Goal: Task Accomplishment & Management: Use online tool/utility

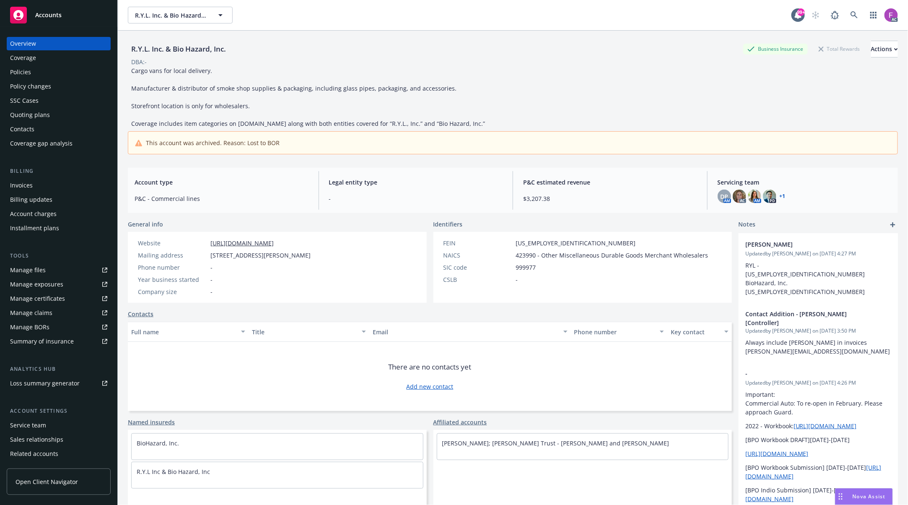
click at [39, 73] on div "Policies" at bounding box center [58, 71] width 97 height 13
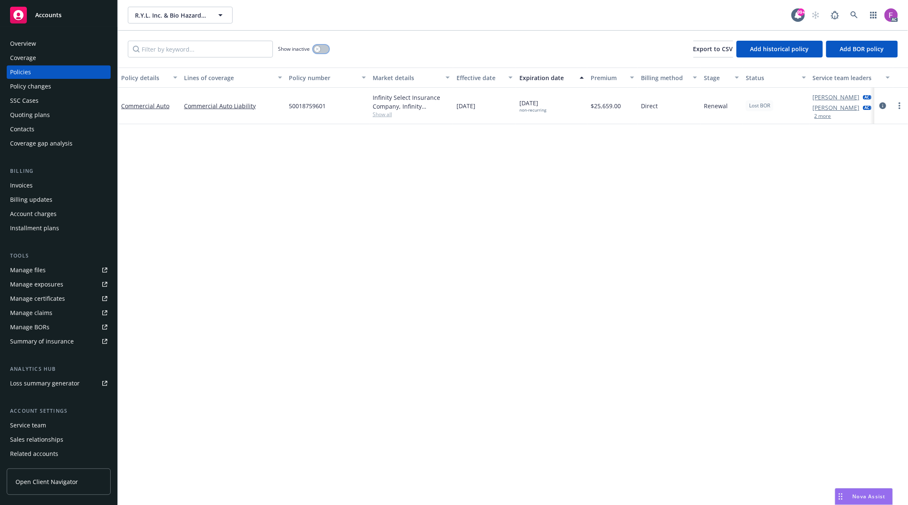
click at [319, 49] on icon "button" at bounding box center [317, 48] width 3 height 3
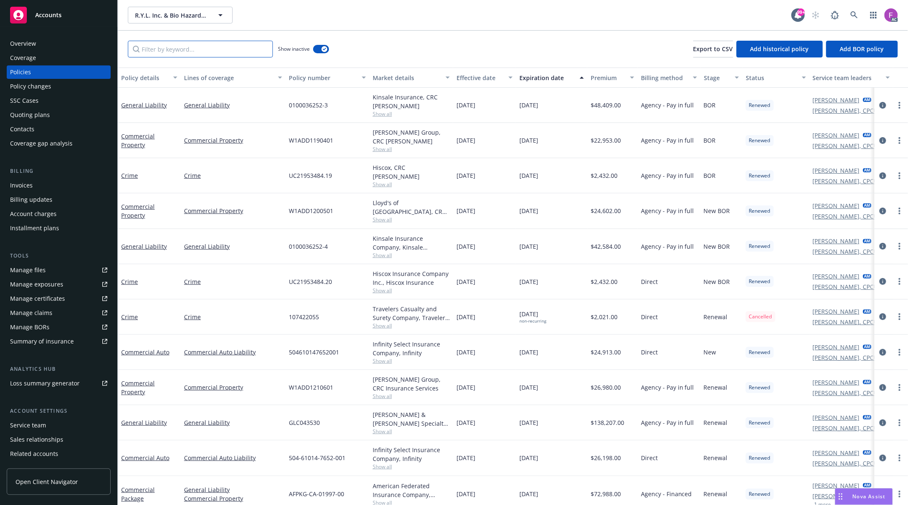
paste input "Commercial Auto"
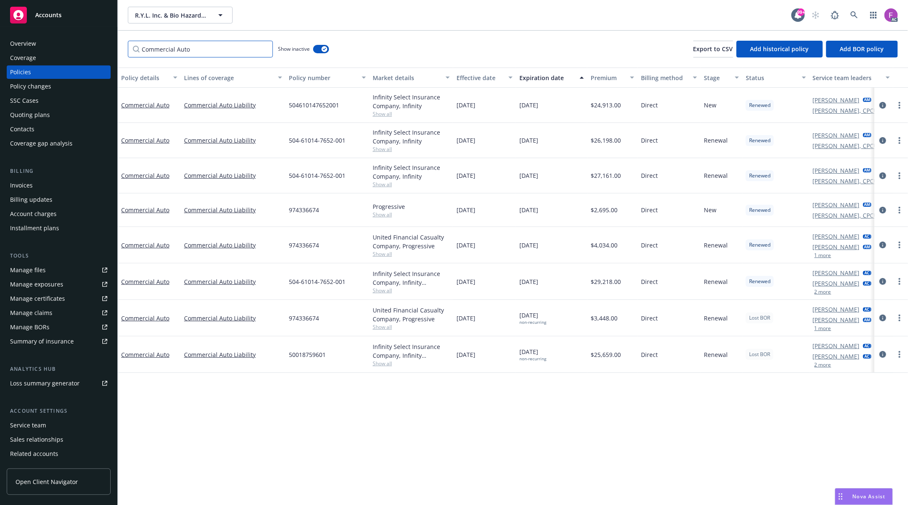
type input "Commercial Auto"
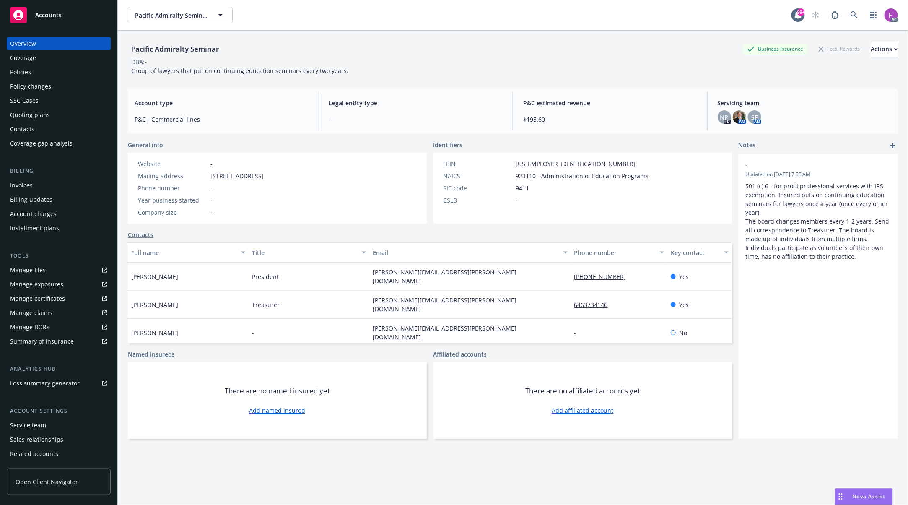
click at [29, 71] on div "Policies" at bounding box center [20, 71] width 21 height 13
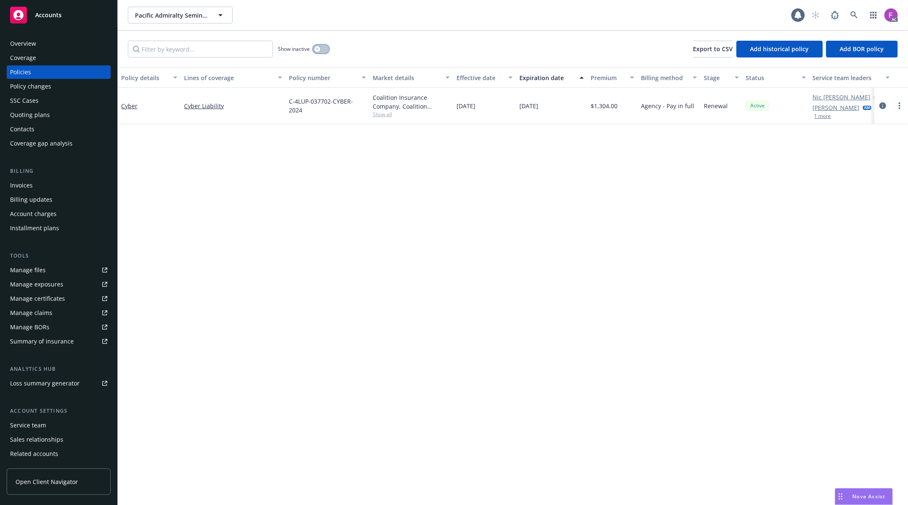
click at [324, 47] on button "button" at bounding box center [321, 49] width 16 height 8
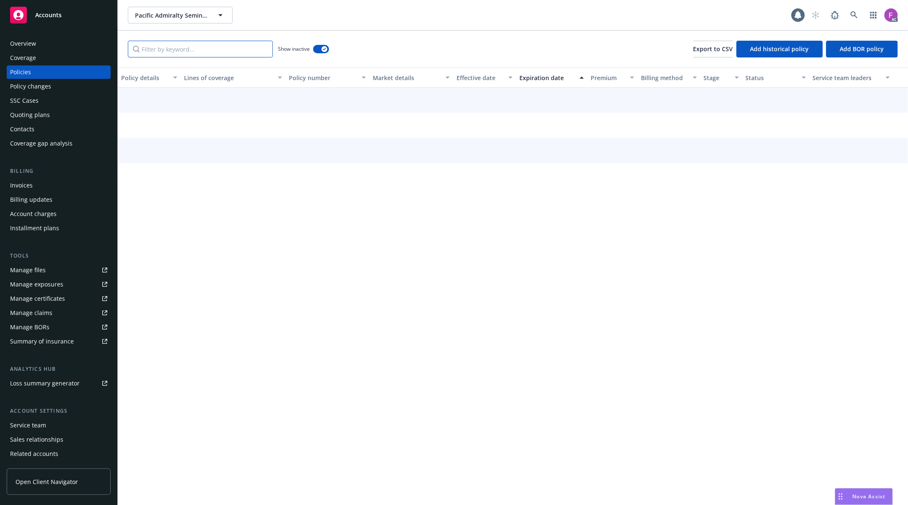
click at [175, 49] on input "Filter by keyword..." at bounding box center [200, 49] width 145 height 17
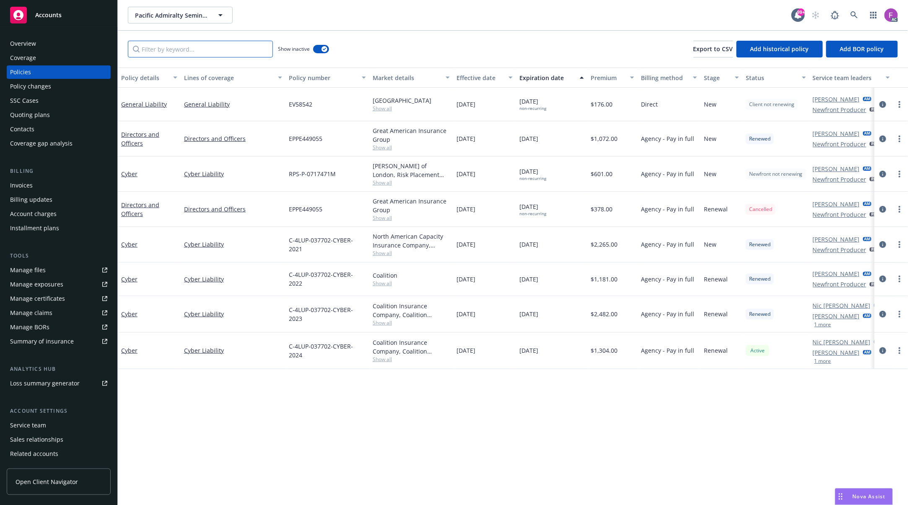
click at [236, 52] on input "Filter by keyword..." at bounding box center [200, 49] width 145 height 17
paste input "Cyber"
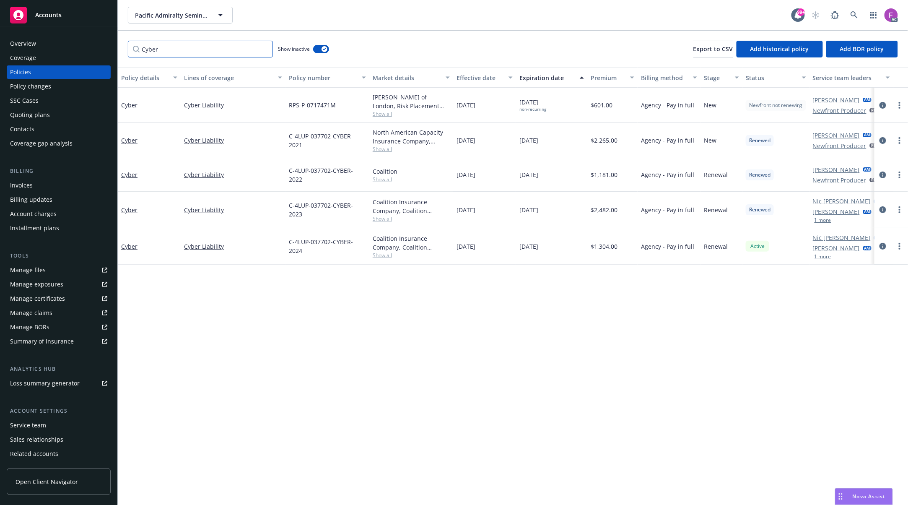
type input "Cyber"
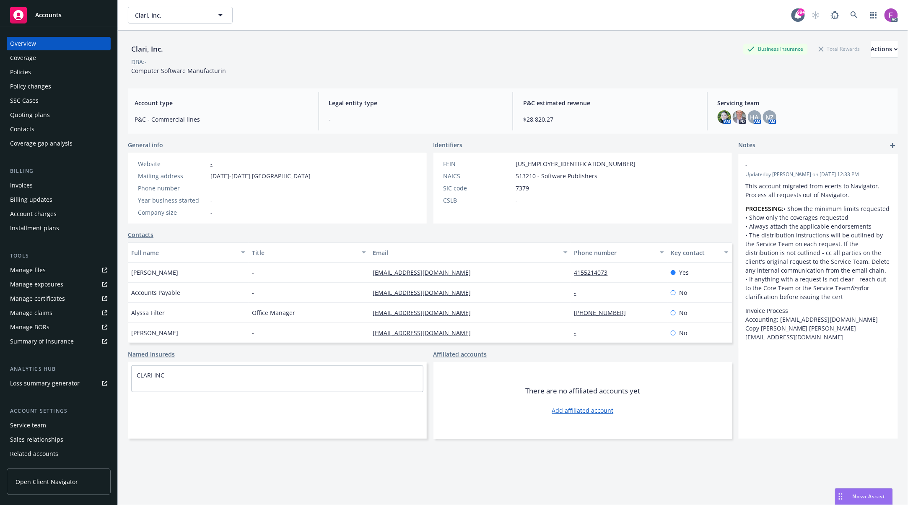
click at [38, 72] on div "Policies" at bounding box center [58, 71] width 97 height 13
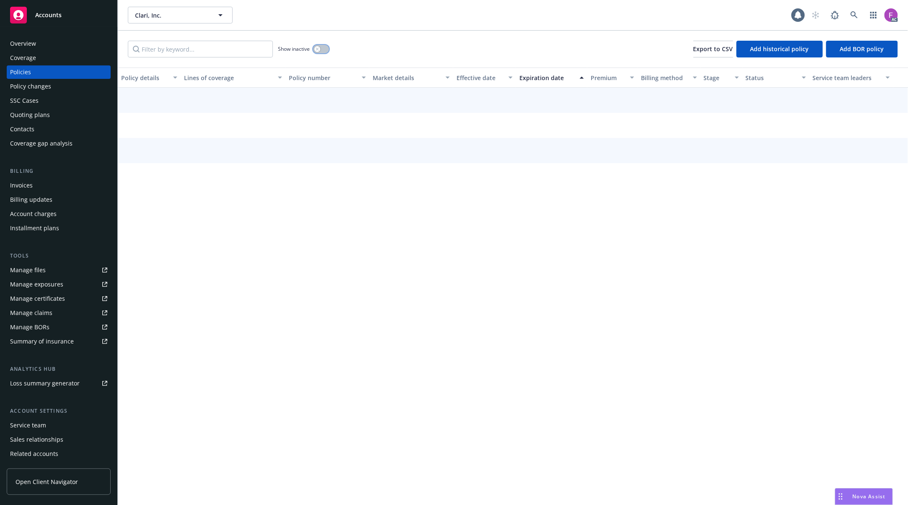
click at [317, 49] on icon "button" at bounding box center [317, 48] width 3 height 3
click at [157, 49] on input "Filter by keyword..." at bounding box center [200, 49] width 145 height 17
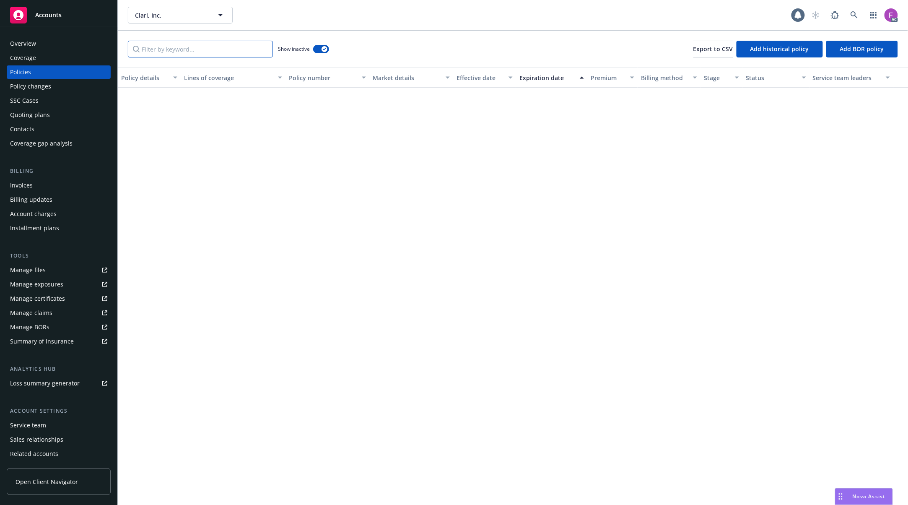
paste input "Management Liability"
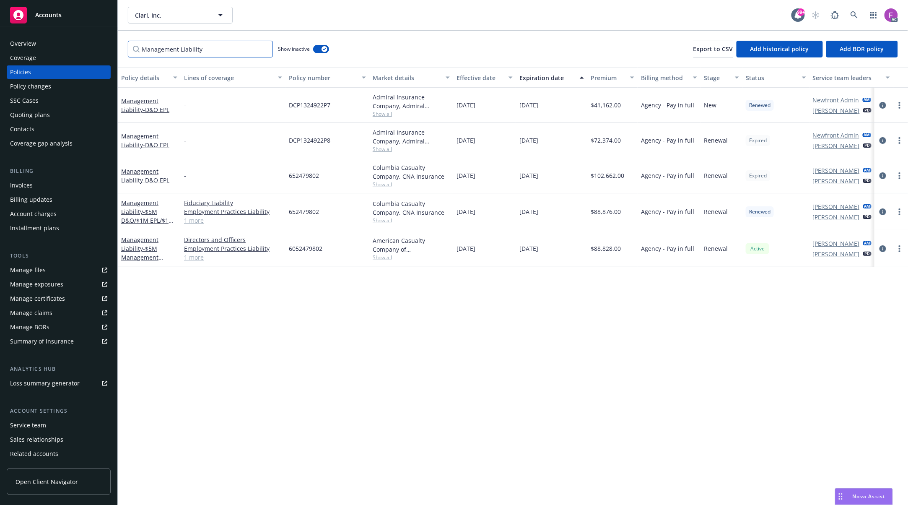
type input "Management Liability"
click at [220, 52] on input "Management Liability" at bounding box center [200, 49] width 145 height 17
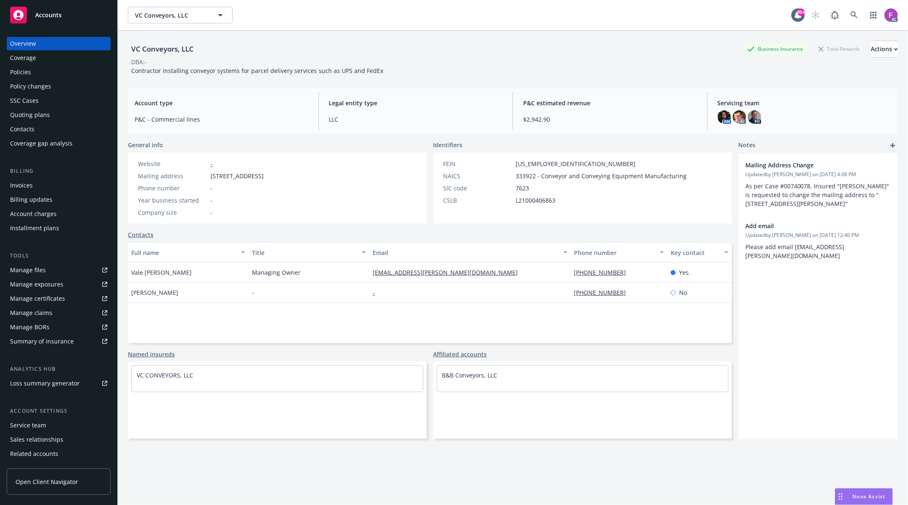
click at [26, 74] on div "Policies" at bounding box center [20, 71] width 21 height 13
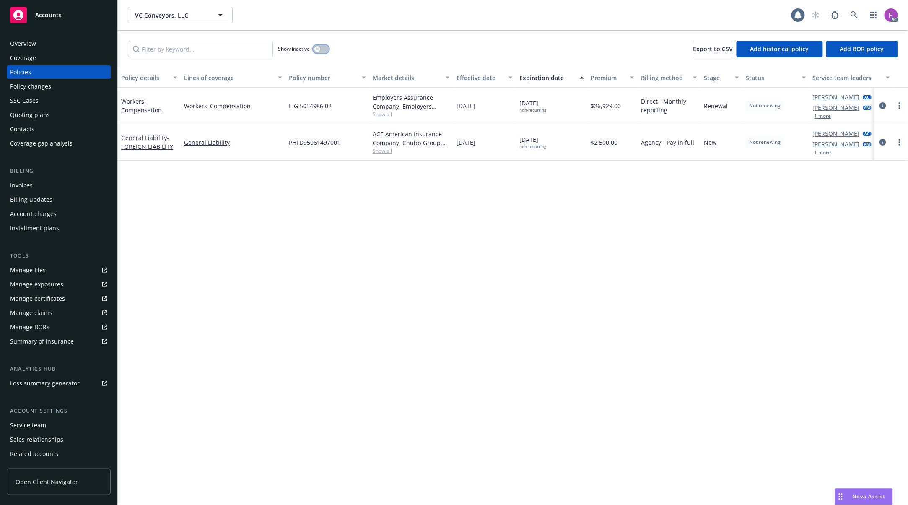
click at [325, 49] on button "button" at bounding box center [321, 49] width 16 height 8
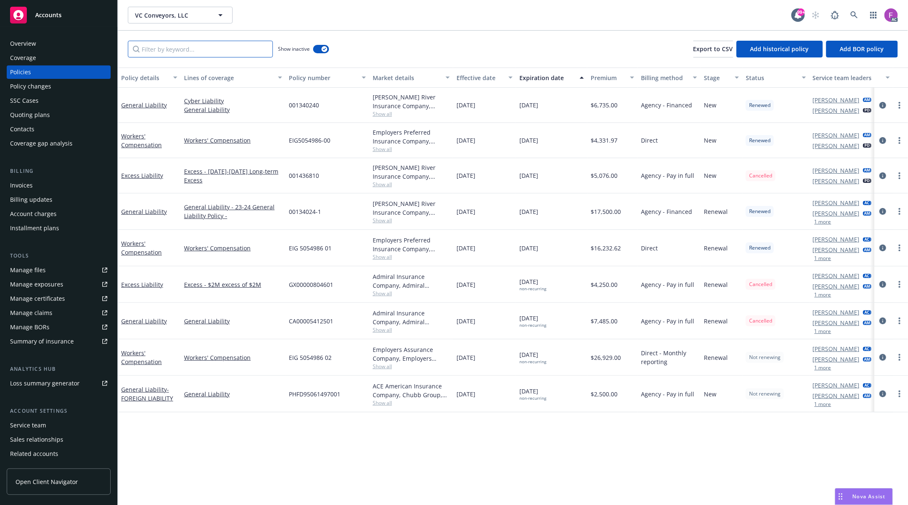
click at [213, 52] on input "Filter by keyword..." at bounding box center [200, 49] width 145 height 17
paste input "Excess Liability"
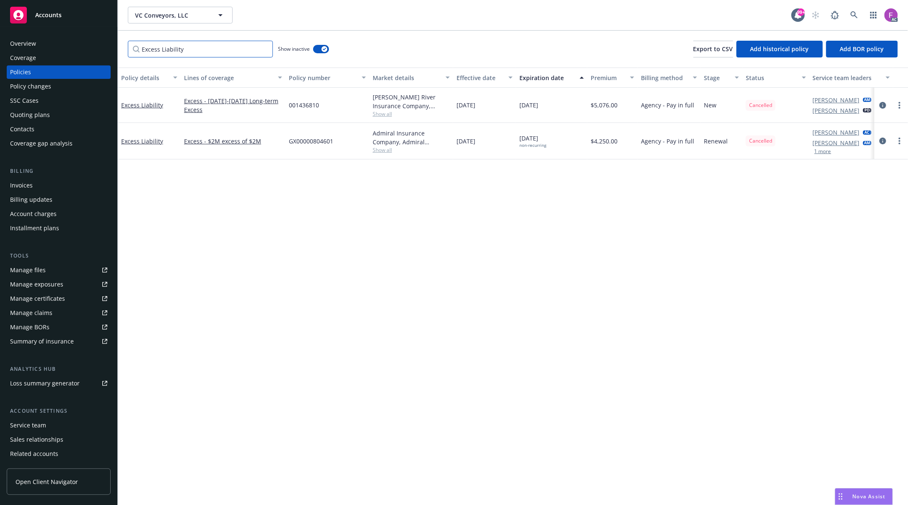
type input "Excess Liability"
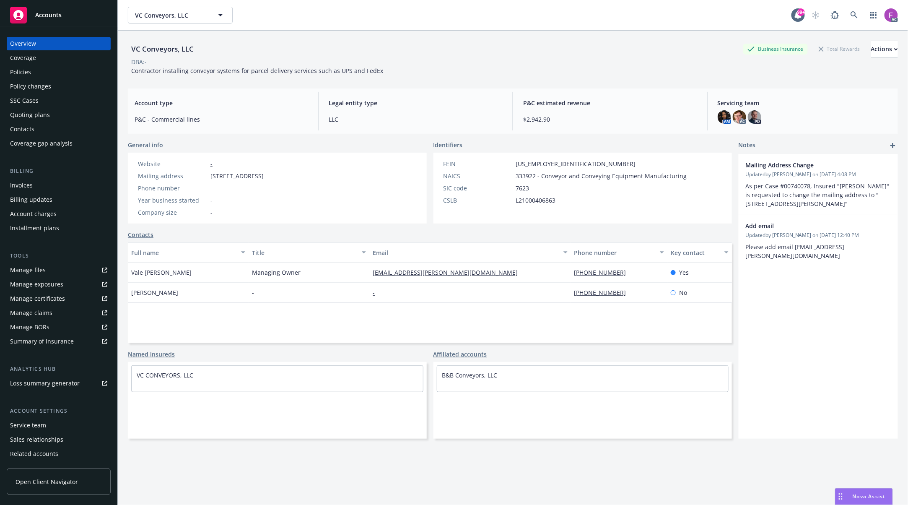
click at [45, 70] on div "Policies" at bounding box center [58, 71] width 97 height 13
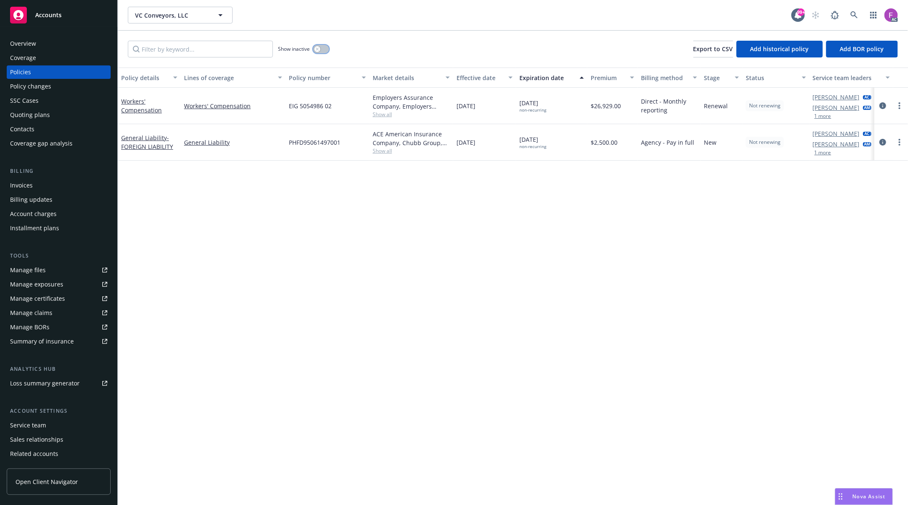
click at [322, 51] on button "button" at bounding box center [321, 49] width 16 height 8
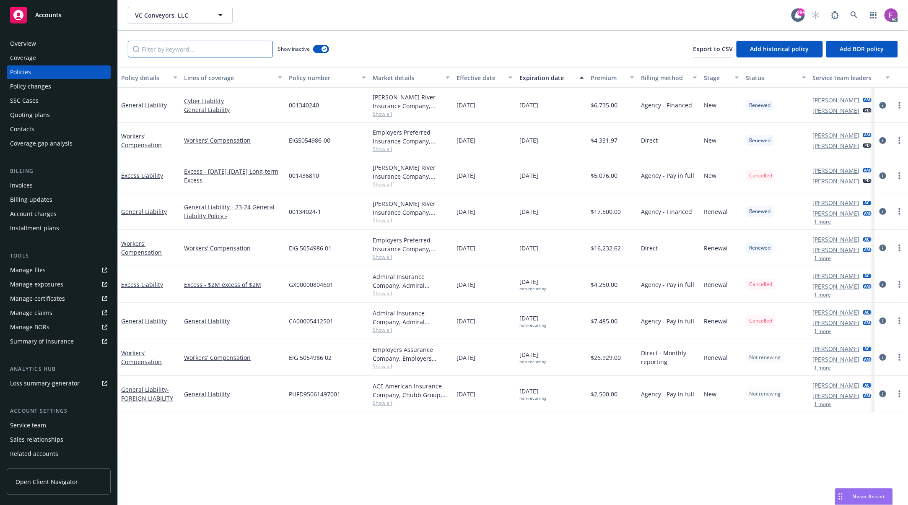
click at [163, 54] on input "Filter by keyword..." at bounding box center [200, 49] width 145 height 17
paste input "Excess Liability"
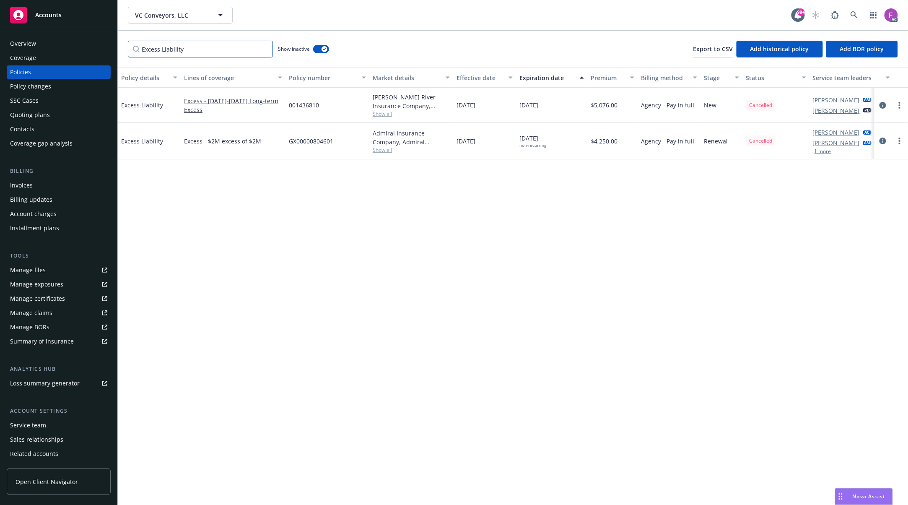
type input "Excess Liability"
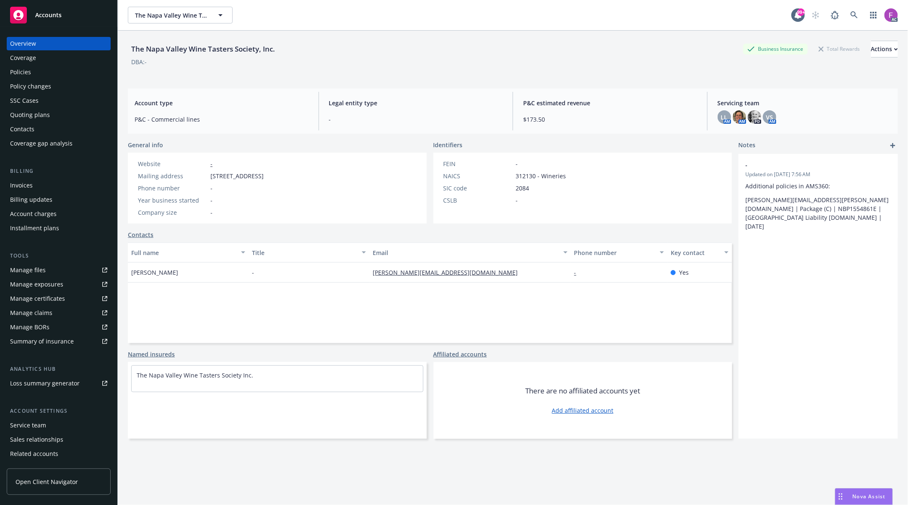
click at [29, 70] on div "Policies" at bounding box center [20, 71] width 21 height 13
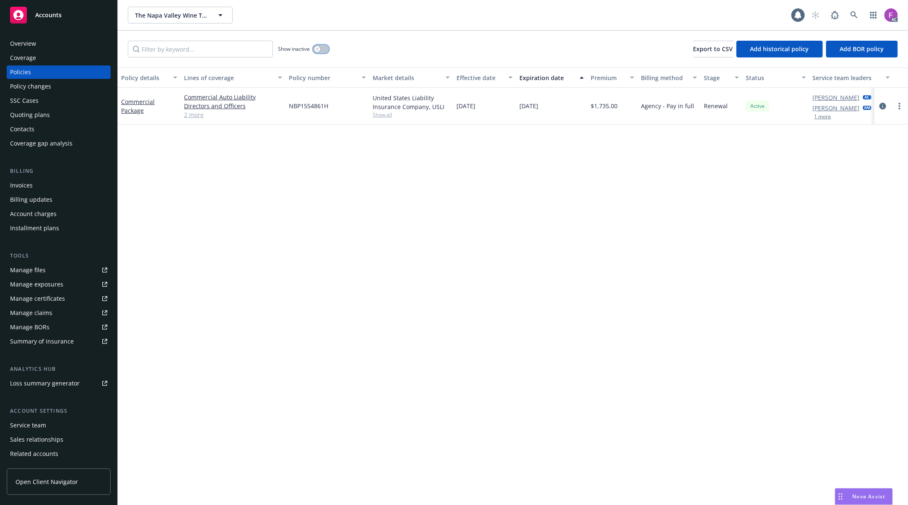
click at [321, 47] on button "button" at bounding box center [321, 49] width 16 height 8
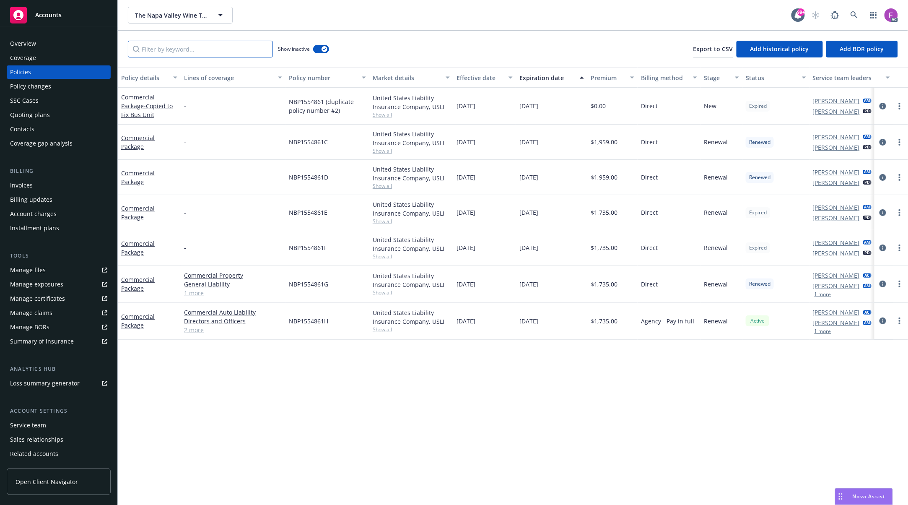
click at [200, 49] on input "Filter by keyword..." at bounding box center [200, 49] width 145 height 17
paste input "Commercial Package"
type input "Commercial Package"
drag, startPoint x: 478, startPoint y: 178, endPoint x: 498, endPoint y: 182, distance: 20.6
click at [498, 181] on div "[DATE]" at bounding box center [484, 177] width 63 height 35
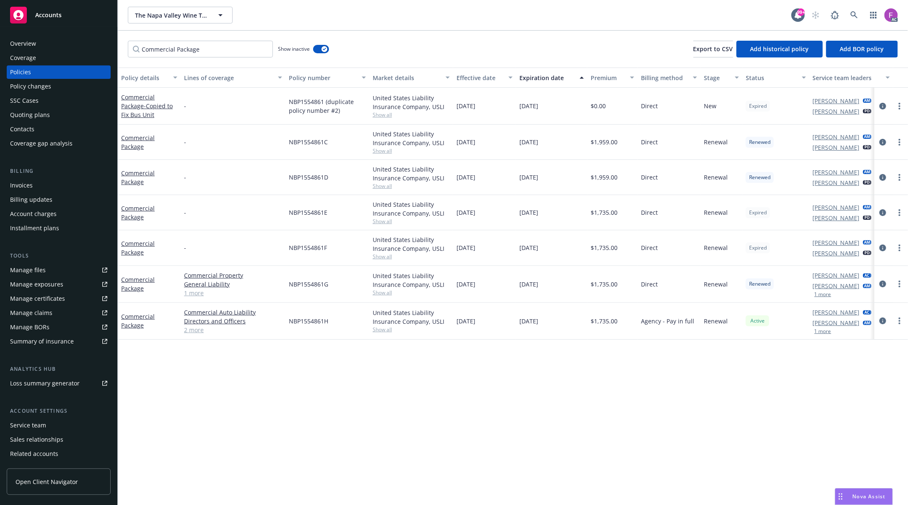
drag, startPoint x: 483, startPoint y: 205, endPoint x: 485, endPoint y: 224, distance: 18.6
click at [490, 207] on div "[DATE]" at bounding box center [484, 212] width 63 height 35
drag, startPoint x: 482, startPoint y: 244, endPoint x: 496, endPoint y: 257, distance: 19.6
click at [498, 252] on div "11/18/2022" at bounding box center [484, 247] width 63 height 35
drag, startPoint x: 495, startPoint y: 286, endPoint x: 479, endPoint y: 312, distance: 30.7
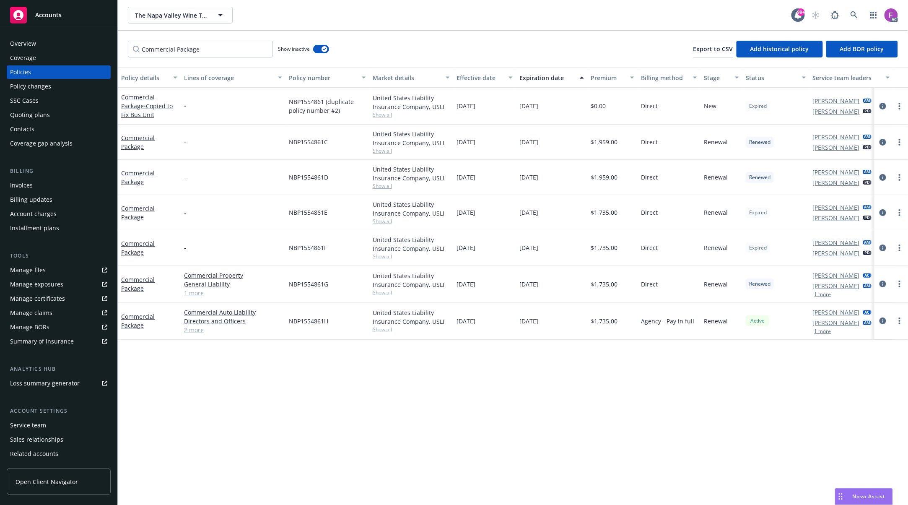
click at [501, 296] on div "11/18/2023" at bounding box center [484, 284] width 63 height 37
click at [494, 330] on div "[DATE]" at bounding box center [484, 321] width 63 height 37
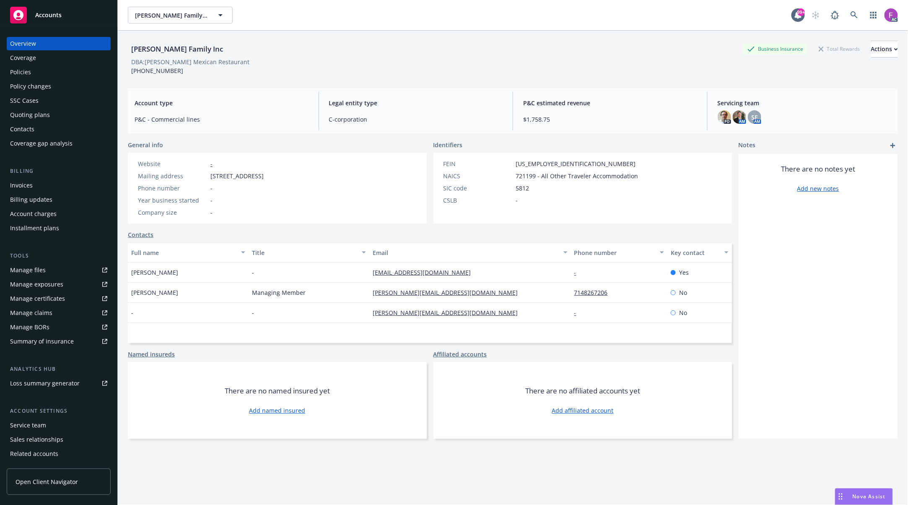
click at [36, 68] on div "Policies" at bounding box center [58, 71] width 97 height 13
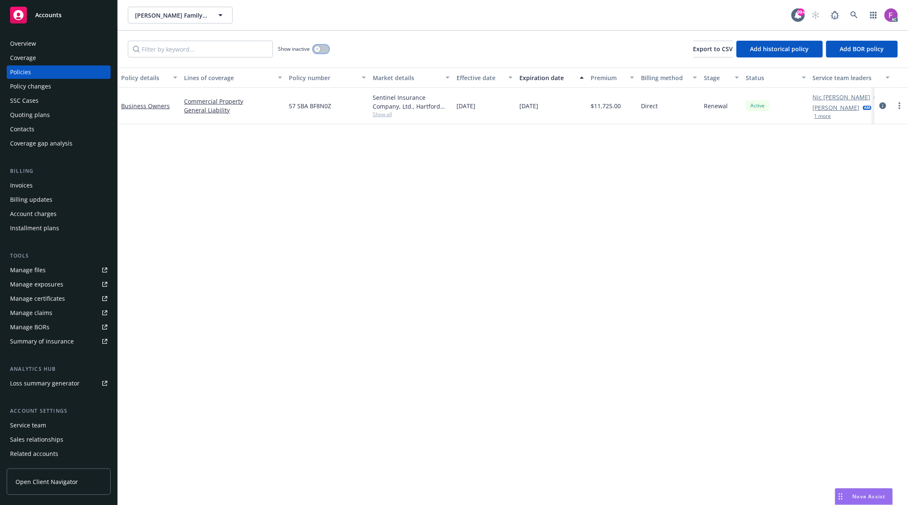
click at [321, 51] on button "button" at bounding box center [321, 49] width 16 height 8
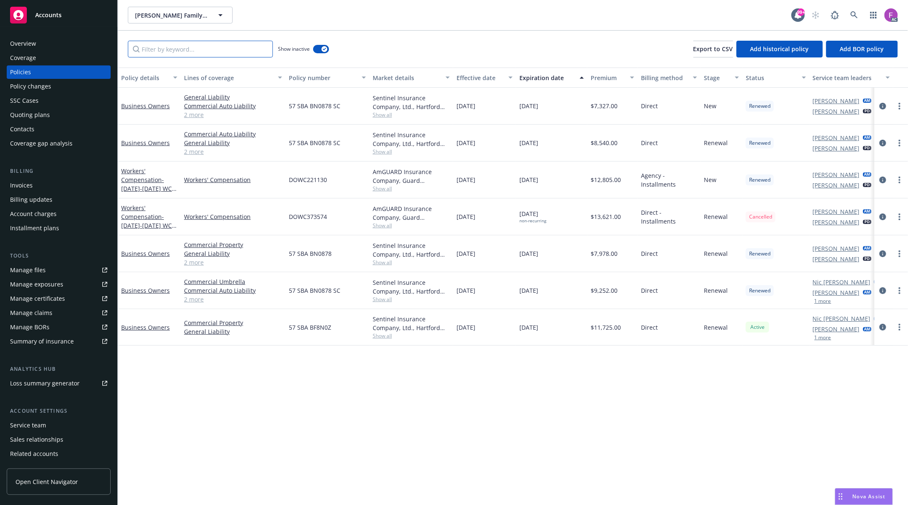
click at [202, 49] on input "Filter by keyword..." at bounding box center [200, 49] width 145 height 17
paste input "Business Owners"
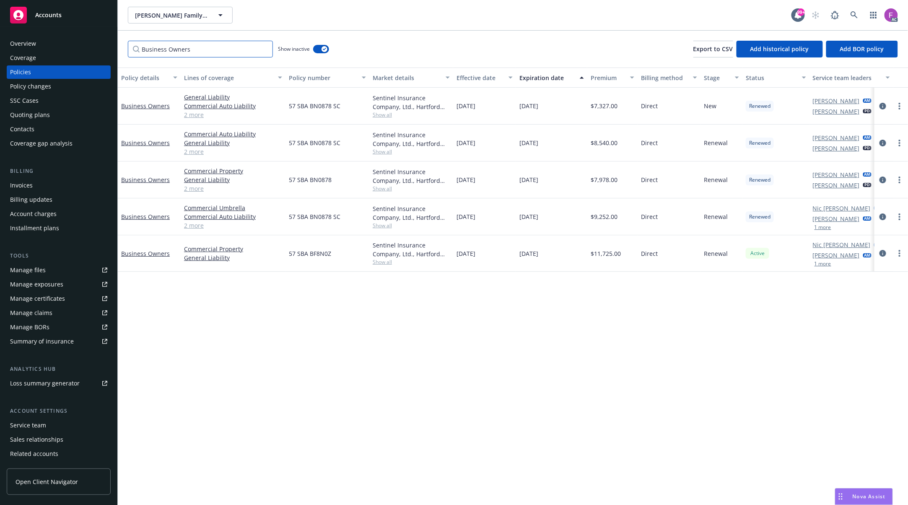
type input "Business Owners"
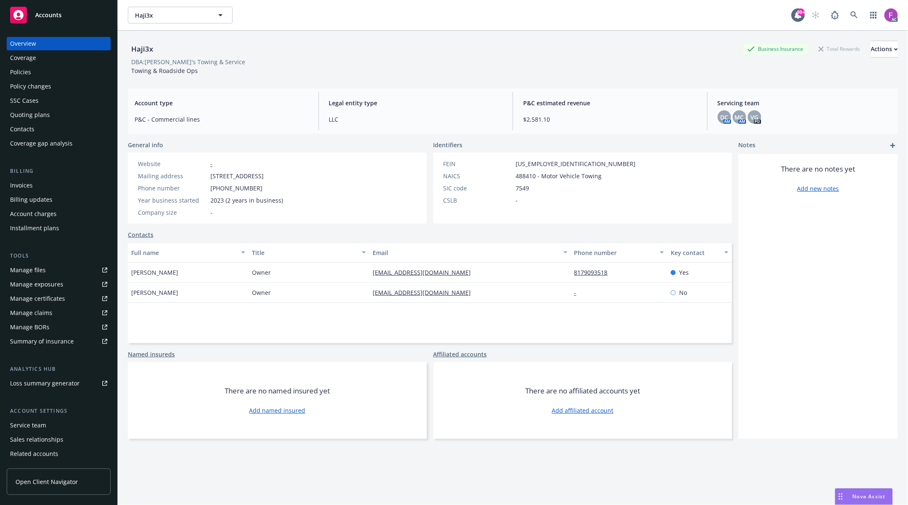
click at [39, 77] on div "Policies" at bounding box center [58, 71] width 97 height 13
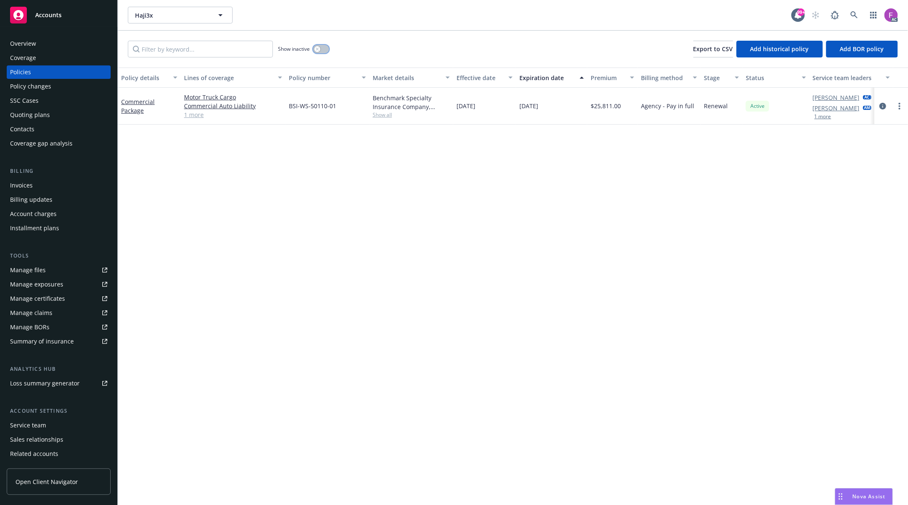
drag, startPoint x: 325, startPoint y: 49, endPoint x: 278, endPoint y: 43, distance: 46.5
click at [324, 49] on button "button" at bounding box center [321, 49] width 16 height 8
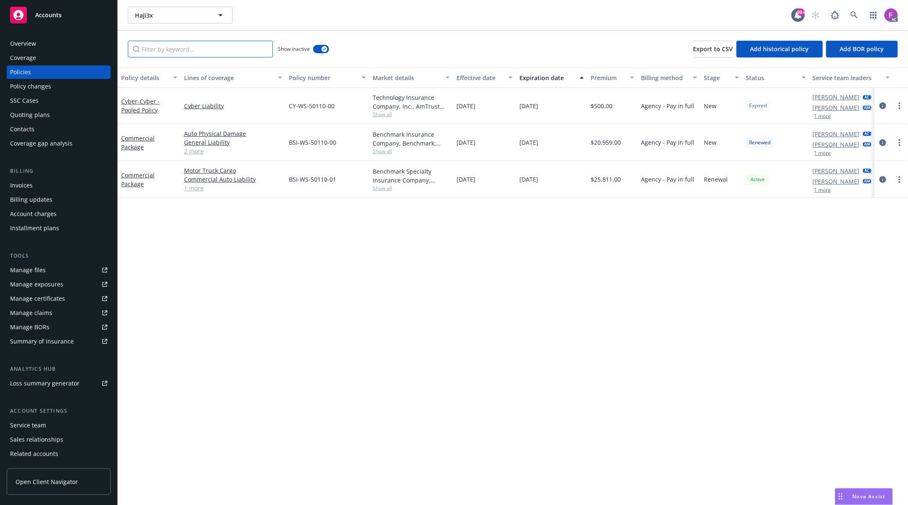
click at [192, 51] on input "Filter by keyword..." at bounding box center [200, 49] width 145 height 17
paste input "Commercial Package"
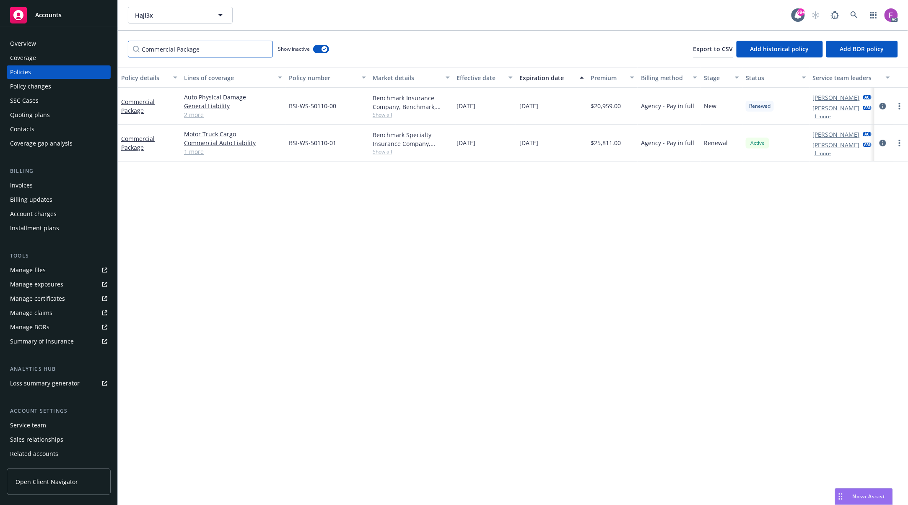
type input "Commercial Package"
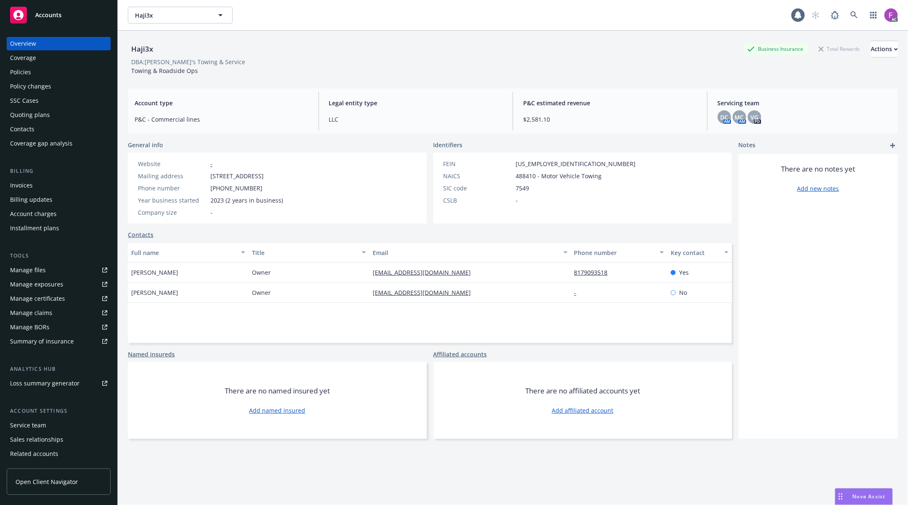
click at [14, 74] on div "Policies" at bounding box center [20, 71] width 21 height 13
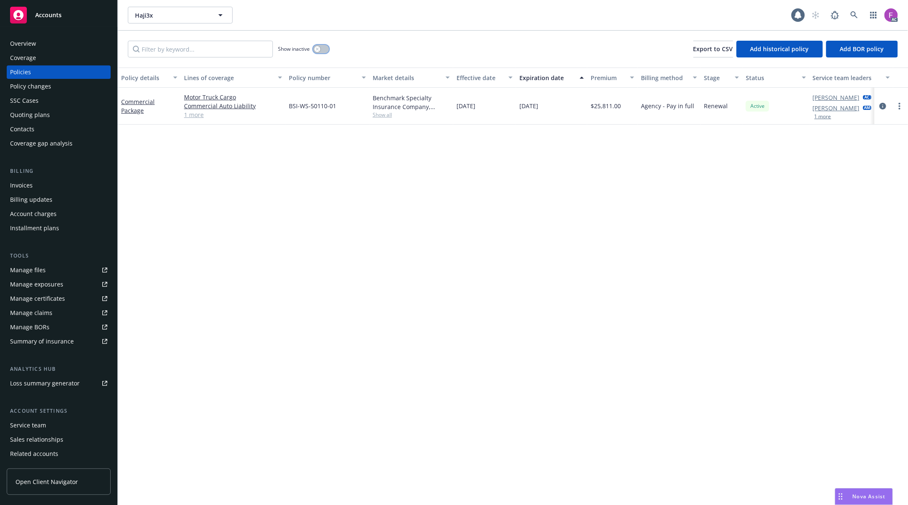
click at [324, 49] on button "button" at bounding box center [321, 49] width 16 height 8
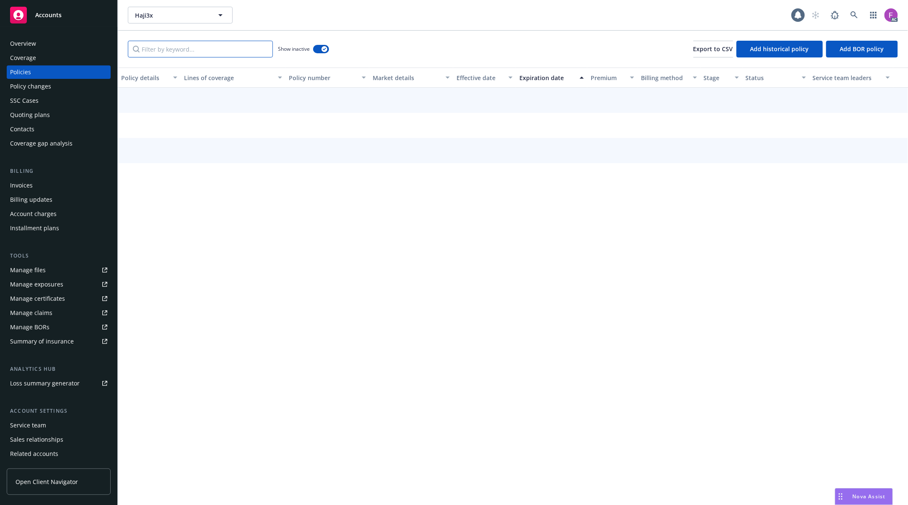
click at [249, 48] on input "Filter by keyword..." at bounding box center [200, 49] width 145 height 17
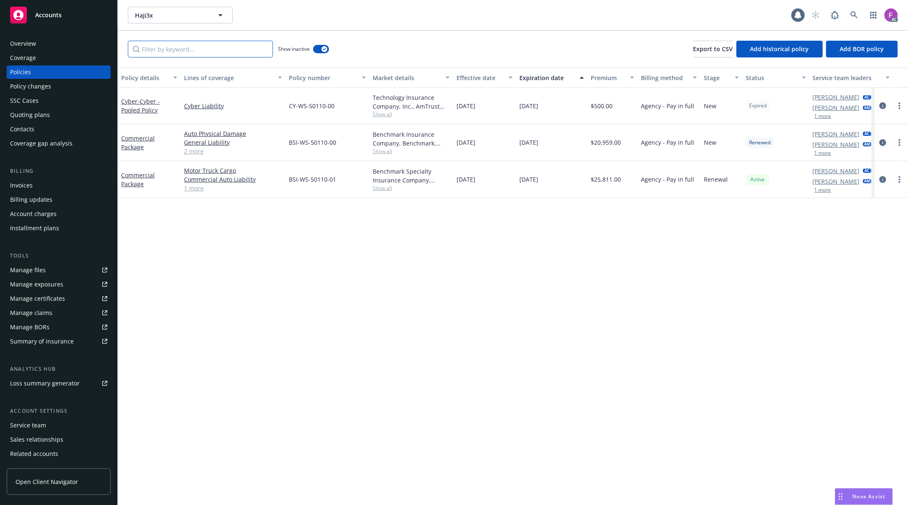
paste input "Commercial Package"
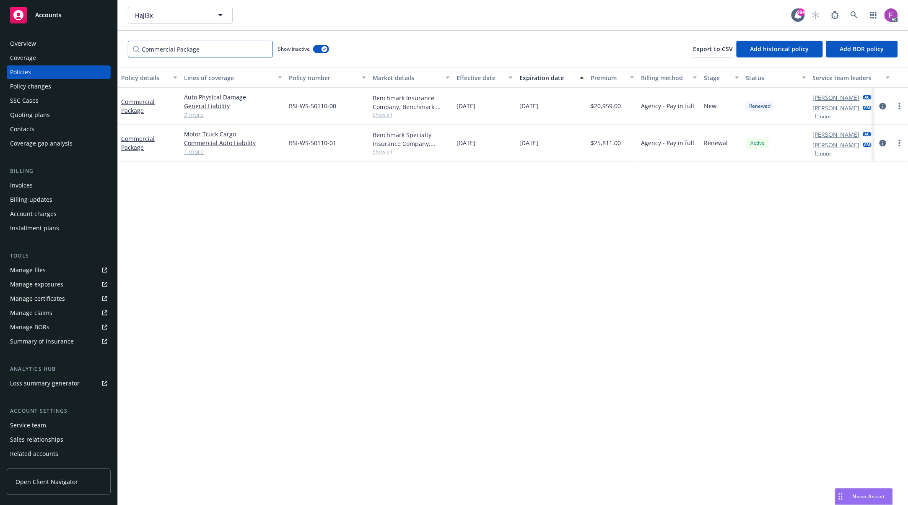
type input "Commercial Package"
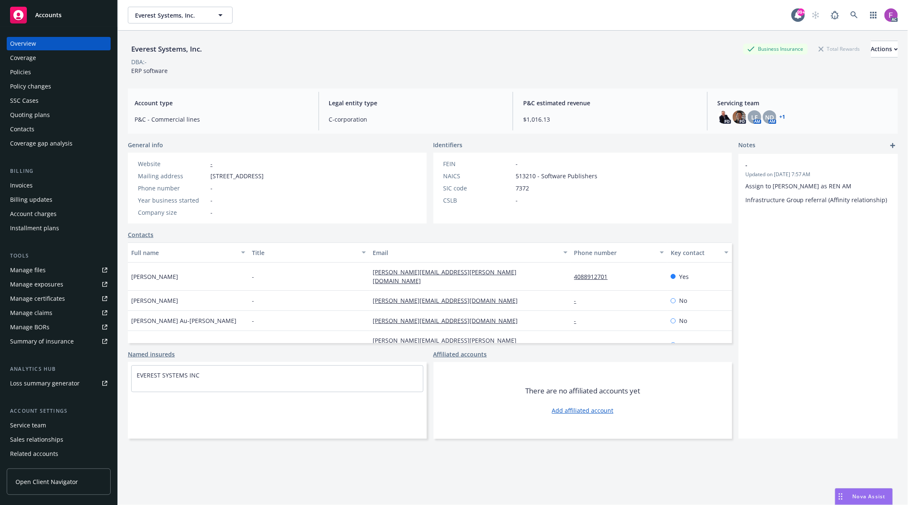
click at [37, 76] on div "Policies" at bounding box center [58, 71] width 97 height 13
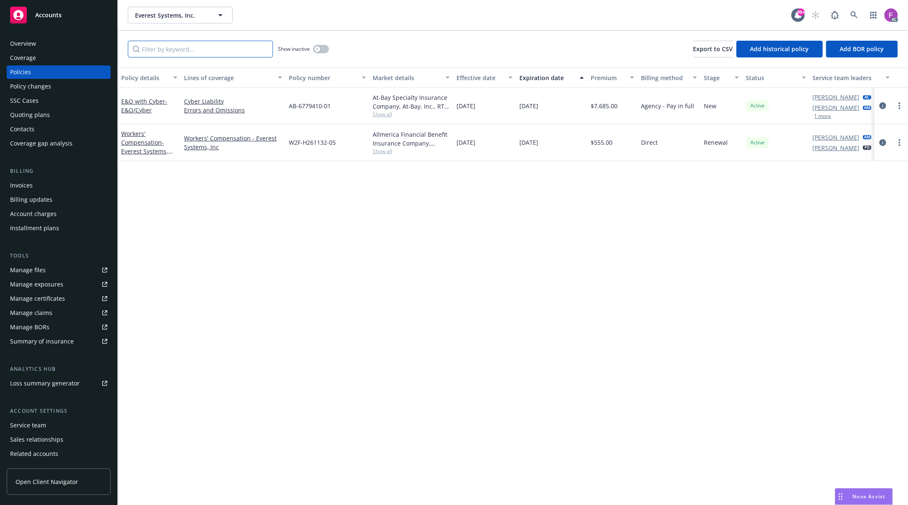
click at [179, 52] on input "Filter by keyword..." at bounding box center [200, 49] width 145 height 17
paste input "E&O with Cyber"
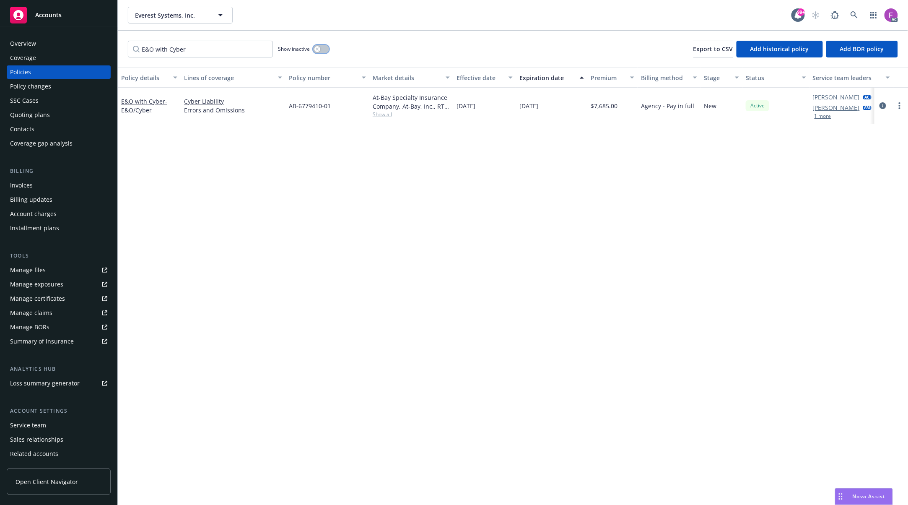
click at [322, 48] on button "button" at bounding box center [321, 49] width 16 height 8
click at [202, 51] on input "E&O with Cyber" at bounding box center [200, 49] width 145 height 17
type input "E&O with Cyber"
click at [344, 255] on div "Policy details Lines of coverage Policy number Market details Effective date Ex…" at bounding box center [513, 286] width 790 height 437
drag, startPoint x: 505, startPoint y: 261, endPoint x: 465, endPoint y: 208, distance: 66.4
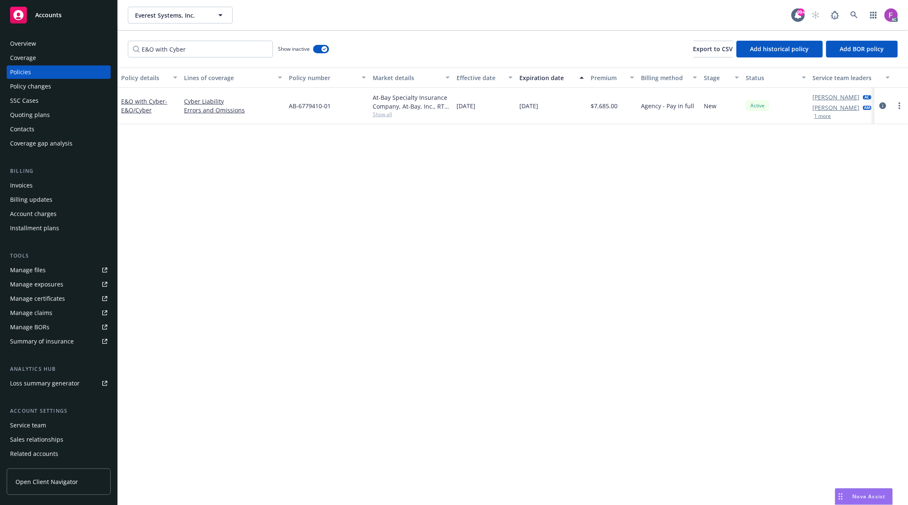
click at [505, 261] on div "Policy details Lines of coverage Policy number Market details Effective date Ex…" at bounding box center [513, 286] width 790 height 437
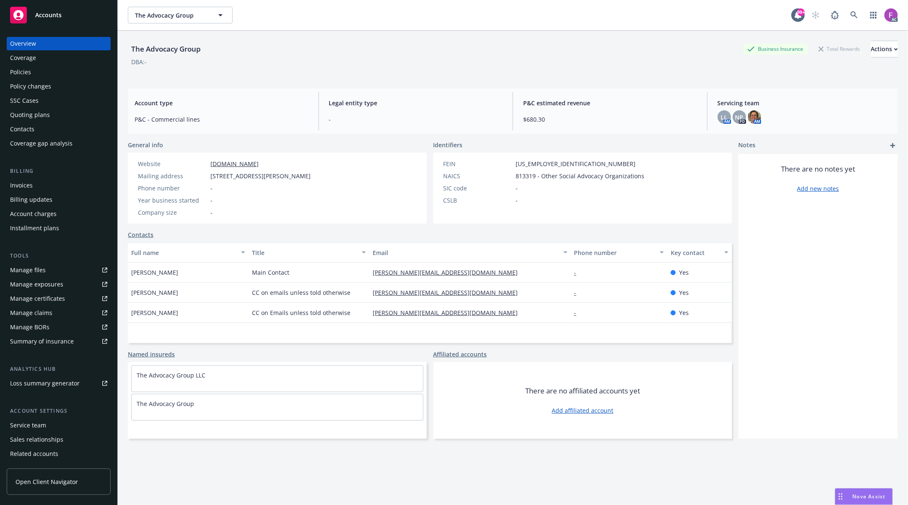
click at [36, 75] on div "Policies" at bounding box center [58, 71] width 97 height 13
click at [16, 66] on div "Policies" at bounding box center [20, 71] width 21 height 13
click at [24, 71] on div "Policies" at bounding box center [20, 71] width 21 height 13
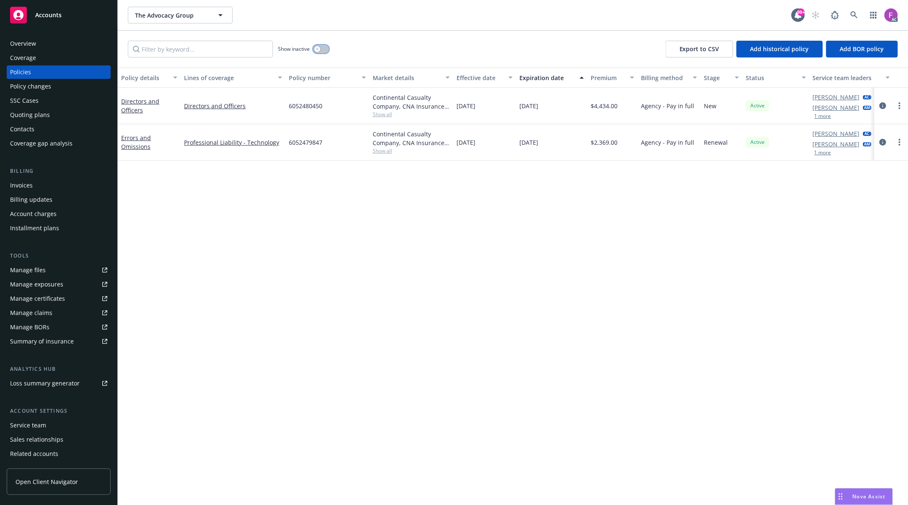
click at [327, 49] on button "button" at bounding box center [321, 49] width 16 height 8
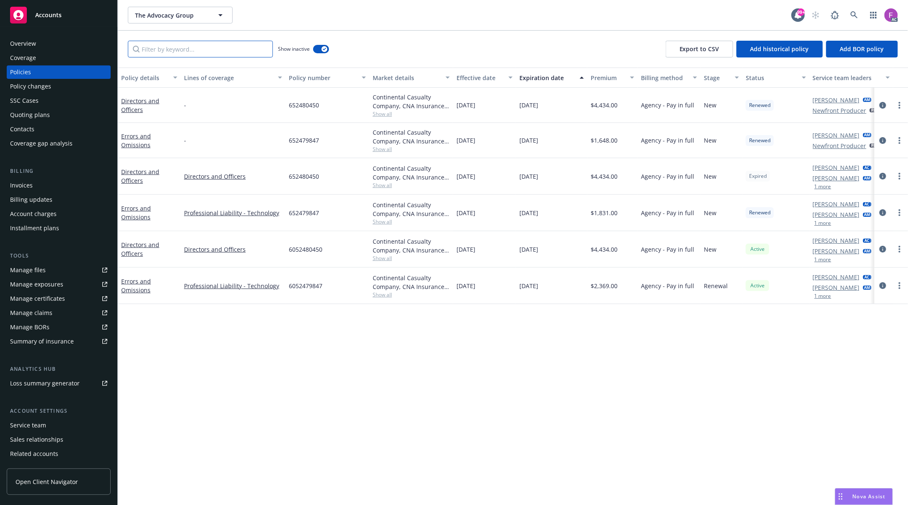
click at [216, 47] on input "Filter by keyword..." at bounding box center [200, 49] width 145 height 17
paste input "Directors and Officers"
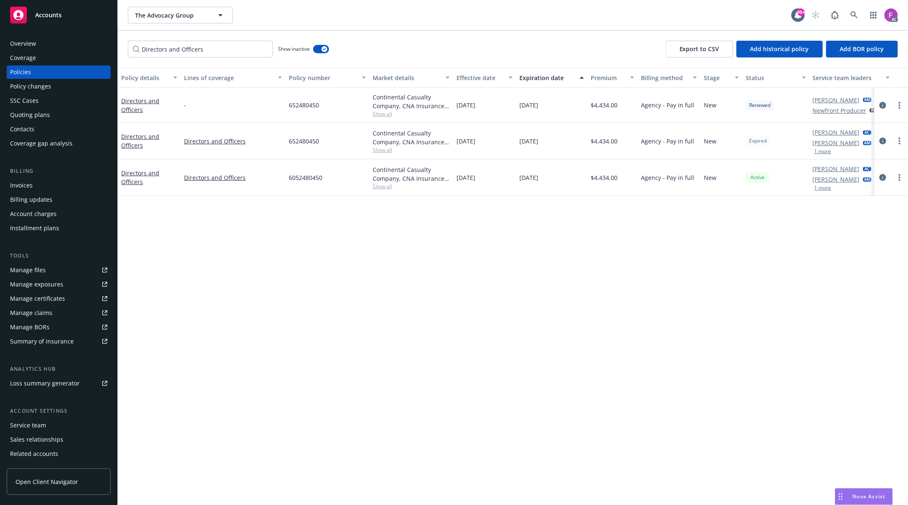
click at [242, 242] on div "Policy details Lines of coverage Policy number Market details Effective date Ex…" at bounding box center [513, 286] width 790 height 437
click at [223, 49] on input "Directors and Officers" at bounding box center [200, 49] width 145 height 17
click at [193, 49] on input "Directors and Officers" at bounding box center [200, 49] width 145 height 17
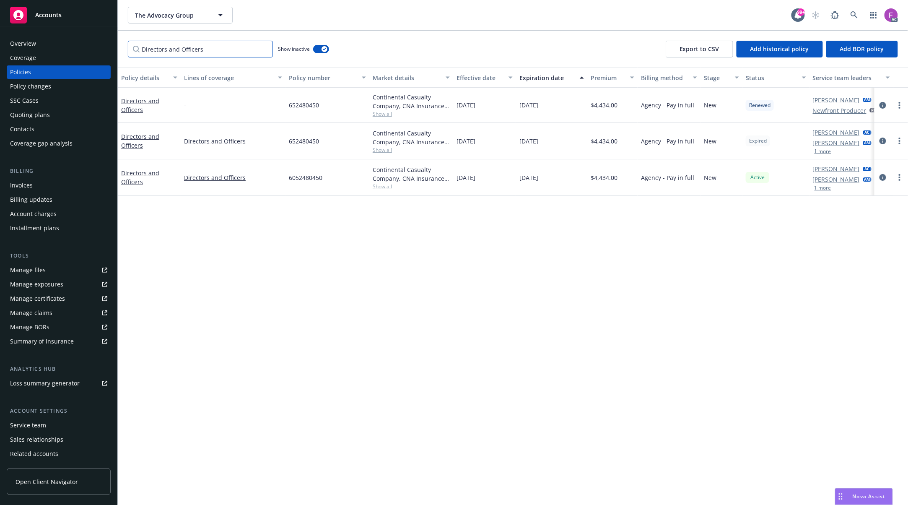
paste input "652479847"
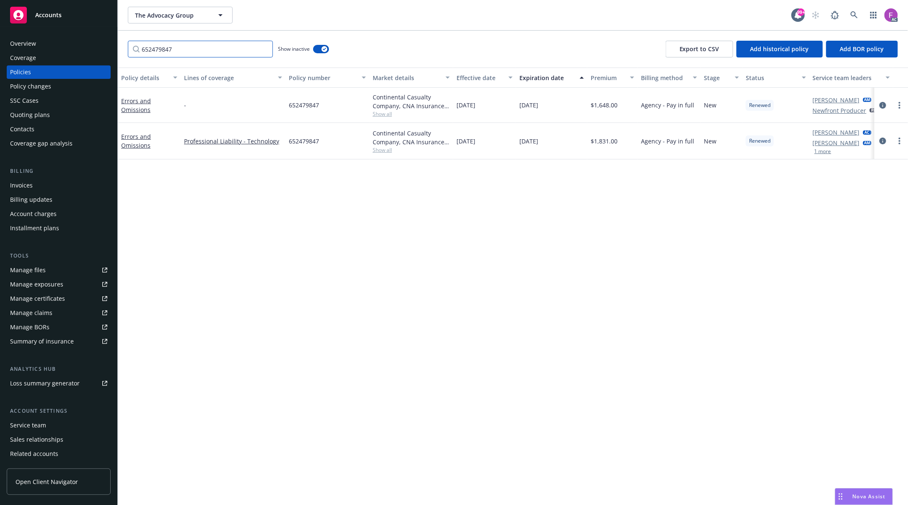
click at [190, 52] on input "652479847" at bounding box center [200, 49] width 145 height 17
paste input "Errors and Omissions -"
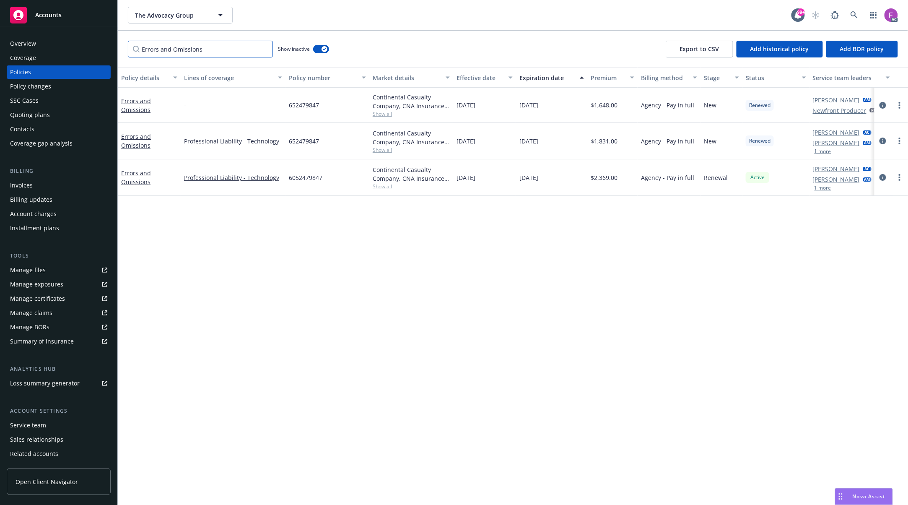
type input "Errors and Omissions"
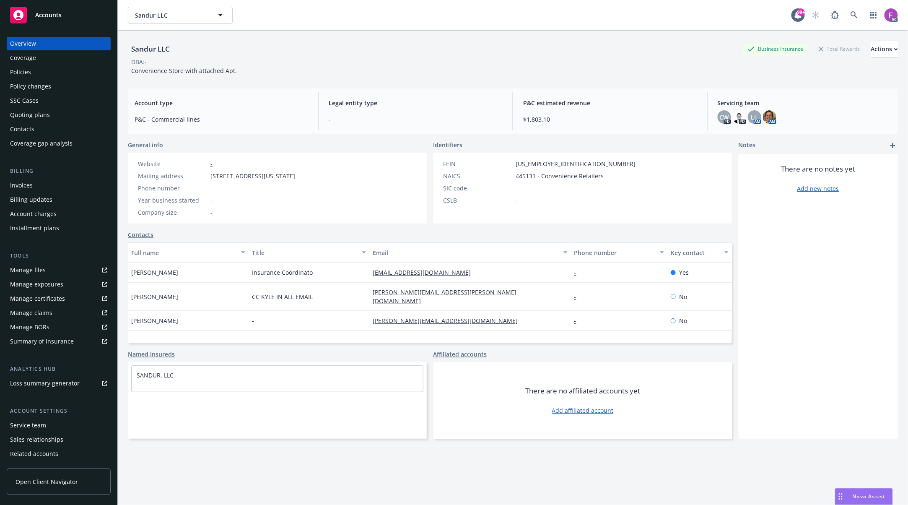
click at [47, 71] on div "Policies" at bounding box center [58, 71] width 97 height 13
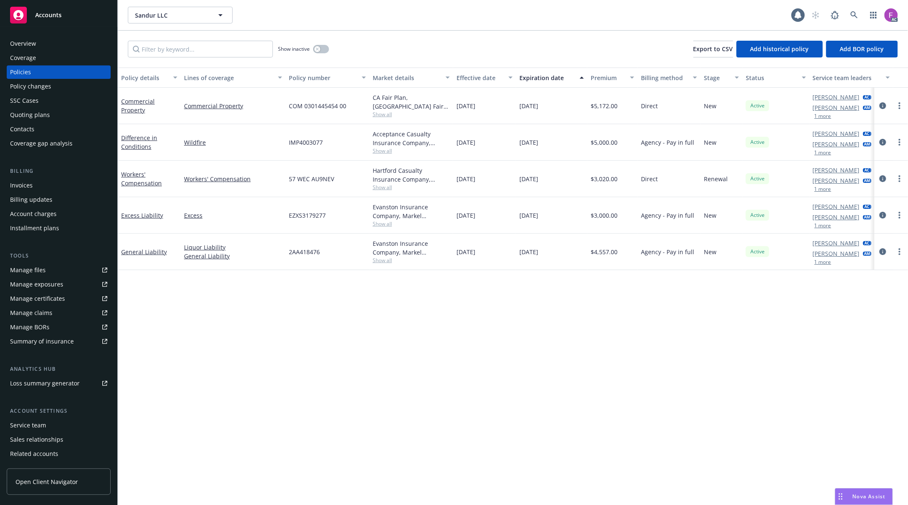
click at [328, 46] on div "Show inactive" at bounding box center [303, 49] width 51 height 17
click at [315, 47] on div "button" at bounding box center [317, 49] width 6 height 6
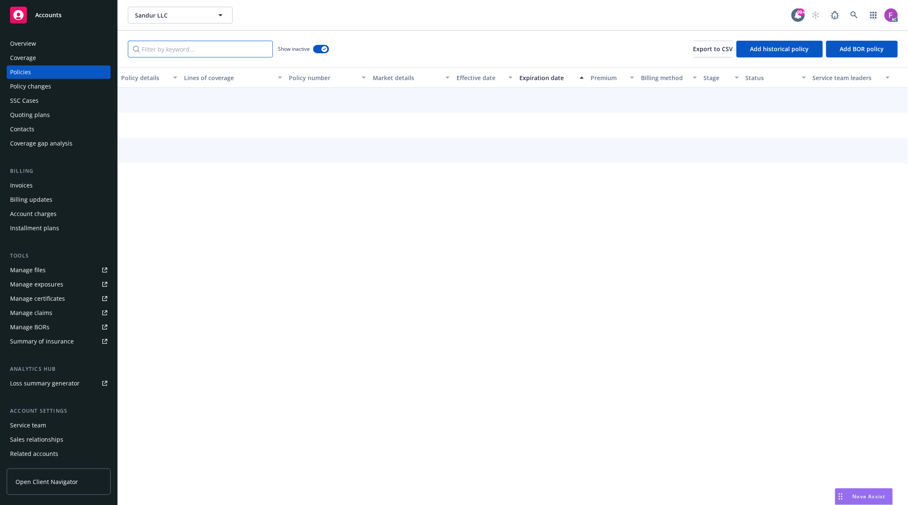
click at [183, 56] on input "Filter by keyword..." at bounding box center [200, 49] width 145 height 17
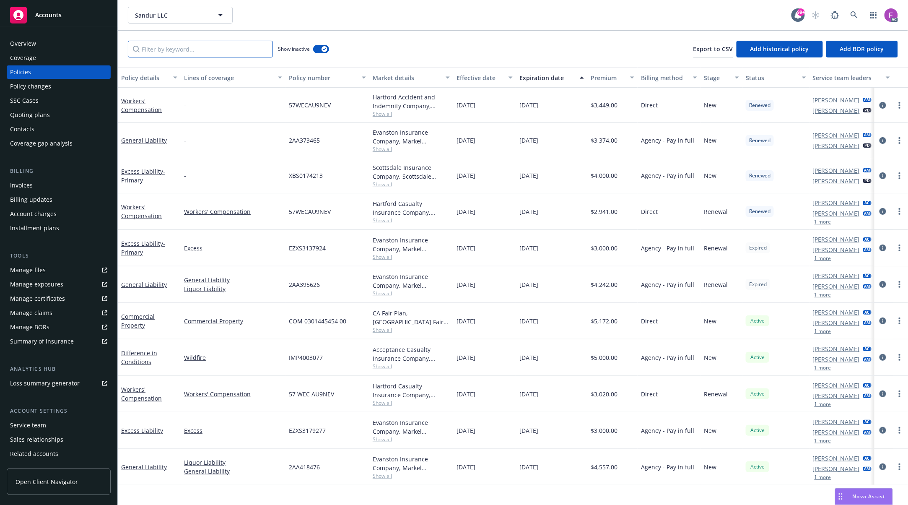
paste input "General Liability"
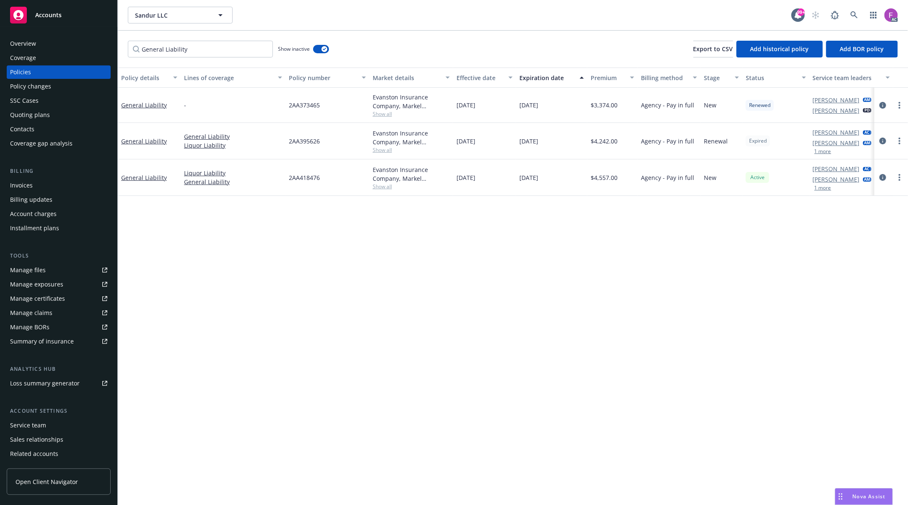
click at [193, 35] on div "General Liability Show inactive Export to CSV Add historical policy Add BOR pol…" at bounding box center [513, 49] width 790 height 37
click at [186, 47] on input "General Liability" at bounding box center [200, 49] width 145 height 17
paste input "Excess Liability"
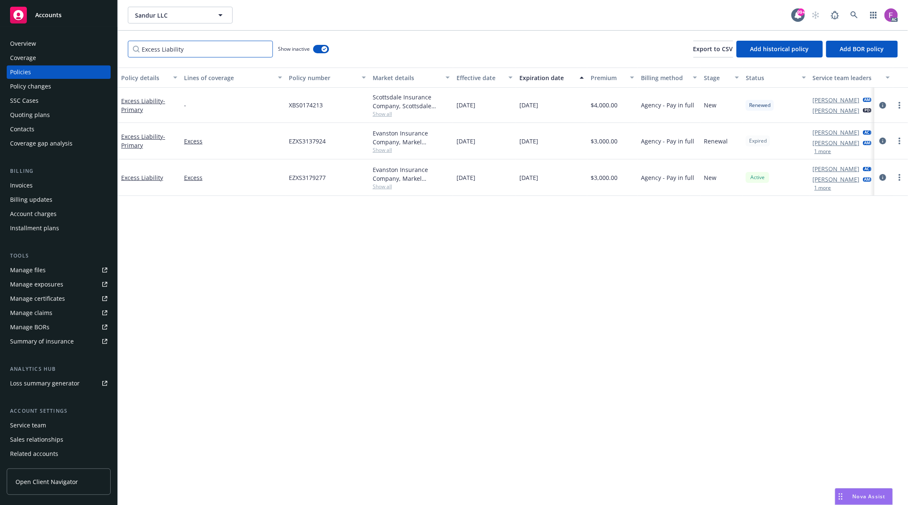
type input "Excess Liability"
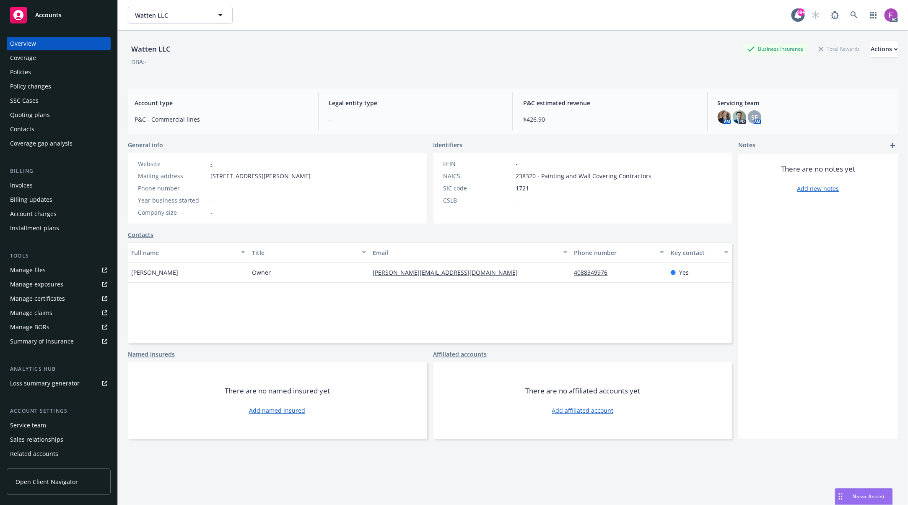
click at [29, 74] on div "Policies" at bounding box center [20, 71] width 21 height 13
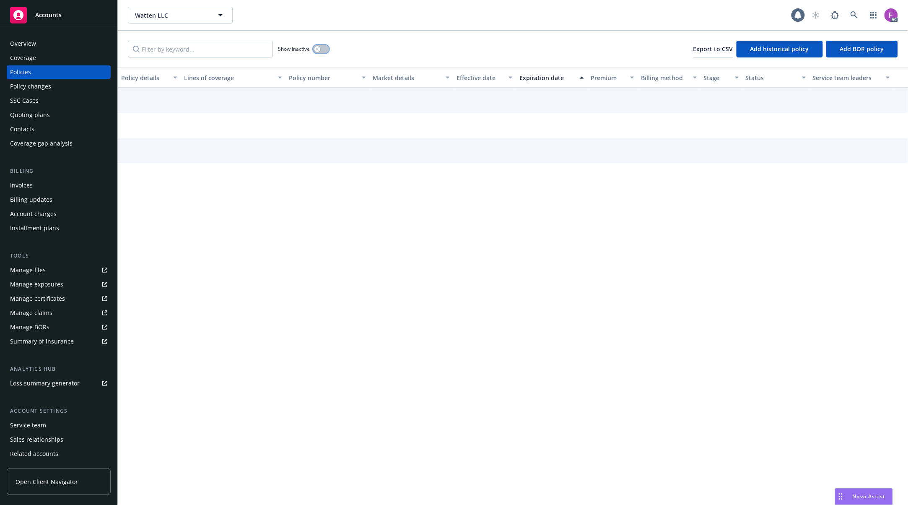
click at [324, 46] on button "button" at bounding box center [321, 49] width 16 height 8
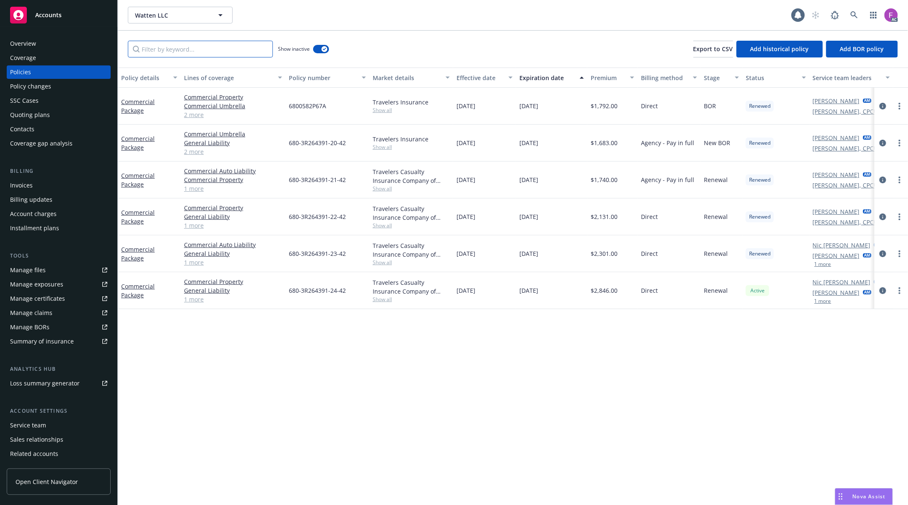
click at [205, 53] on input "Filter by keyword..." at bounding box center [200, 49] width 145 height 17
paste input "Commercial Package"
type input "Commercial Package"
drag, startPoint x: 482, startPoint y: 141, endPoint x: 495, endPoint y: 146, distance: 14.3
click at [496, 143] on div "11/18/2020" at bounding box center [484, 143] width 63 height 37
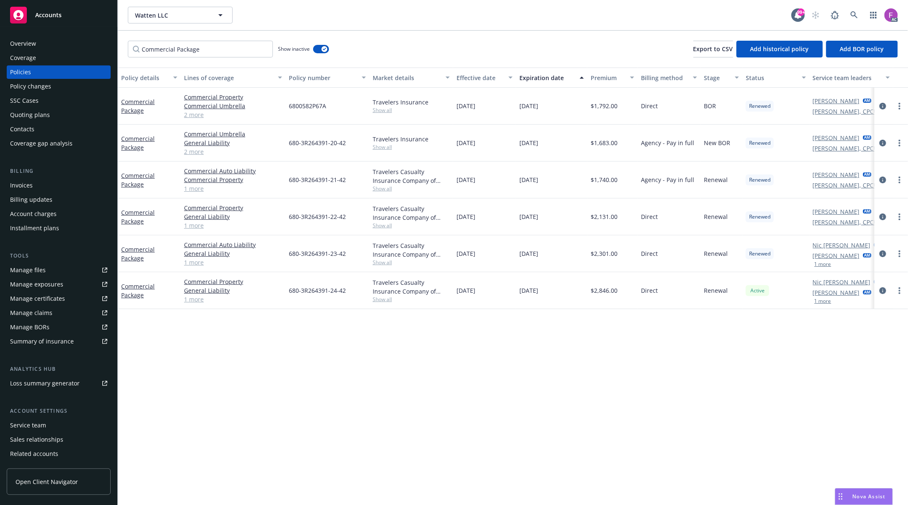
drag, startPoint x: 488, startPoint y: 176, endPoint x: 478, endPoint y: 212, distance: 37.4
click at [504, 183] on div "[DATE]" at bounding box center [484, 179] width 63 height 37
drag, startPoint x: 481, startPoint y: 215, endPoint x: 483, endPoint y: 221, distance: 6.2
click at [475, 219] on span "[DATE]" at bounding box center [466, 216] width 19 height 9
drag, startPoint x: 475, startPoint y: 259, endPoint x: 483, endPoint y: 265, distance: 9.6
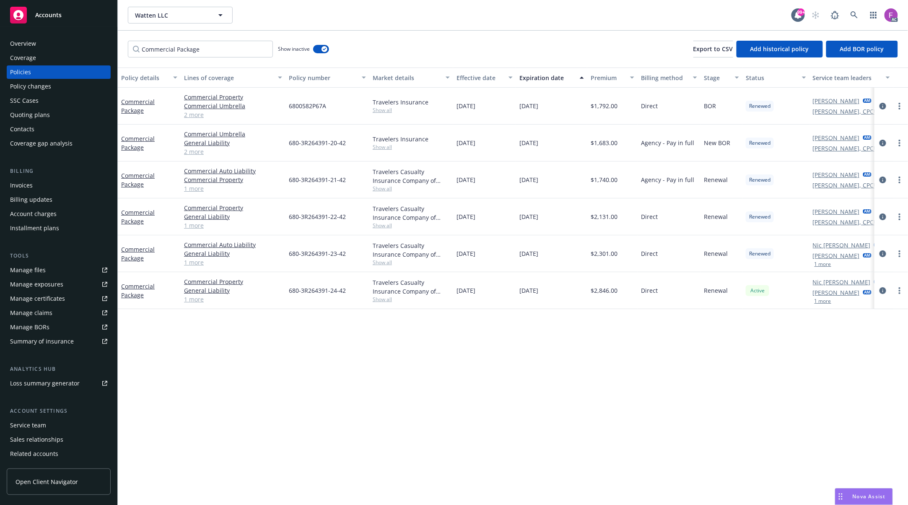
click at [483, 264] on div "[DATE]" at bounding box center [484, 253] width 63 height 37
drag, startPoint x: 472, startPoint y: 299, endPoint x: 491, endPoint y: 302, distance: 19.5
click at [491, 302] on div "[DATE]" at bounding box center [484, 290] width 63 height 37
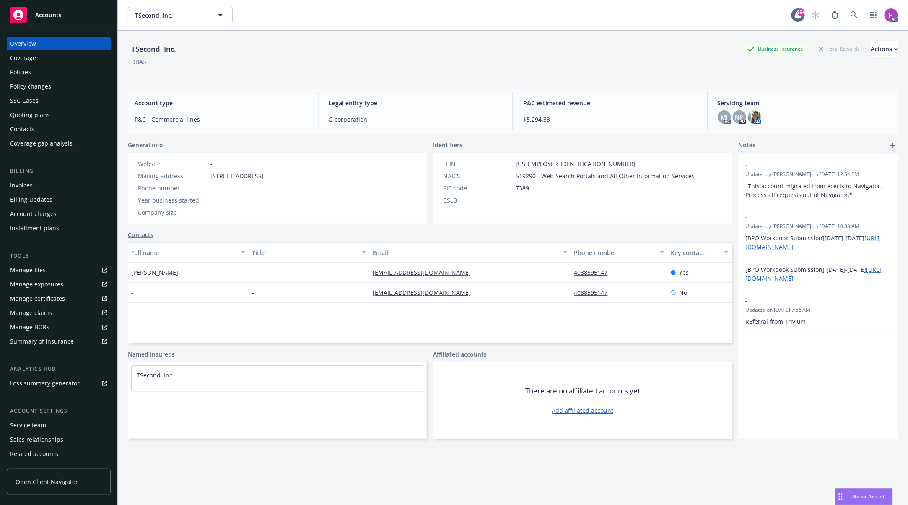
drag, startPoint x: 23, startPoint y: 71, endPoint x: 327, endPoint y: 83, distance: 305.0
click at [24, 71] on div "Policies" at bounding box center [20, 71] width 21 height 13
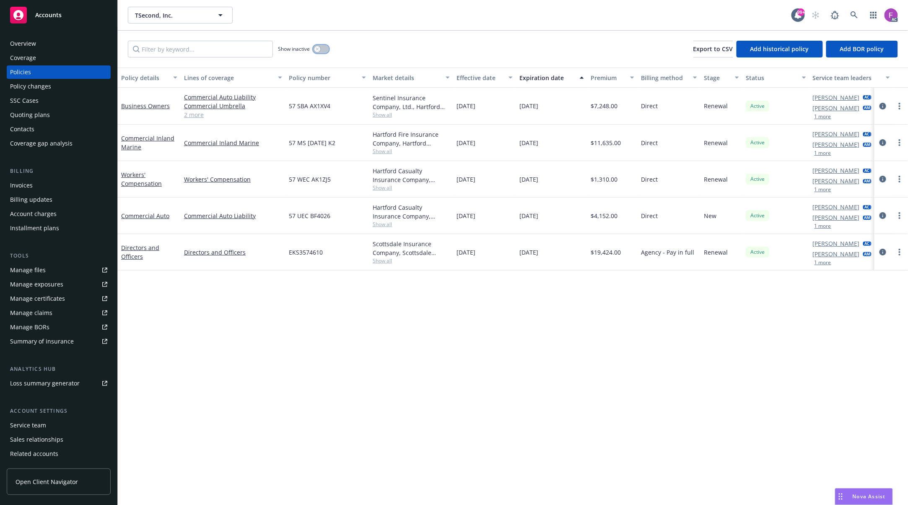
click at [322, 46] on button "button" at bounding box center [321, 49] width 16 height 8
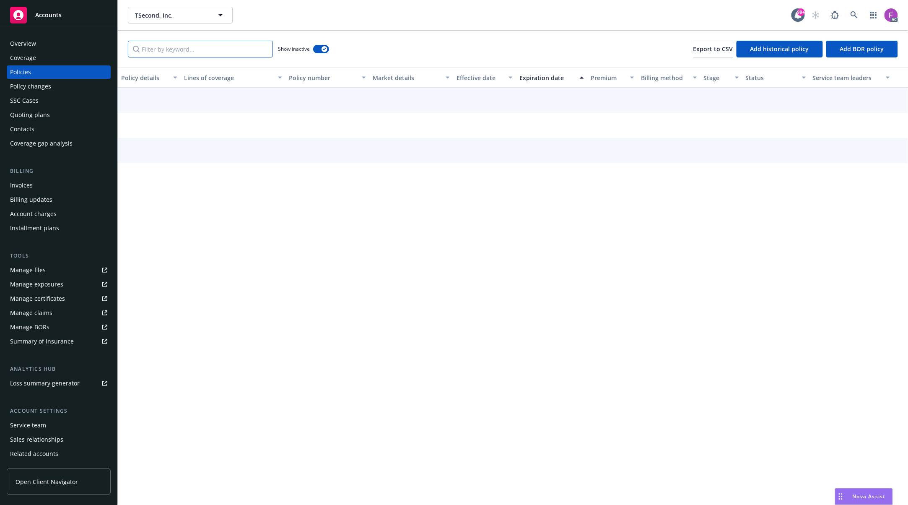
click at [232, 49] on input "Filter by keyword..." at bounding box center [200, 49] width 145 height 17
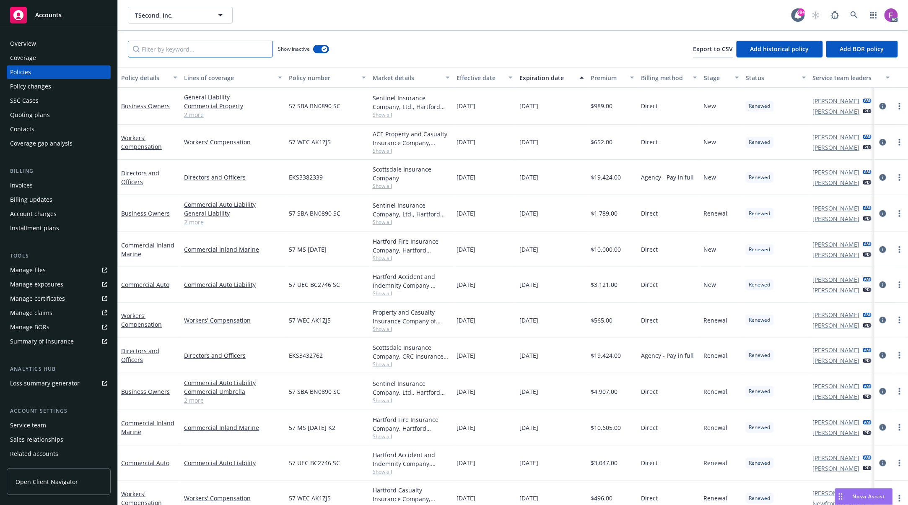
paste input "Commercial Inland Marine"
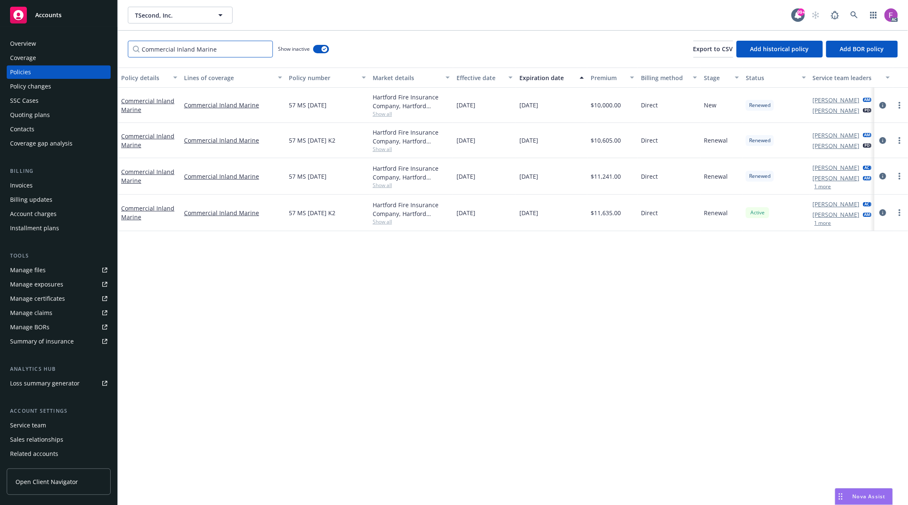
type input "Commercial Inland Marine"
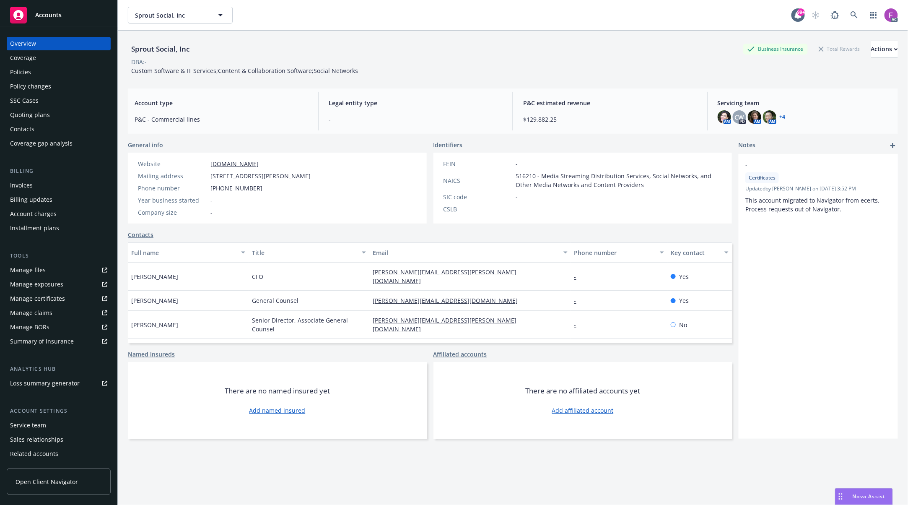
click at [39, 69] on div "Policies" at bounding box center [58, 71] width 97 height 13
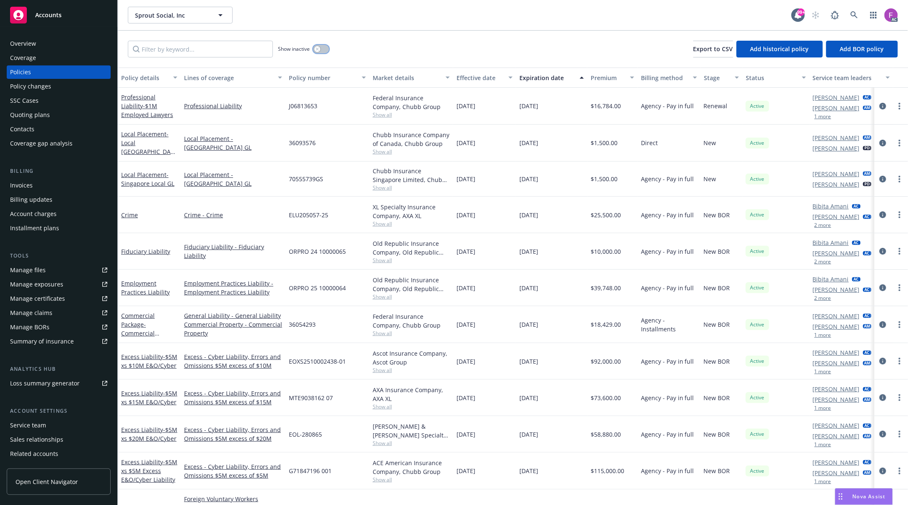
click at [324, 49] on button "button" at bounding box center [321, 49] width 16 height 8
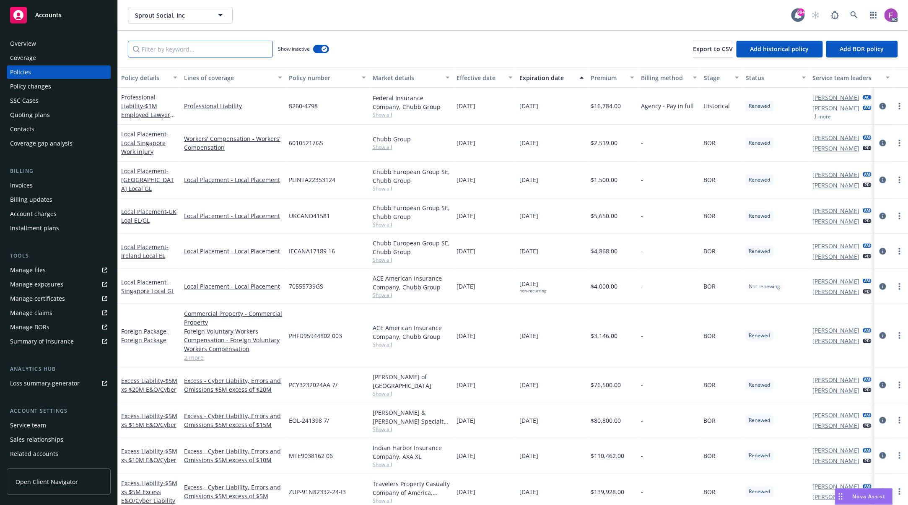
click at [190, 44] on input "Filter by keyword..." at bounding box center [200, 49] width 145 height 17
paste input "Professional Liability"
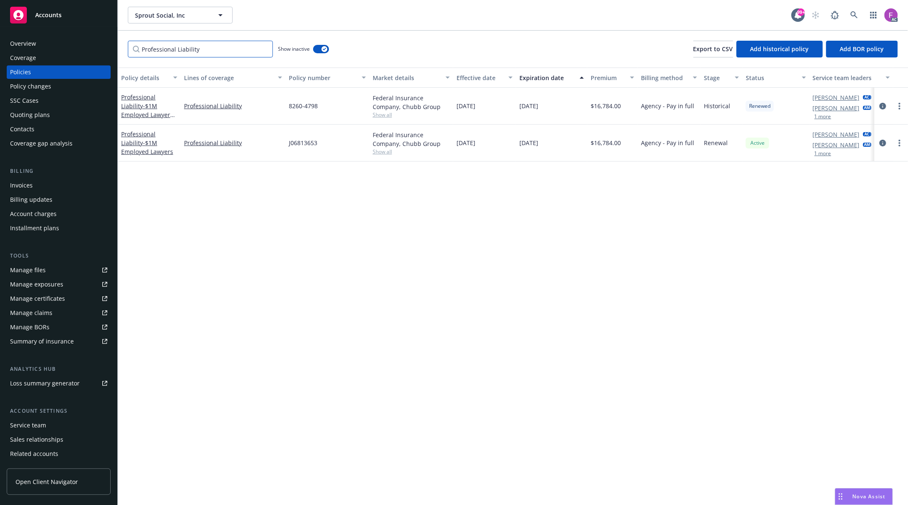
type input "Professional Liability"
click at [32, 112] on div "Quoting plans" at bounding box center [30, 114] width 40 height 13
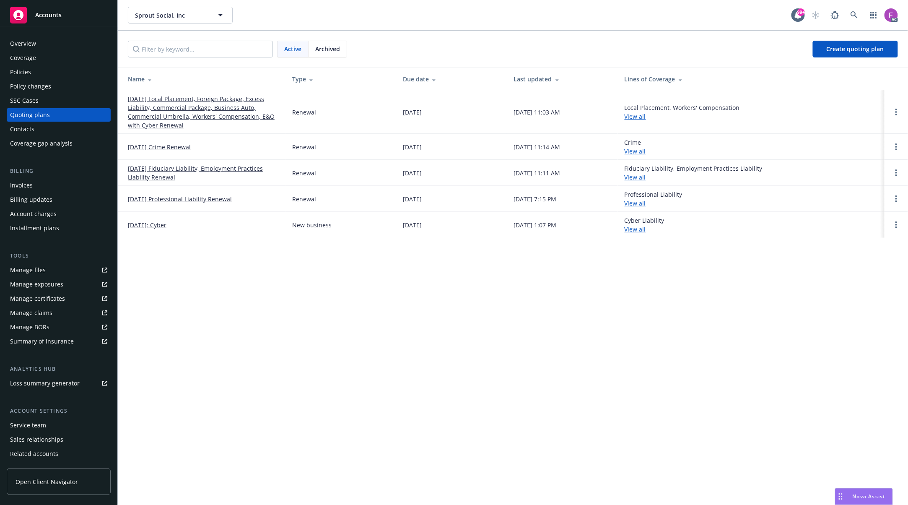
click at [158, 198] on link "11/18/25 Professional Liability Renewal" at bounding box center [180, 199] width 104 height 9
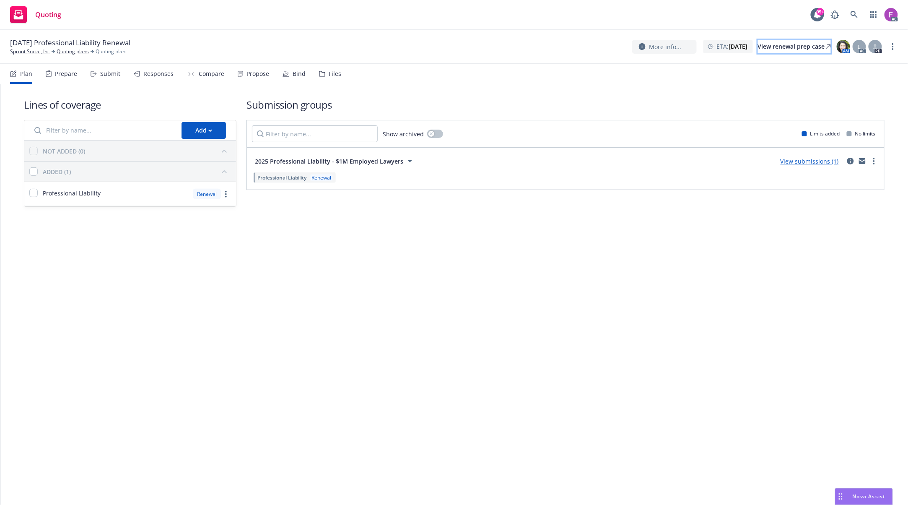
click at [758, 44] on div "View renewal prep case" at bounding box center [794, 46] width 73 height 13
click at [331, 71] on div "Files" at bounding box center [335, 73] width 13 height 7
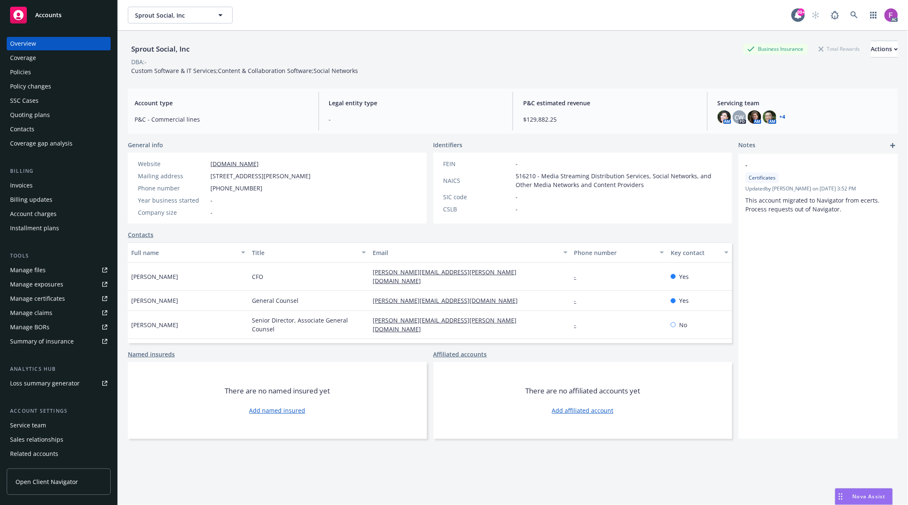
click at [40, 72] on div "Policies" at bounding box center [58, 71] width 97 height 13
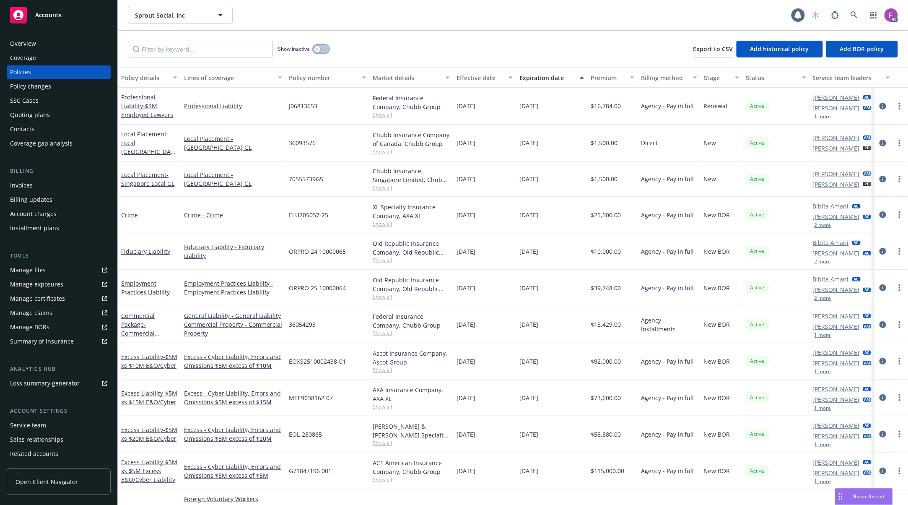
click at [320, 47] on button "button" at bounding box center [321, 49] width 16 height 8
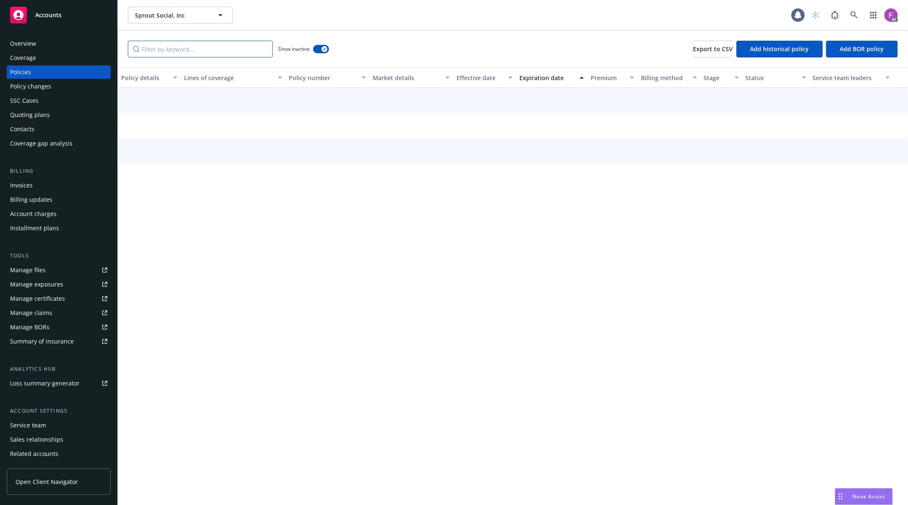
click at [200, 51] on input "Filter by keyword..." at bounding box center [200, 49] width 145 height 17
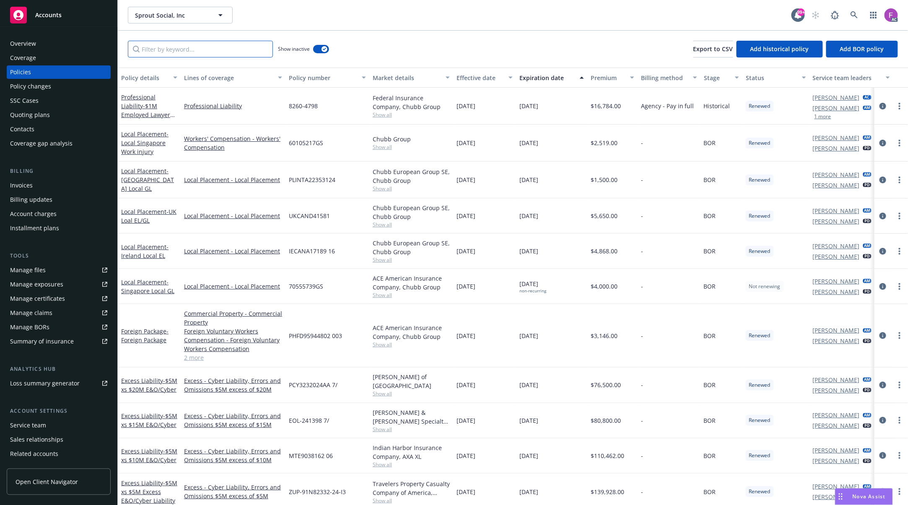
paste input "Professional Liability"
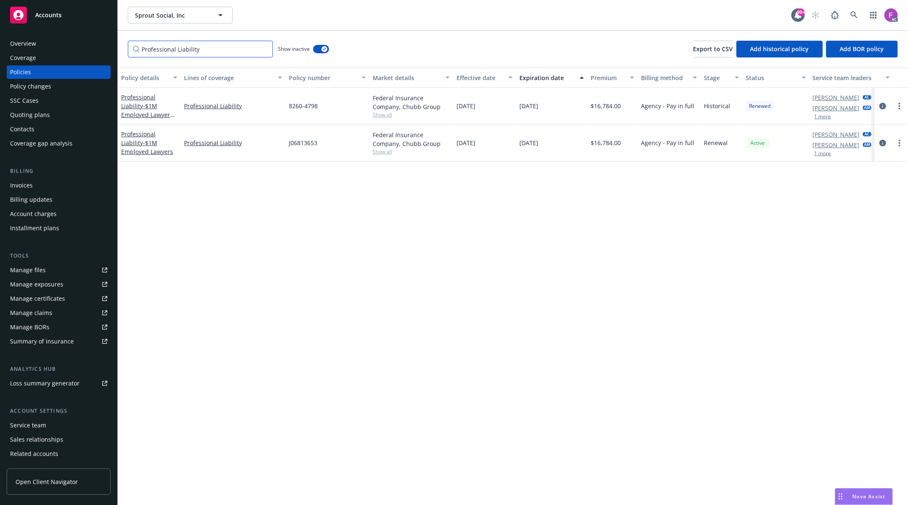
type input "Professional Liability"
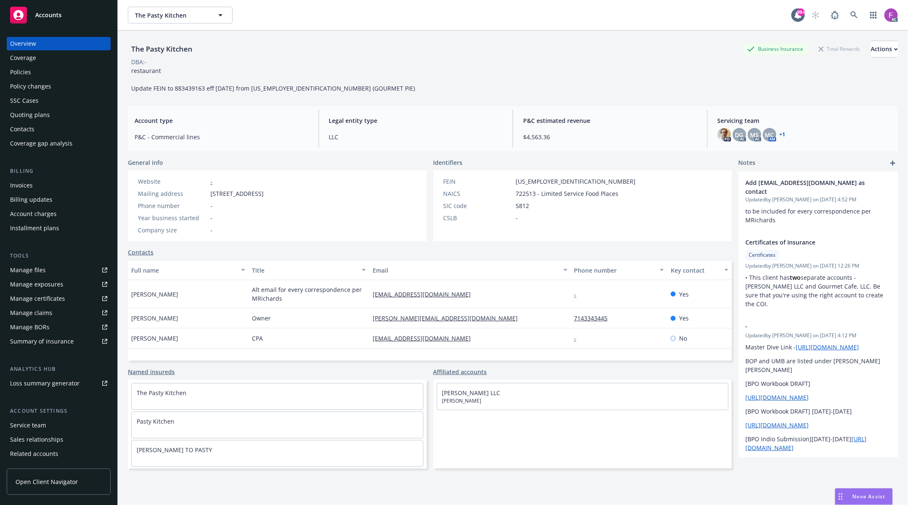
click at [29, 70] on div "Policies" at bounding box center [20, 71] width 21 height 13
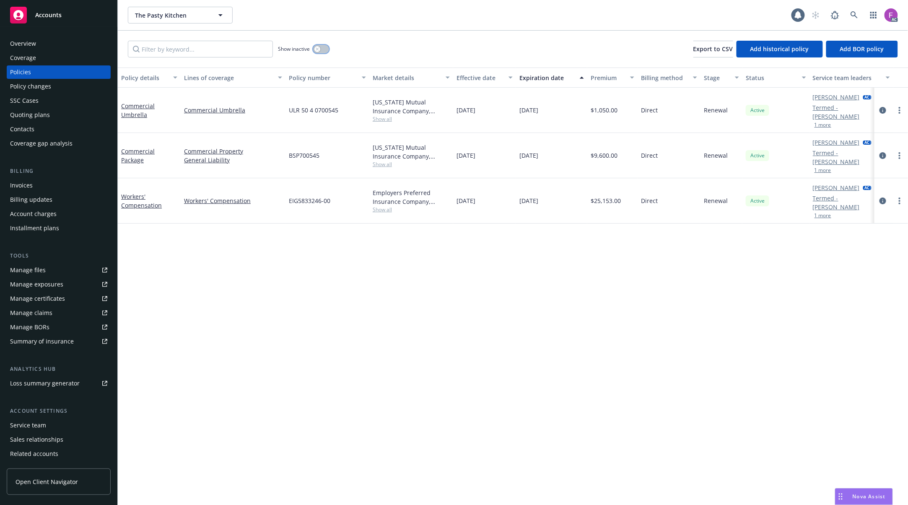
click at [322, 51] on button "button" at bounding box center [321, 49] width 16 height 8
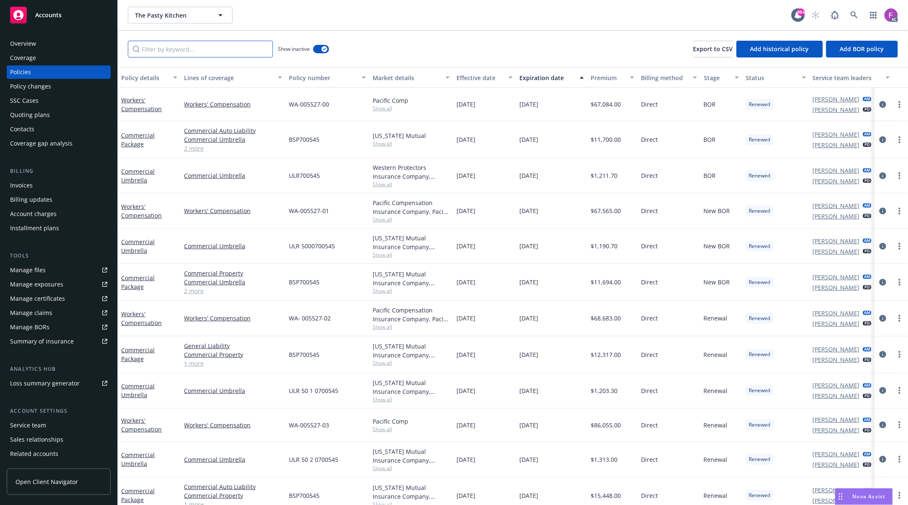
click at [163, 49] on input "Filter by keyword..." at bounding box center [200, 49] width 145 height 17
paste input "Commercial Umbrella"
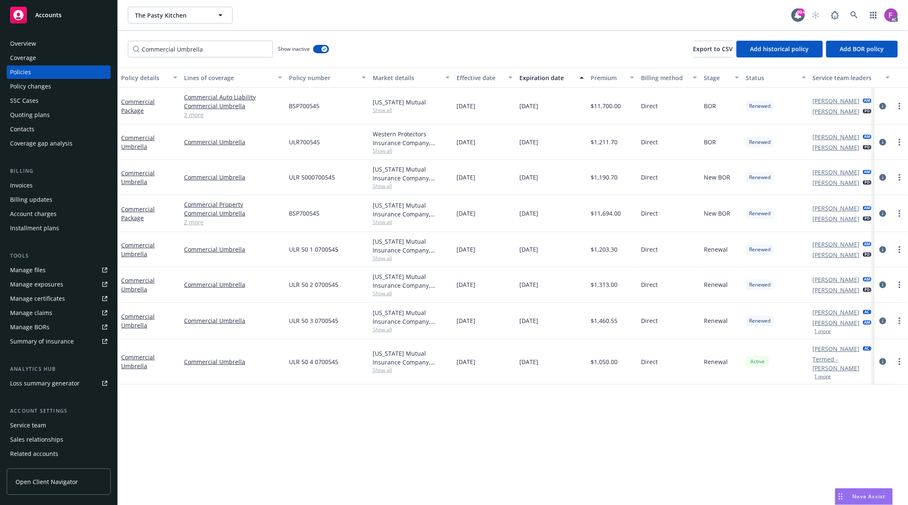
drag, startPoint x: 477, startPoint y: 175, endPoint x: 485, endPoint y: 208, distance: 33.7
click at [495, 188] on div "[DATE]" at bounding box center [484, 177] width 63 height 35
click at [485, 217] on div "[DATE]" at bounding box center [484, 213] width 63 height 37
drag, startPoint x: 480, startPoint y: 252, endPoint x: 490, endPoint y: 260, distance: 12.8
click at [490, 256] on div "11/18/2021" at bounding box center [484, 249] width 63 height 35
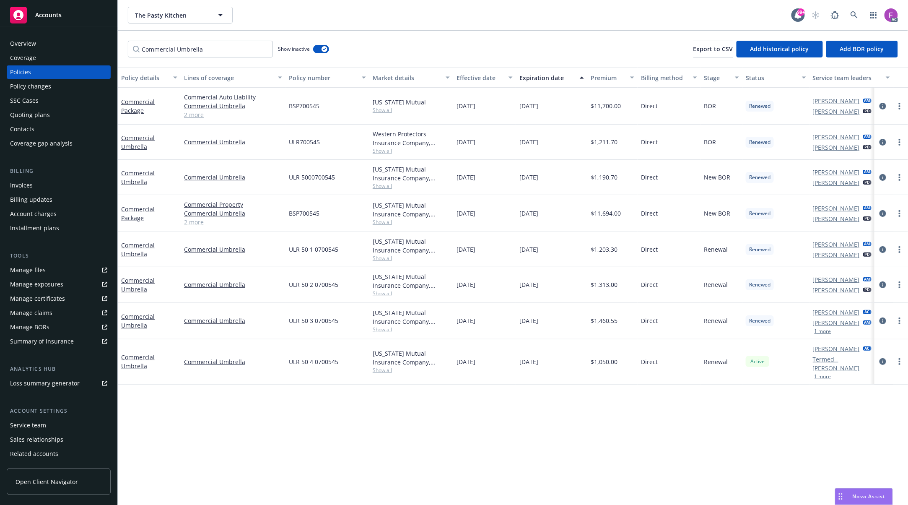
drag, startPoint x: 483, startPoint y: 282, endPoint x: 507, endPoint y: 298, distance: 28.4
click at [507, 297] on div "11/18/2022" at bounding box center [484, 284] width 63 height 35
drag, startPoint x: 472, startPoint y: 324, endPoint x: 486, endPoint y: 323, distance: 14.7
click at [475, 322] on span "11/18/2023" at bounding box center [466, 320] width 19 height 9
click at [475, 366] on span "11/18/2024" at bounding box center [466, 361] width 19 height 9
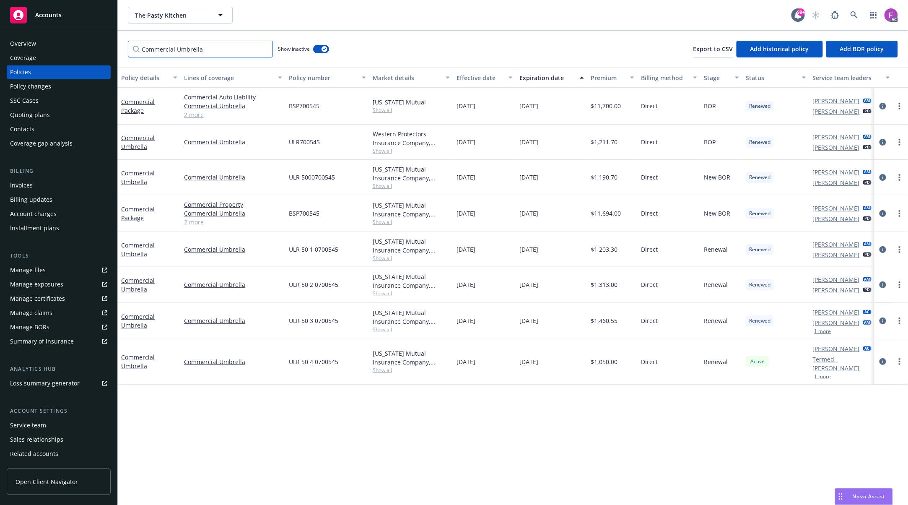
click at [181, 51] on input "Commercial Umbrella" at bounding box center [200, 49] width 145 height 17
paste input "Commercial Package"
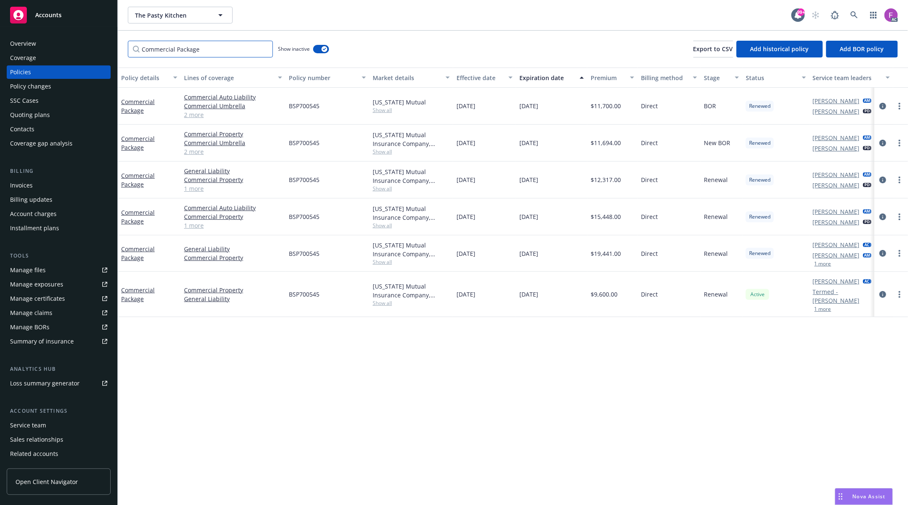
type input "Commercial Package"
drag, startPoint x: 481, startPoint y: 149, endPoint x: 504, endPoint y: 160, distance: 24.6
click at [501, 153] on div "11/18/2020" at bounding box center [484, 143] width 63 height 37
drag, startPoint x: 480, startPoint y: 176, endPoint x: 495, endPoint y: 183, distance: 16.7
click at [491, 179] on div "11/18/2021" at bounding box center [484, 179] width 63 height 37
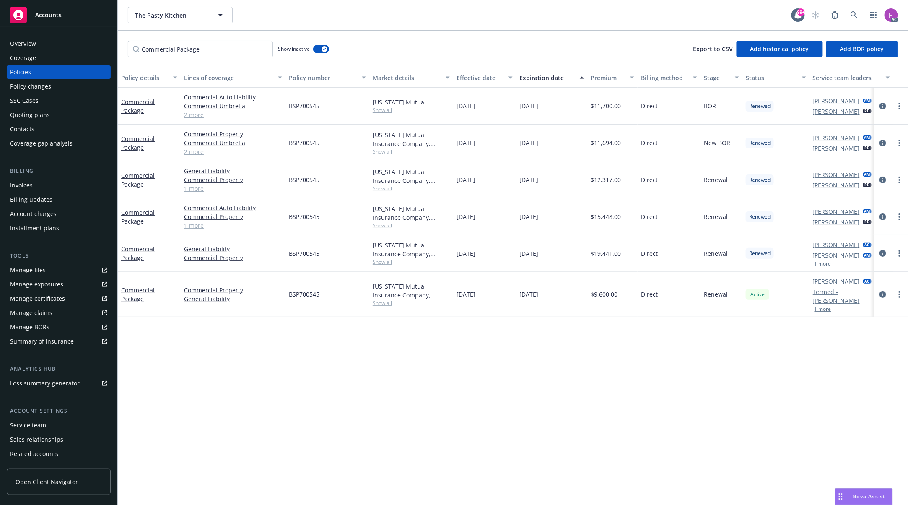
drag, startPoint x: 472, startPoint y: 216, endPoint x: 486, endPoint y: 229, distance: 18.4
click at [475, 220] on span "11/18/2022" at bounding box center [466, 216] width 19 height 9
drag, startPoint x: 478, startPoint y: 247, endPoint x: 495, endPoint y: 257, distance: 19.8
click at [495, 251] on div "11/18/2023" at bounding box center [484, 253] width 63 height 36
click at [475, 295] on span "11/18/2024" at bounding box center [466, 294] width 19 height 9
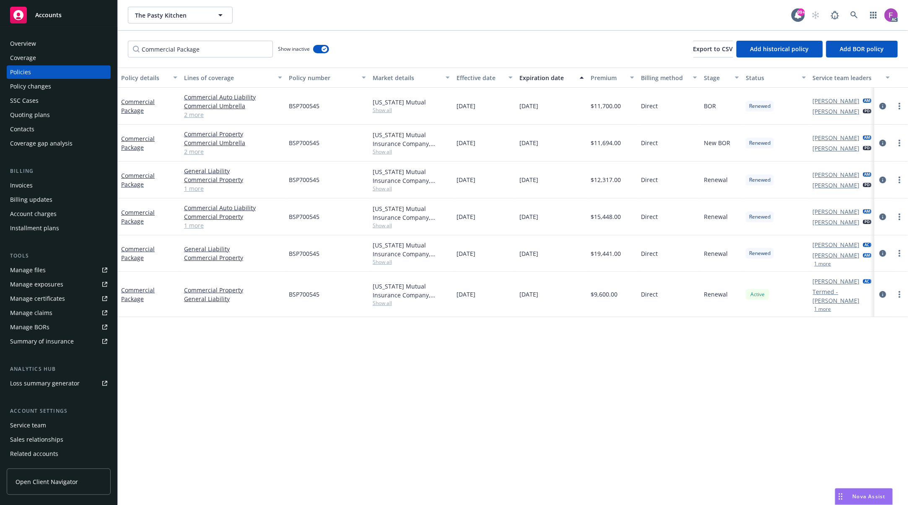
drag, startPoint x: 467, startPoint y: 141, endPoint x: 507, endPoint y: 144, distance: 39.9
click at [507, 144] on div "11/18/2020" at bounding box center [484, 143] width 63 height 37
drag, startPoint x: 558, startPoint y: 143, endPoint x: 458, endPoint y: 148, distance: 100.8
click at [457, 148] on div "Commercial Package Commercial Property Commercial Umbrella Commercial Auto Liab…" at bounding box center [522, 143] width 809 height 37
click at [464, 189] on div "11/18/2021" at bounding box center [484, 179] width 63 height 37
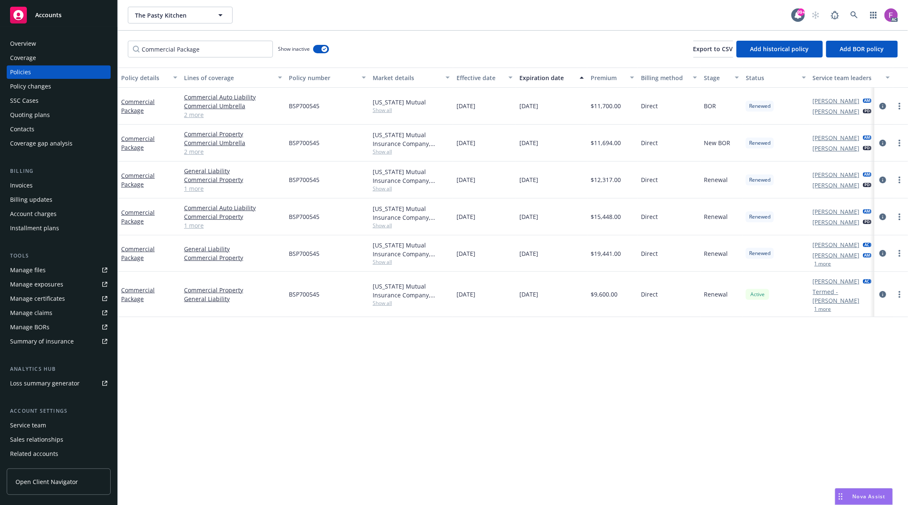
drag, startPoint x: 459, startPoint y: 141, endPoint x: 500, endPoint y: 141, distance: 41.1
click at [500, 141] on div "11/18/2020" at bounding box center [484, 143] width 63 height 37
click at [503, 150] on div "11/18/2020" at bounding box center [484, 143] width 63 height 37
drag, startPoint x: 468, startPoint y: 143, endPoint x: 502, endPoint y: 144, distance: 34.0
click at [502, 143] on div "11/18/2020" at bounding box center [484, 143] width 63 height 37
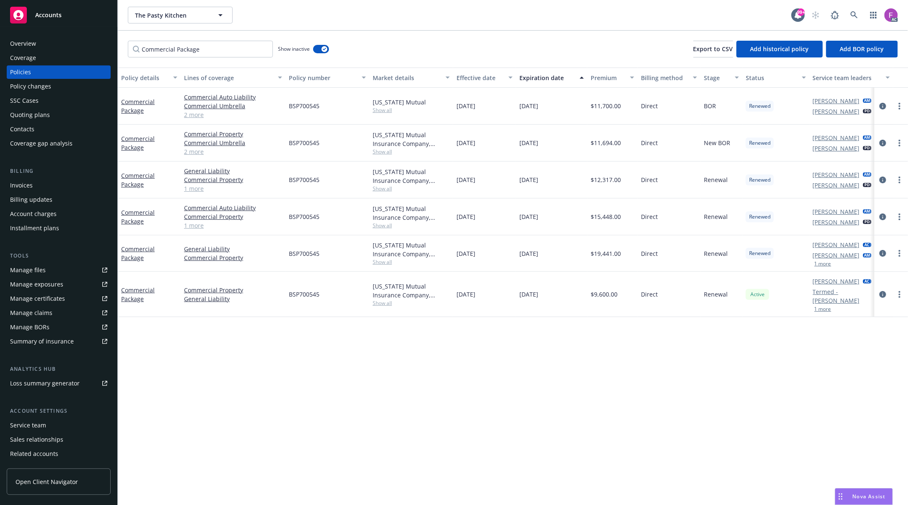
drag, startPoint x: 475, startPoint y: 175, endPoint x: 496, endPoint y: 182, distance: 22.4
click at [496, 181] on div "11/18/2021" at bounding box center [484, 179] width 63 height 37
drag, startPoint x: 491, startPoint y: 222, endPoint x: 482, endPoint y: 242, distance: 22.5
click at [492, 226] on div "11/18/2022" at bounding box center [484, 216] width 63 height 37
drag, startPoint x: 479, startPoint y: 251, endPoint x: 498, endPoint y: 269, distance: 26.4
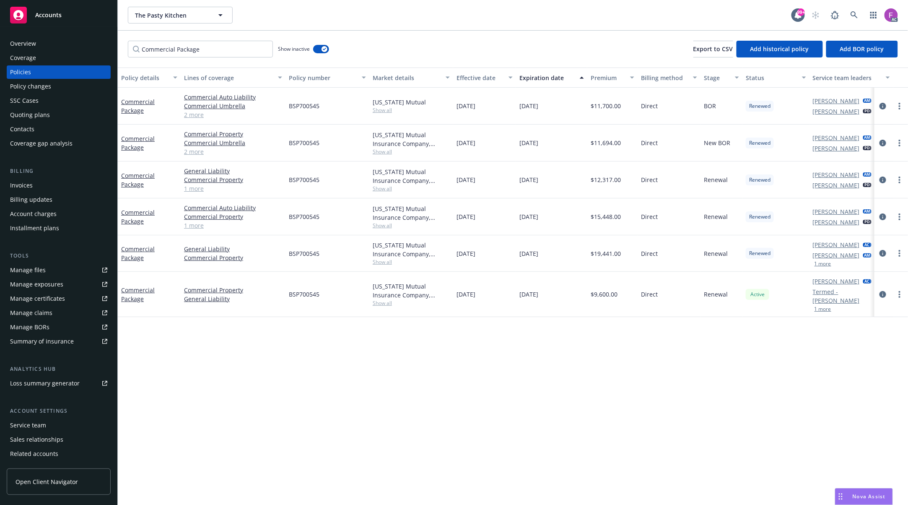
click at [496, 257] on div "11/18/2023" at bounding box center [484, 253] width 63 height 36
drag, startPoint x: 477, startPoint y: 294, endPoint x: 491, endPoint y: 297, distance: 15.0
click at [491, 297] on div "11/18/2024" at bounding box center [484, 294] width 63 height 45
drag, startPoint x: 467, startPoint y: 141, endPoint x: 496, endPoint y: 158, distance: 33.8
click at [496, 157] on div "11/18/2020" at bounding box center [484, 143] width 63 height 37
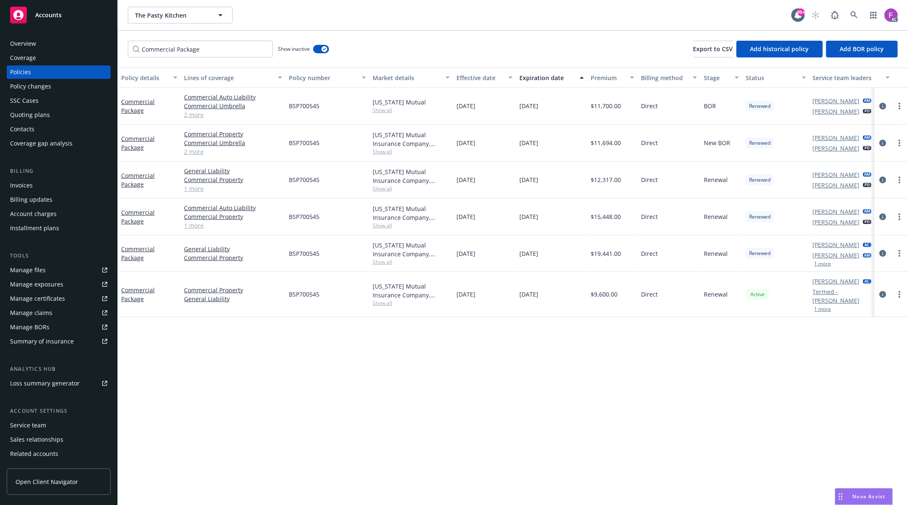
drag, startPoint x: 470, startPoint y: 183, endPoint x: 490, endPoint y: 188, distance: 19.8
click at [491, 182] on div "11/18/2021" at bounding box center [484, 179] width 63 height 37
click at [501, 231] on div "11/18/2022" at bounding box center [484, 216] width 63 height 37
drag, startPoint x: 486, startPoint y: 256, endPoint x: 493, endPoint y: 282, distance: 26.8
click at [500, 267] on div "11/18/2023" at bounding box center [484, 253] width 63 height 36
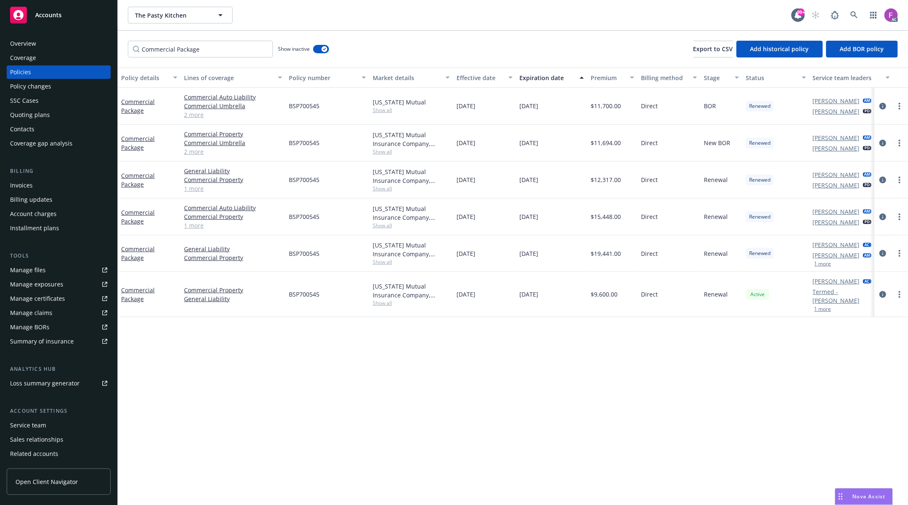
drag, startPoint x: 483, startPoint y: 294, endPoint x: 504, endPoint y: 304, distance: 23.4
click at [504, 304] on div "11/18/2024" at bounding box center [484, 294] width 63 height 45
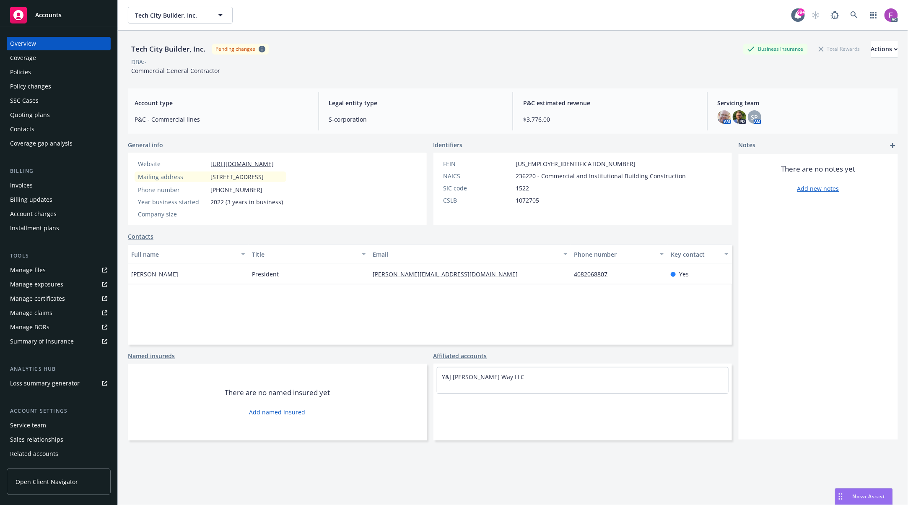
click at [41, 72] on div "Policies" at bounding box center [58, 71] width 97 height 13
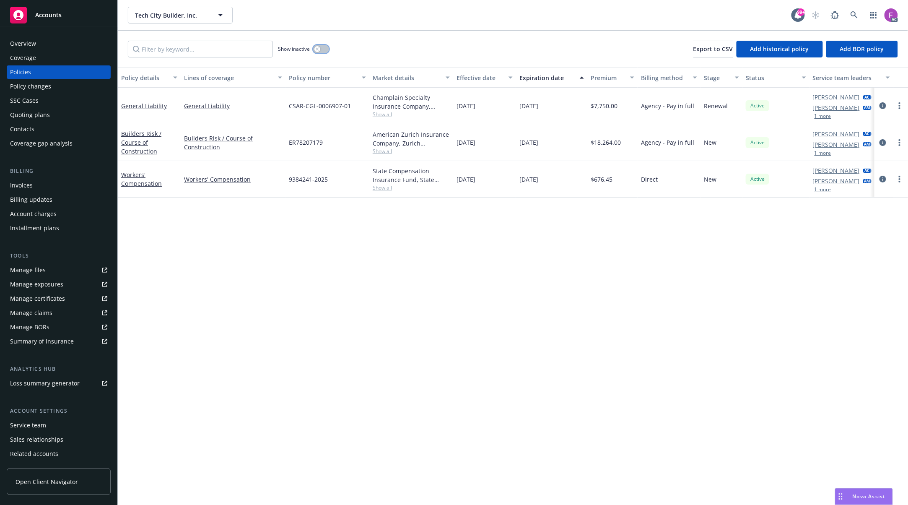
drag, startPoint x: 324, startPoint y: 47, endPoint x: 303, endPoint y: 54, distance: 22.0
click at [324, 47] on button "button" at bounding box center [321, 49] width 16 height 8
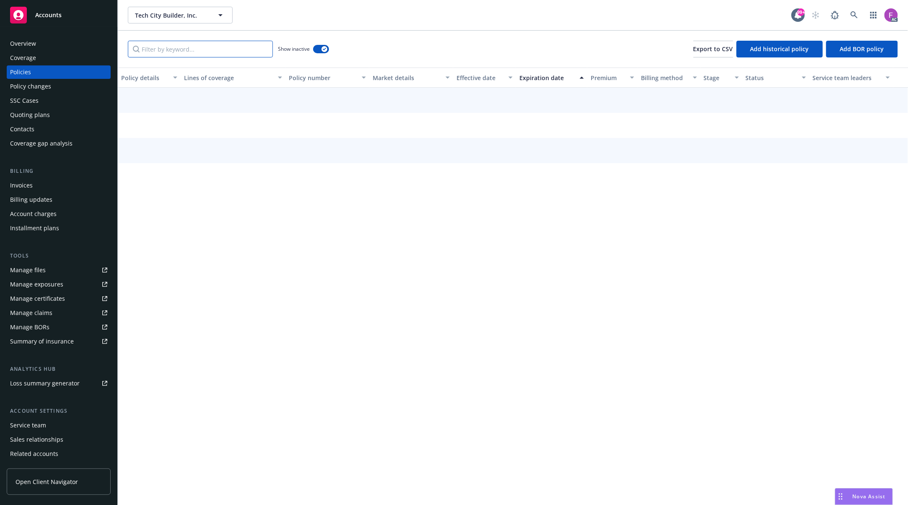
click at [174, 51] on input "Filter by keyword..." at bounding box center [200, 49] width 145 height 17
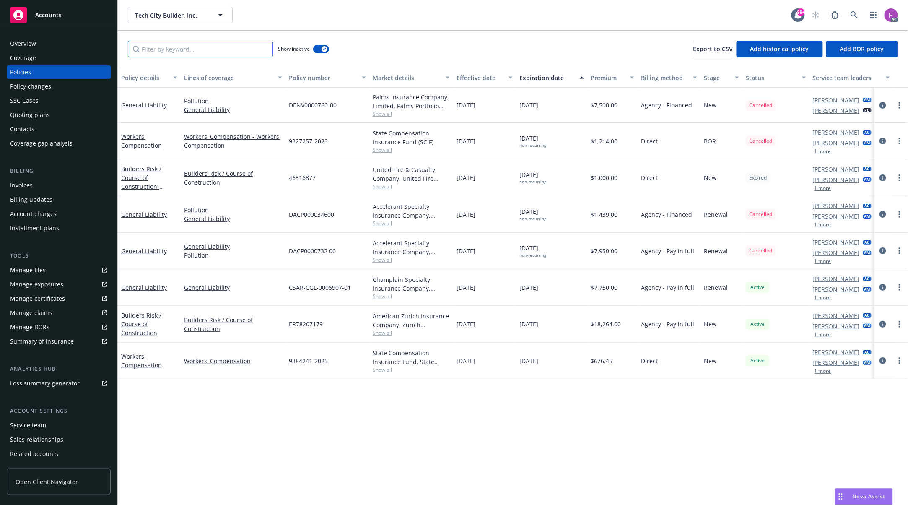
paste input "General Liability"
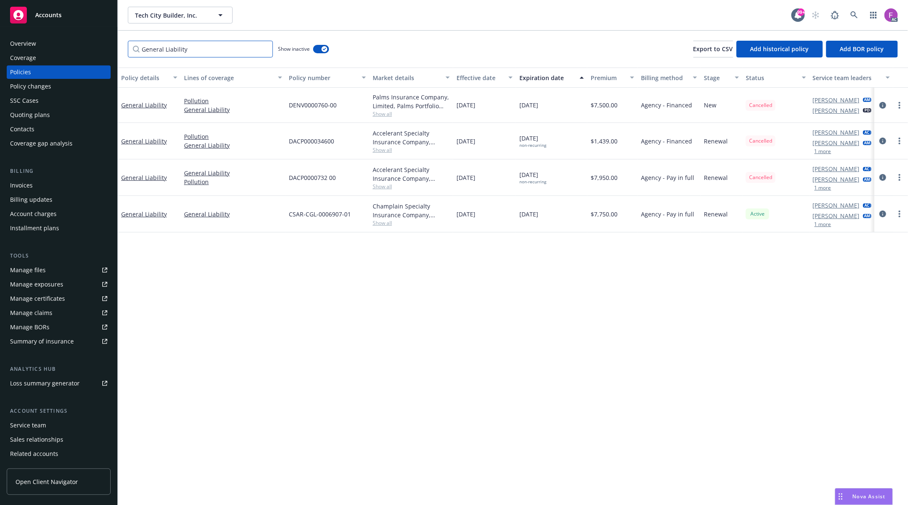
type input "General Liability"
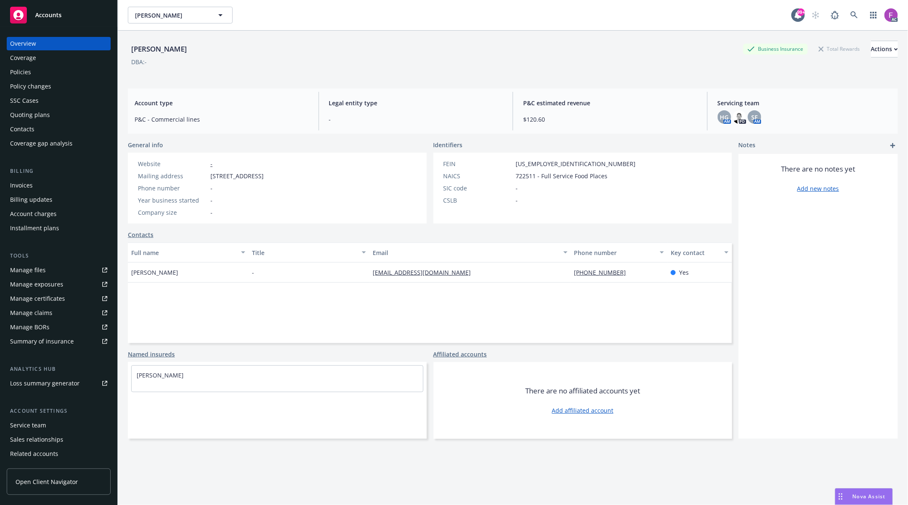
click at [23, 68] on div "Policies" at bounding box center [20, 71] width 21 height 13
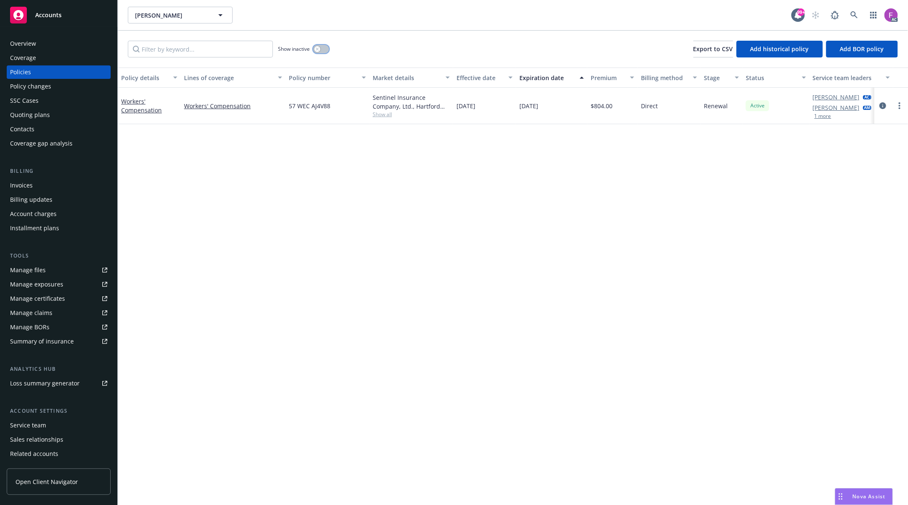
click at [319, 51] on div "button" at bounding box center [317, 49] width 6 height 6
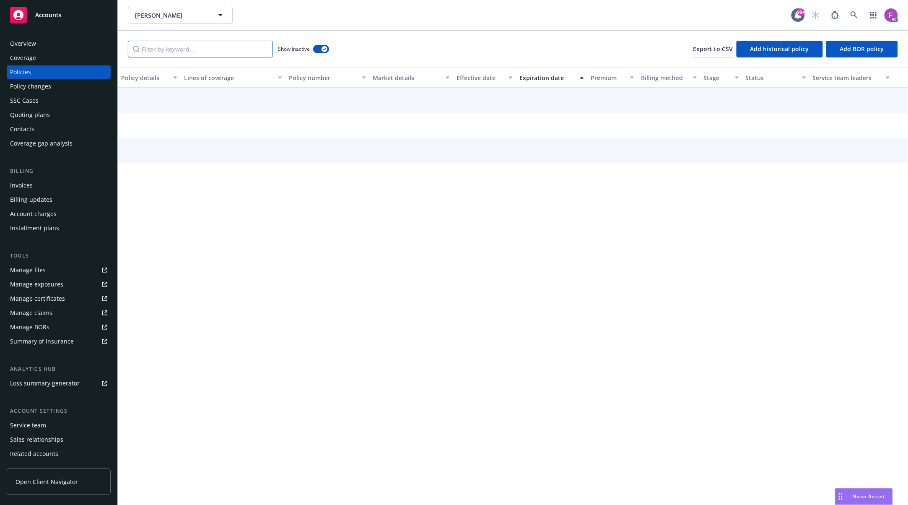
click at [220, 49] on input "Filter by keyword..." at bounding box center [200, 49] width 145 height 17
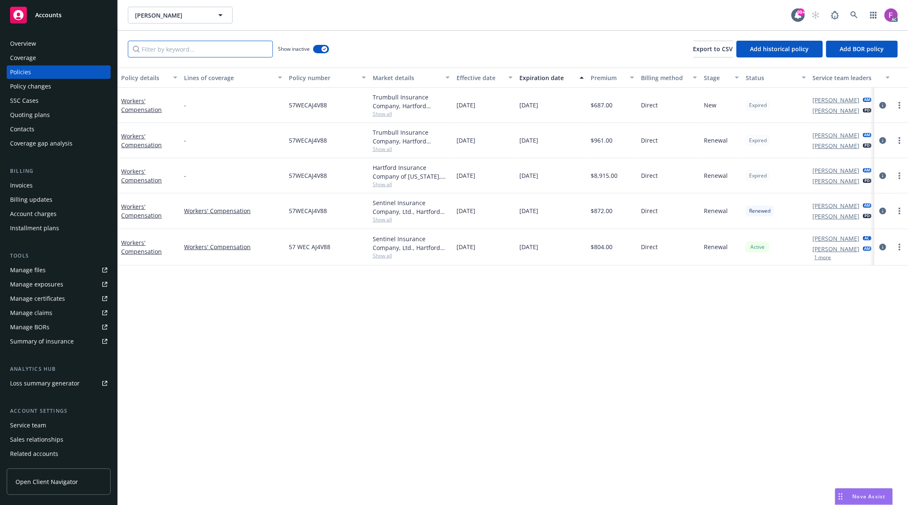
paste input "Workers Compensation"
type input "Workers Compensation"
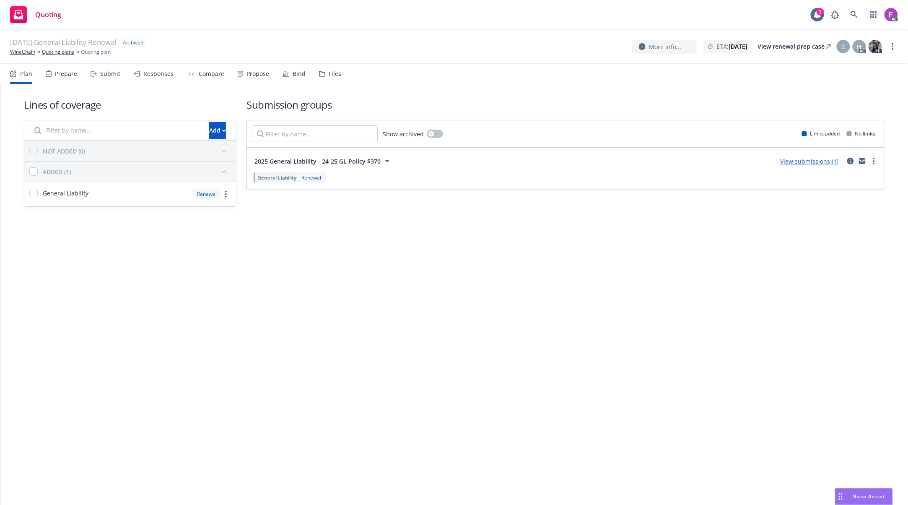
click at [329, 72] on div "Files" at bounding box center [335, 73] width 13 height 7
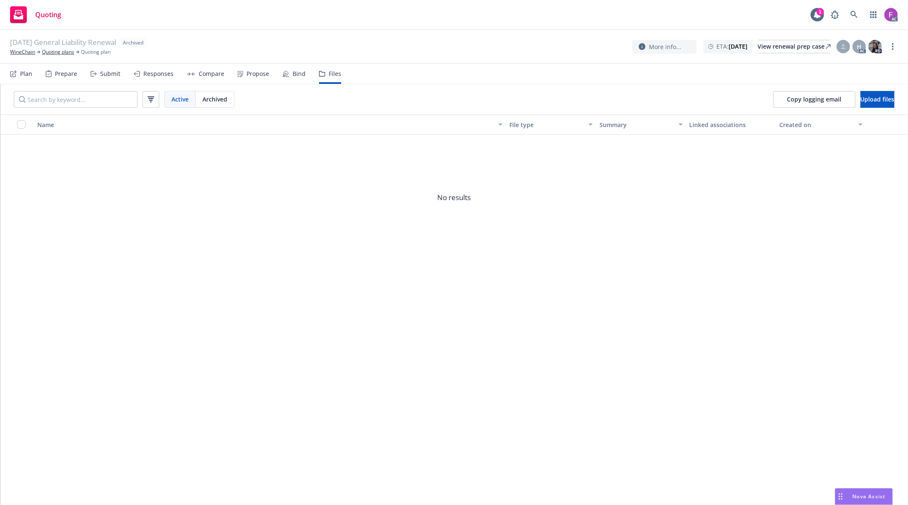
click at [377, 309] on div "Name File type Summary Linked associations Created on No results" at bounding box center [454, 309] width 908 height 390
click at [634, 417] on div "Name File type Summary Linked associations Created on No results" at bounding box center [454, 309] width 908 height 390
click at [208, 291] on div "Name File type Summary Linked associations Created on No results" at bounding box center [454, 309] width 908 height 390
click at [168, 231] on span "No results" at bounding box center [454, 198] width 908 height 126
click at [870, 98] on span "Upload files" at bounding box center [878, 99] width 34 height 8
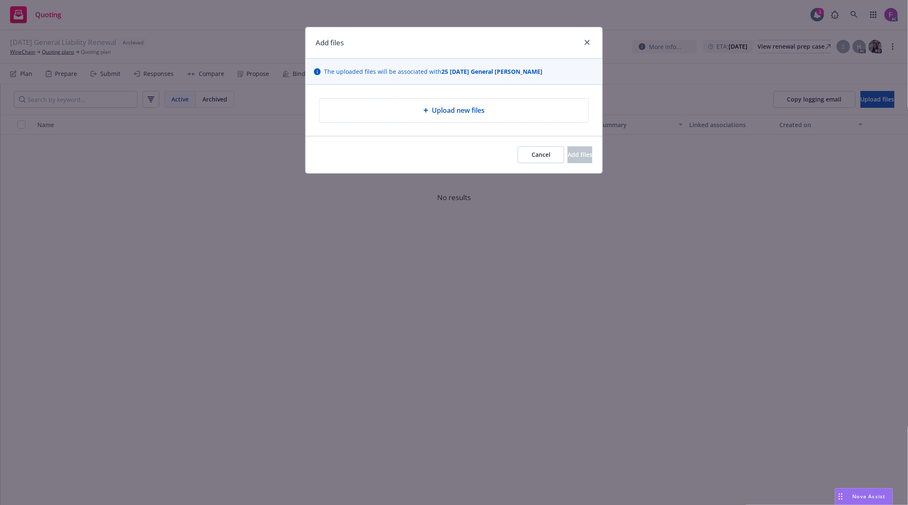
click at [447, 112] on span "Upload new files" at bounding box center [458, 110] width 53 height 10
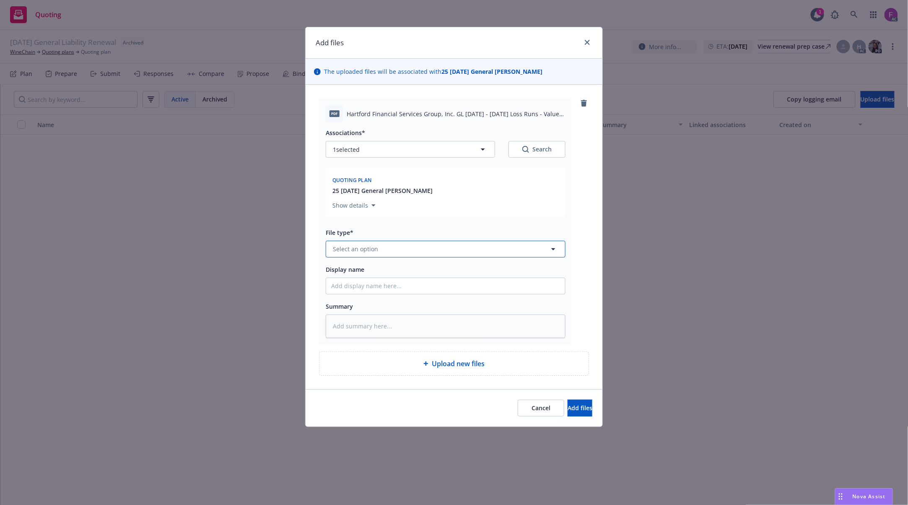
click at [392, 255] on button "Select an option" at bounding box center [446, 249] width 240 height 17
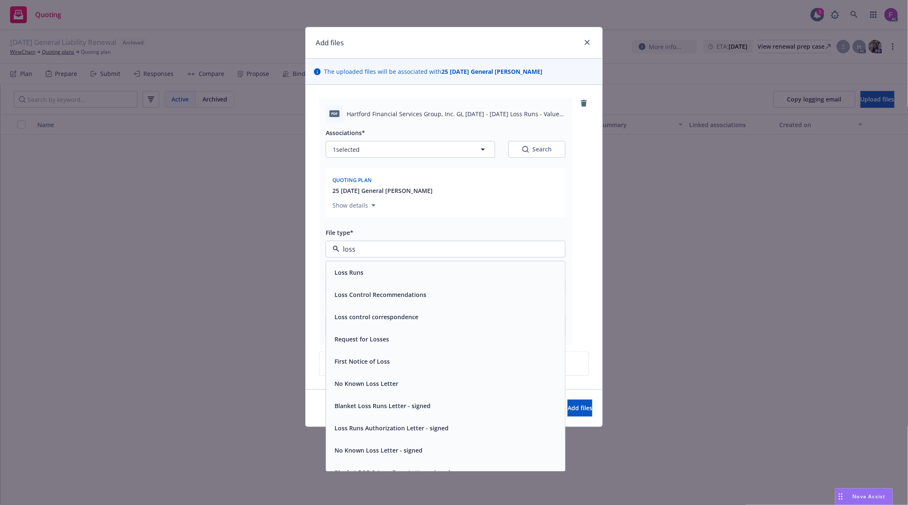
paste input "Loss Run"
type input "Loss Run"
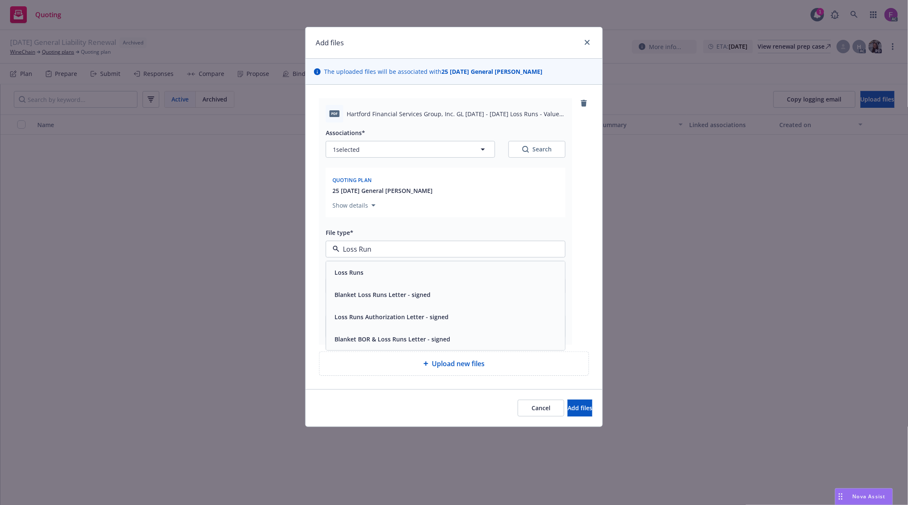
click at [362, 273] on span "Loss Runs" at bounding box center [349, 272] width 29 height 9
click at [382, 148] on button "1 selected" at bounding box center [410, 149] width 169 height 17
type textarea "x"
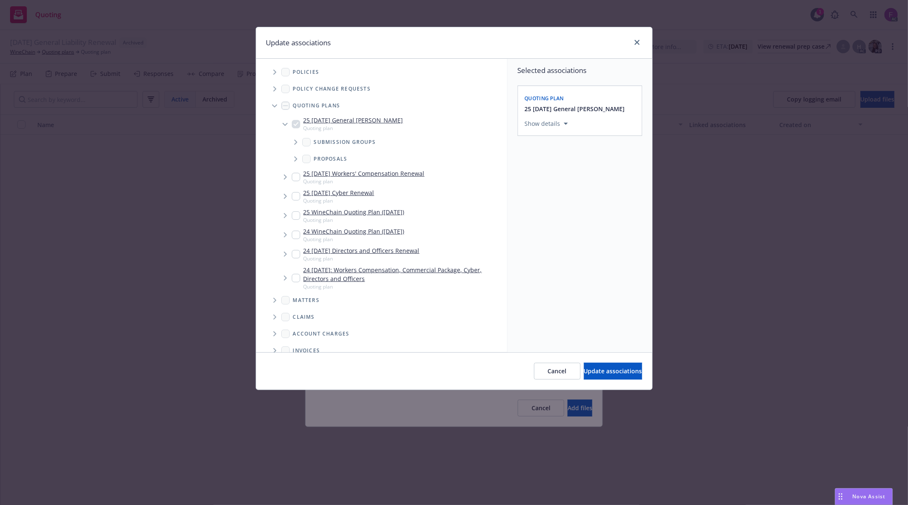
click at [275, 70] on icon "Tree Example" at bounding box center [274, 72] width 3 height 5
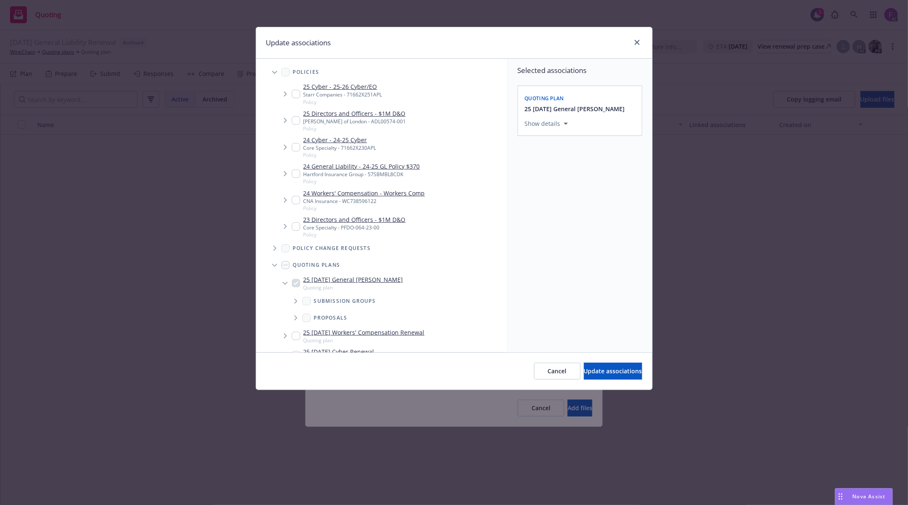
click at [297, 177] on input "Tree Example" at bounding box center [296, 173] width 8 height 8
checkbox input "true"
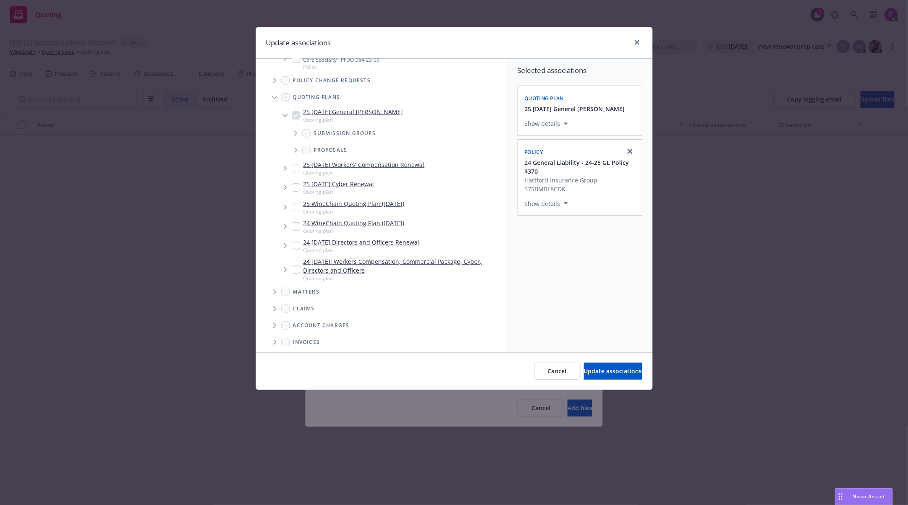
scroll to position [288, 0]
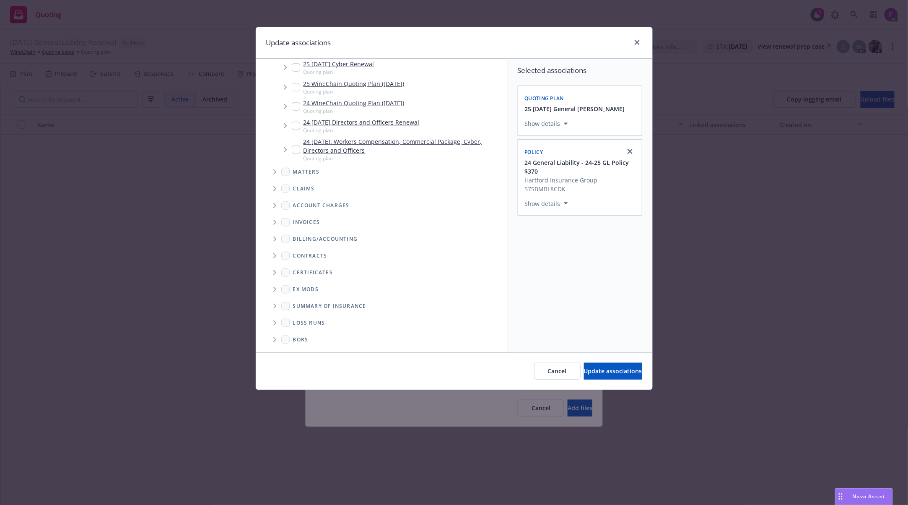
click at [276, 318] on span "Folder Tree Example" at bounding box center [274, 322] width 13 height 13
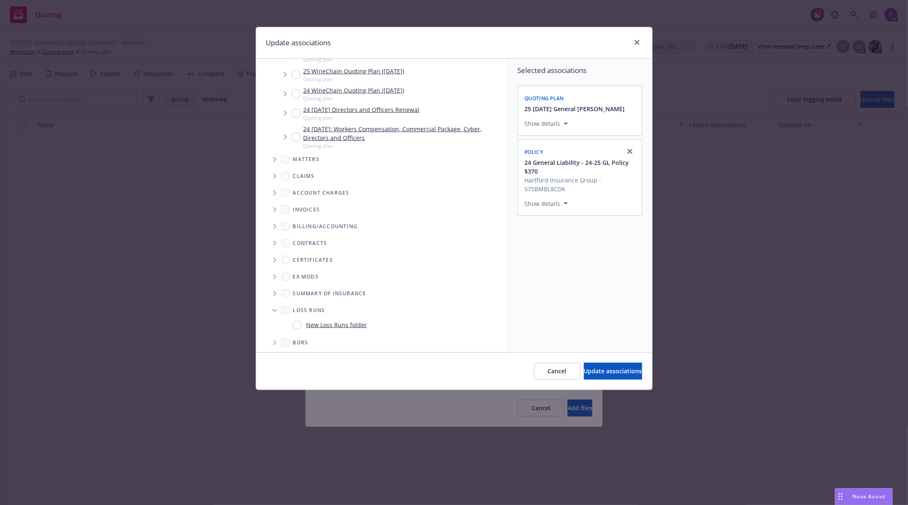
scroll to position [304, 0]
drag, startPoint x: 296, startPoint y: 319, endPoint x: 496, endPoint y: 297, distance: 200.8
click at [297, 319] on input "Folder Tree Example" at bounding box center [297, 321] width 8 height 8
checkbox input "true"
click at [616, 268] on button "Select an option" at bounding box center [580, 261] width 110 height 17
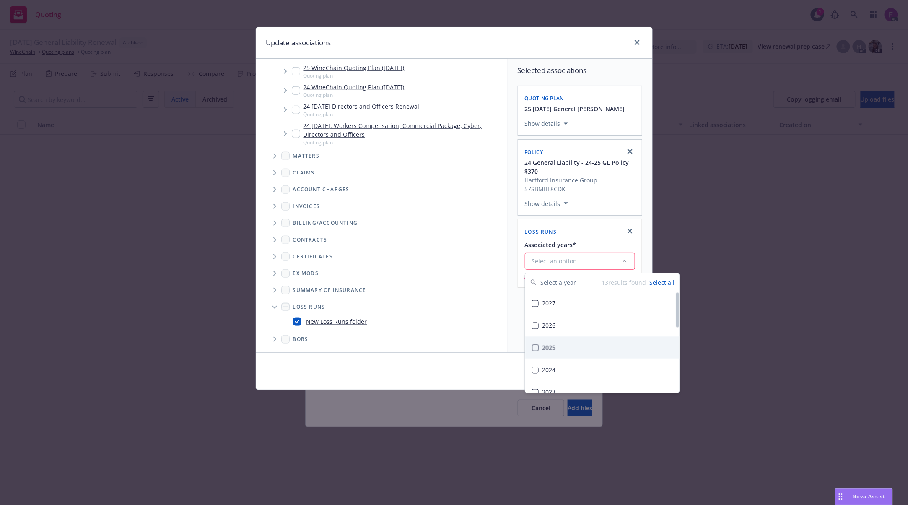
click at [569, 340] on div "2025" at bounding box center [602, 348] width 154 height 22
click at [520, 262] on div "Loss Runs Associated years* 2025" at bounding box center [580, 247] width 124 height 57
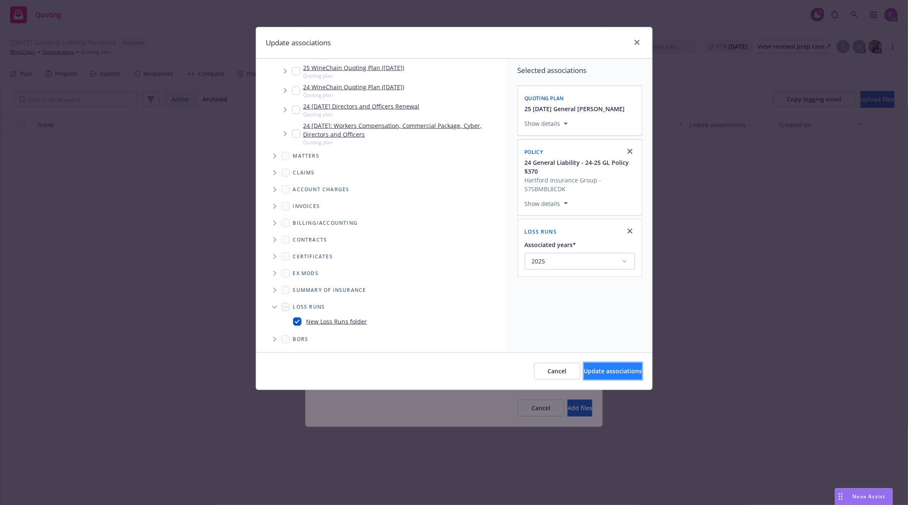
click at [584, 365] on button "Update associations" at bounding box center [613, 371] width 58 height 17
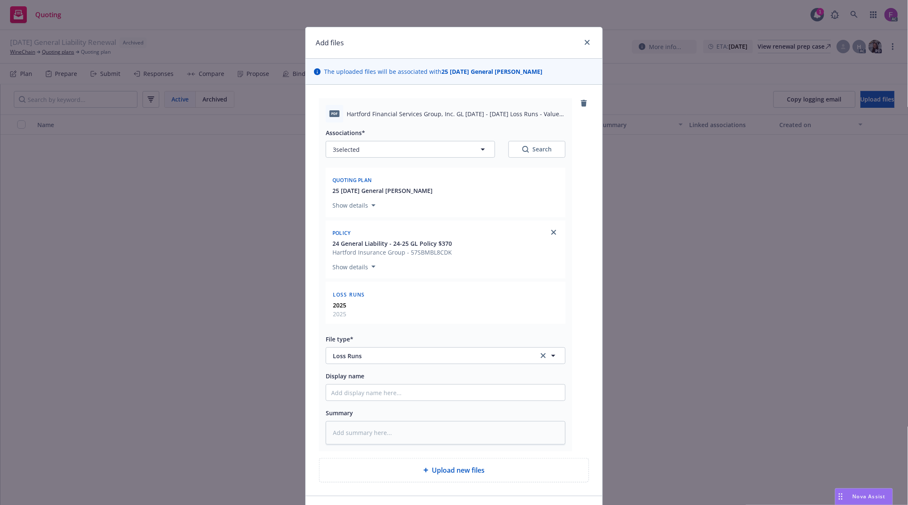
scroll to position [57, 0]
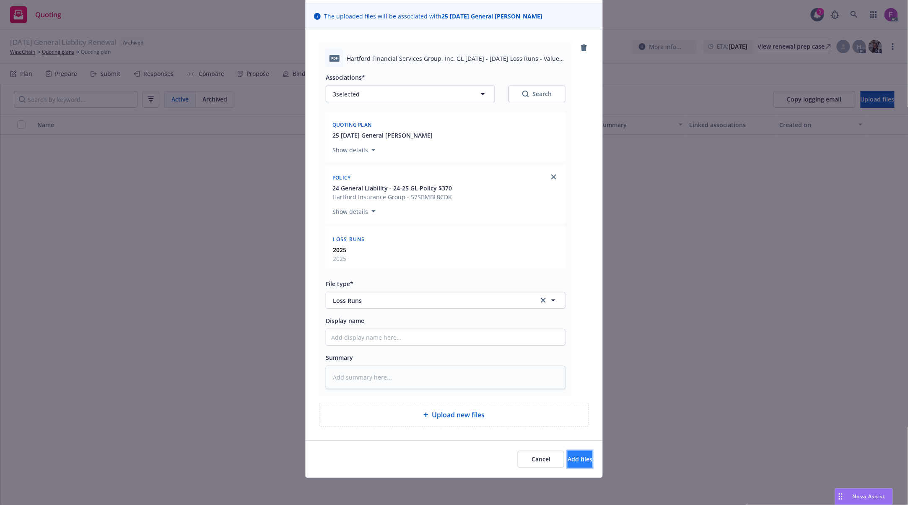
click at [568, 462] on span "Add files" at bounding box center [580, 459] width 25 height 8
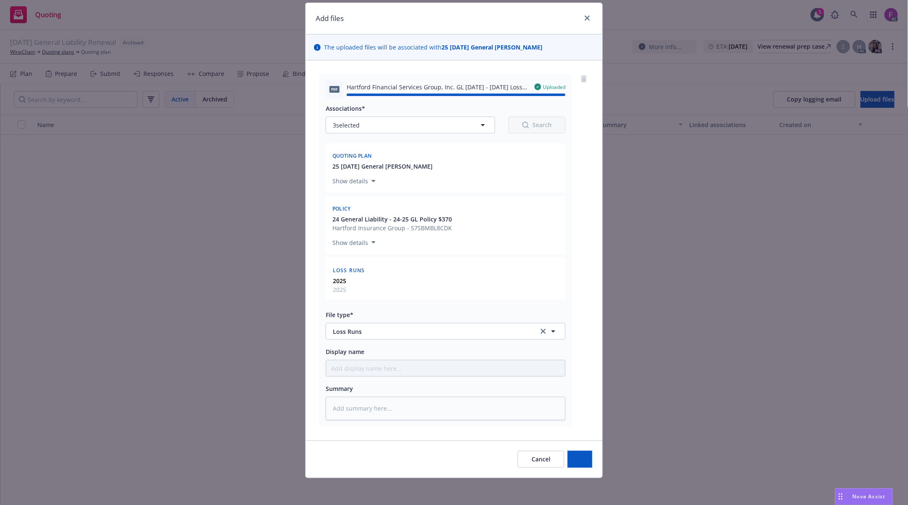
type textarea "x"
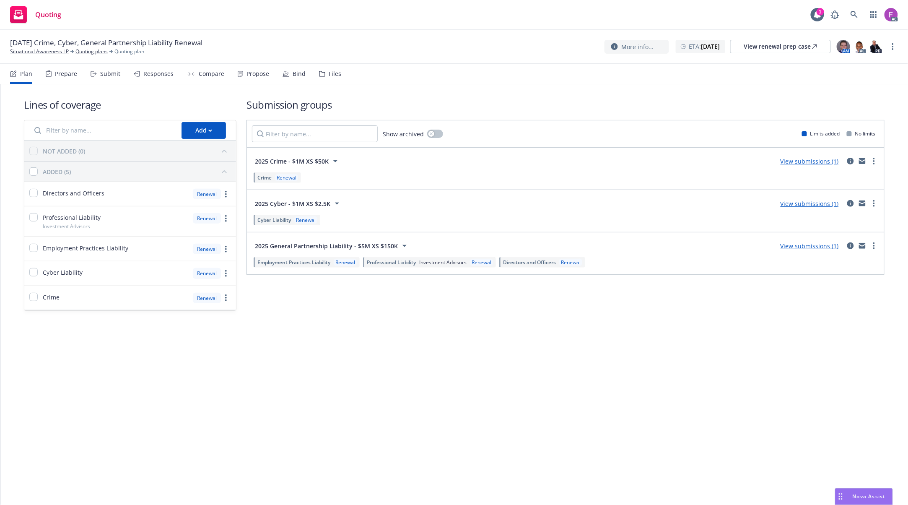
click at [329, 74] on div "Files" at bounding box center [335, 73] width 13 height 7
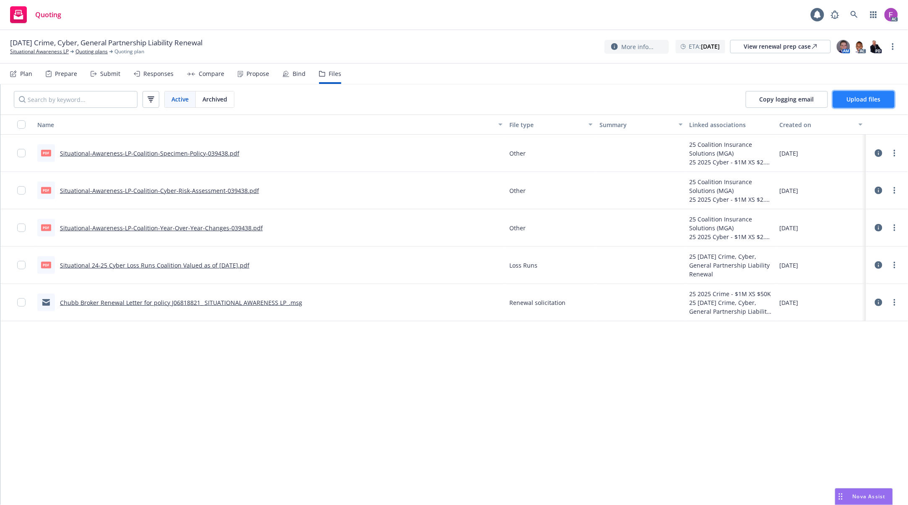
click at [862, 101] on span "Upload files" at bounding box center [864, 99] width 34 height 8
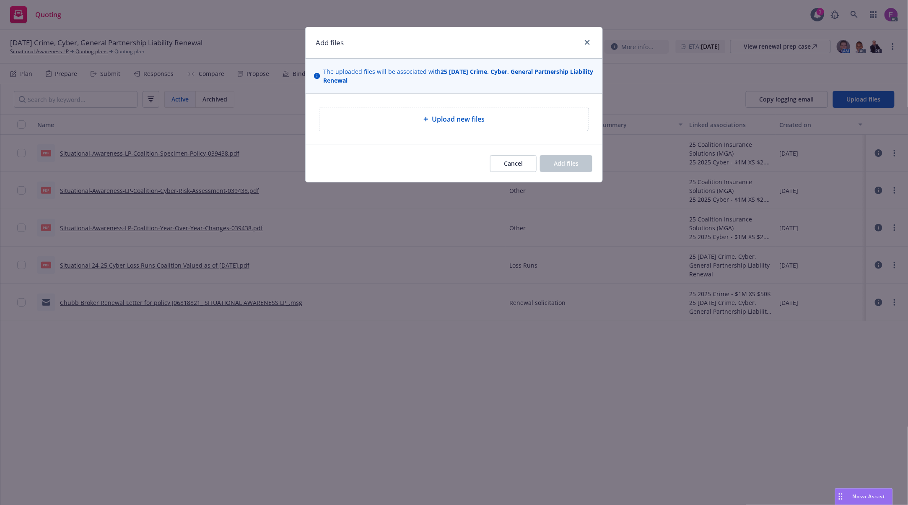
click at [453, 121] on span "Upload new files" at bounding box center [458, 119] width 53 height 10
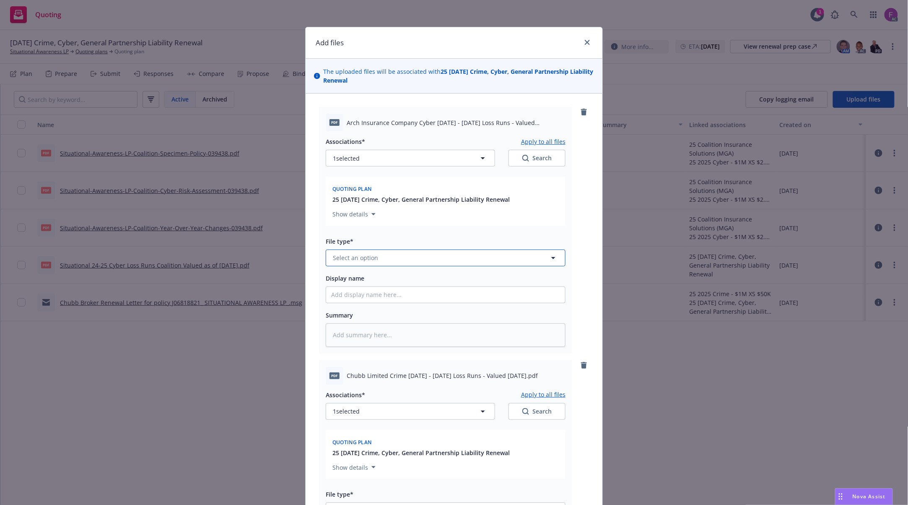
click at [361, 259] on span "Select an option" at bounding box center [355, 257] width 45 height 9
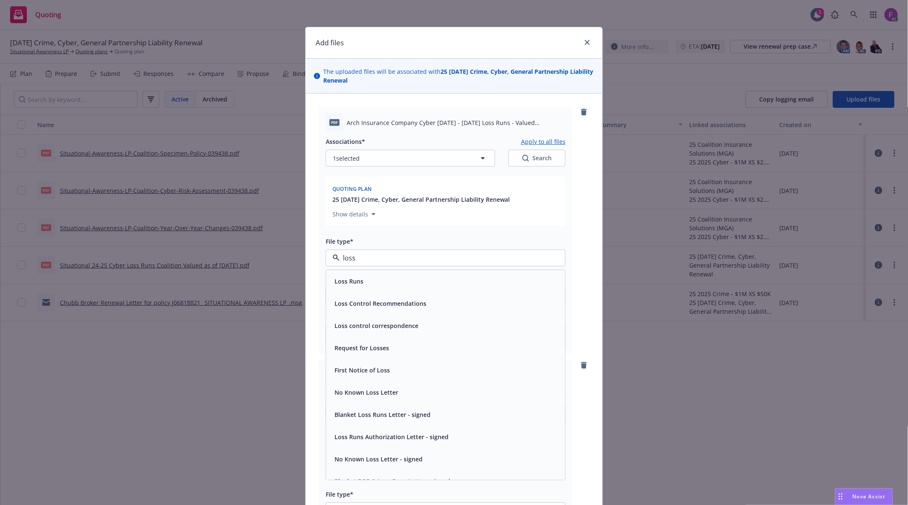
paste input "Loss Run"
type input "Loss Run"
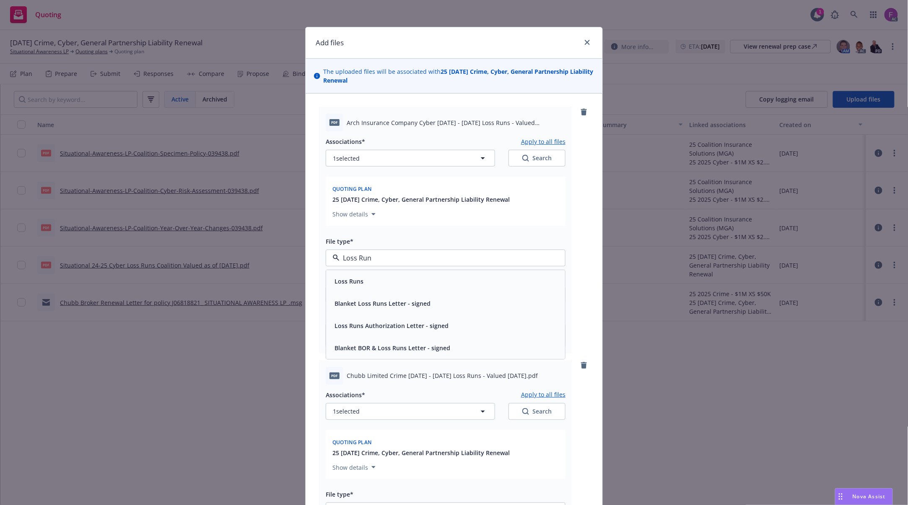
drag, startPoint x: 370, startPoint y: 252, endPoint x: 267, endPoint y: 252, distance: 103.1
click at [267, 252] on div "Add files The uploaded files will be associated with 25 11/08/25 Crime, Cyber, …" at bounding box center [454, 252] width 908 height 505
click at [378, 283] on div "Loss Runs" at bounding box center [445, 281] width 229 height 12
type textarea "x"
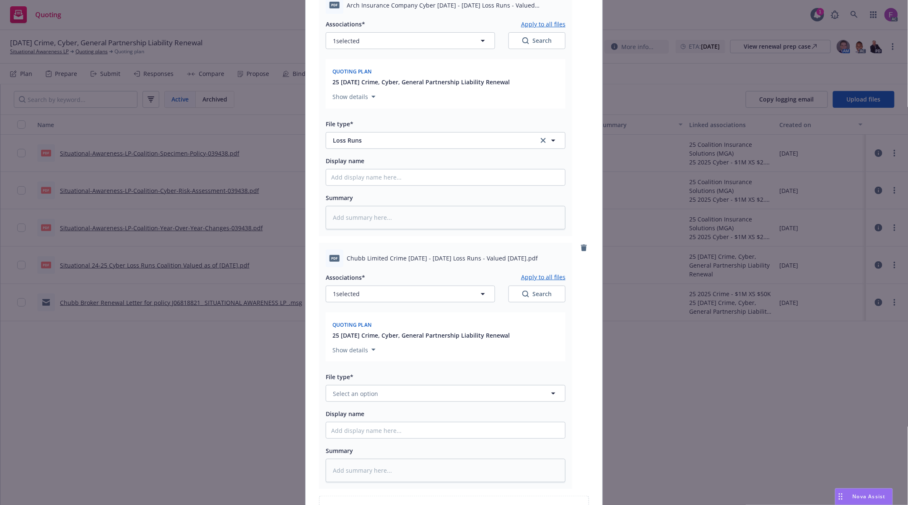
scroll to position [212, 0]
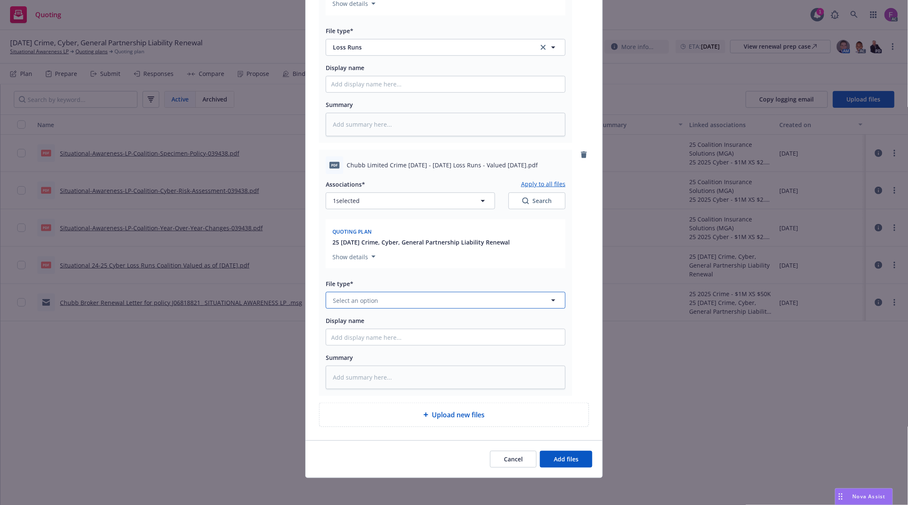
click at [358, 301] on span "Select an option" at bounding box center [355, 300] width 45 height 9
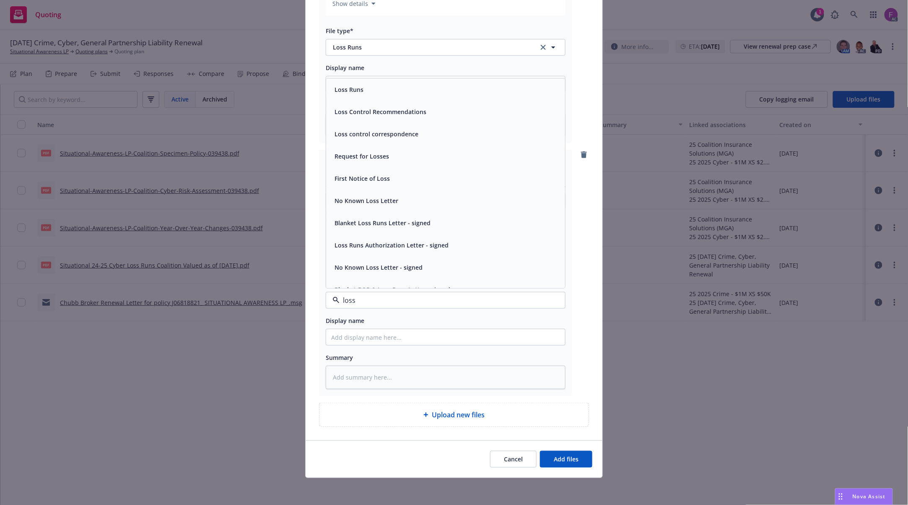
paste input "Loss Run"
type input "Loss Run"
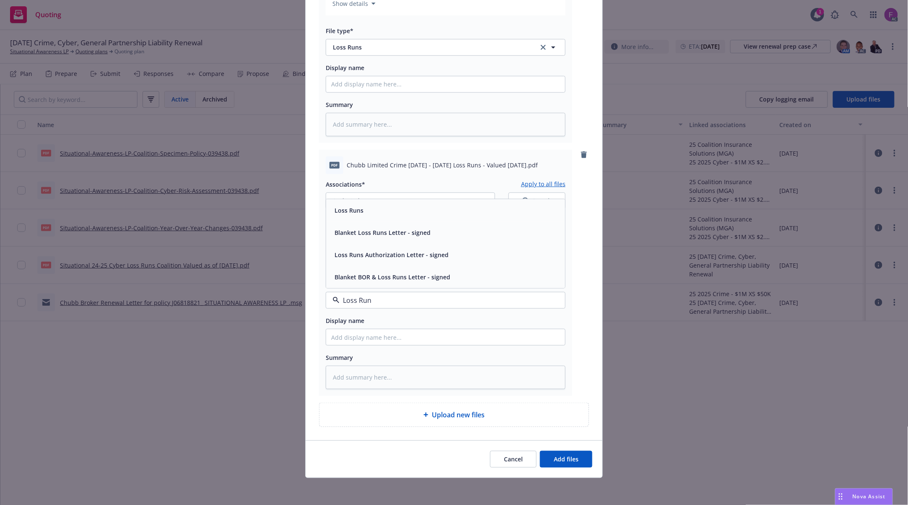
click at [369, 204] on div "Loss Runs" at bounding box center [445, 210] width 229 height 12
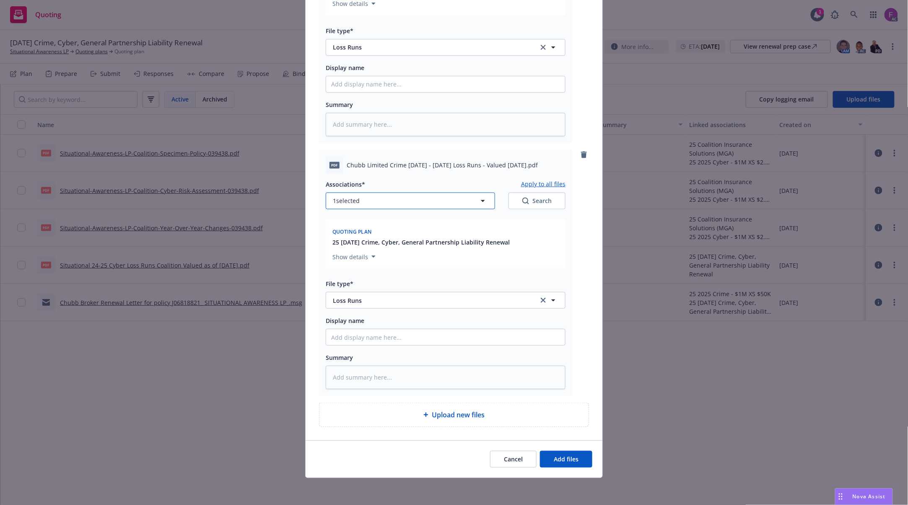
click at [369, 195] on button "1 selected" at bounding box center [410, 200] width 169 height 17
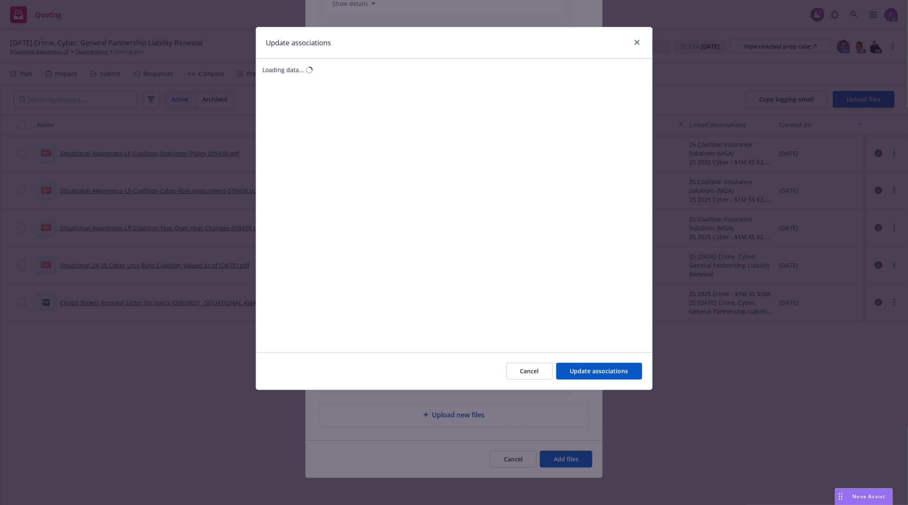
type textarea "x"
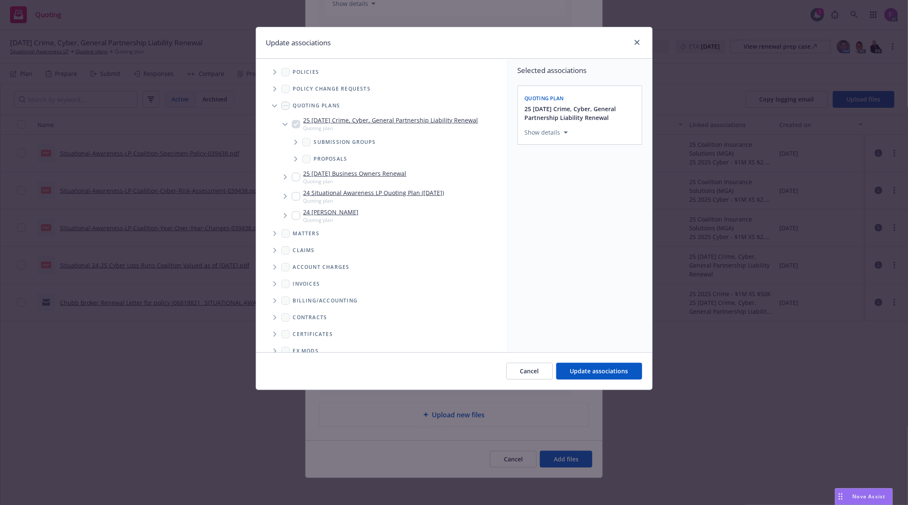
click at [273, 76] on span "Tree Example" at bounding box center [274, 71] width 13 height 13
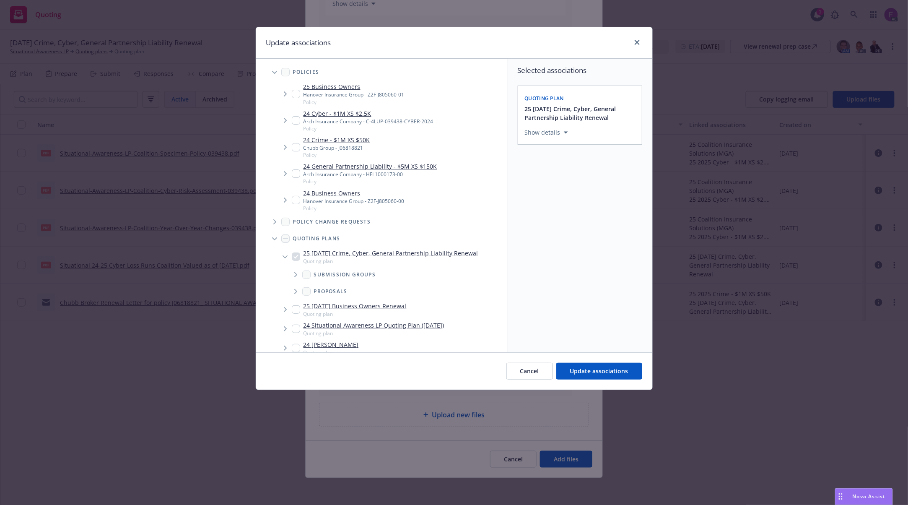
click at [578, 40] on div "Update associations" at bounding box center [454, 42] width 396 height 31
click at [297, 145] on input "Tree Example" at bounding box center [296, 147] width 8 height 8
checkbox input "true"
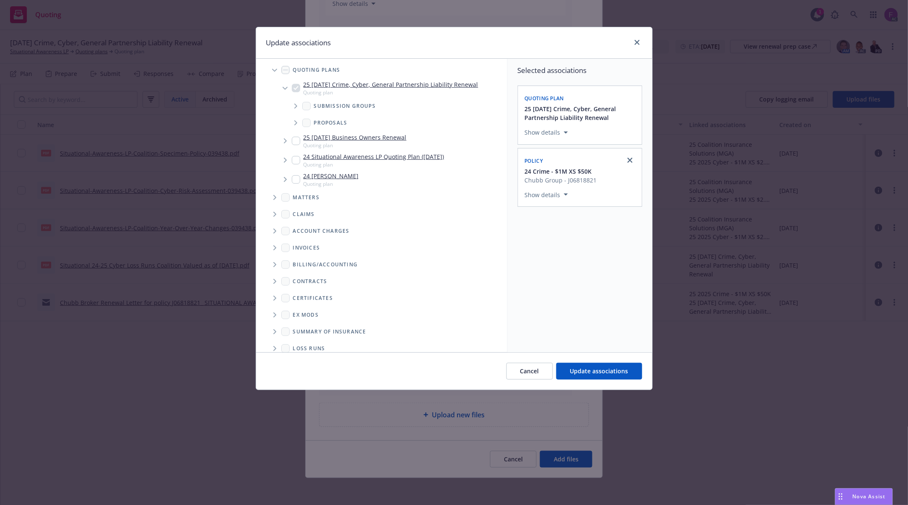
scroll to position [195, 0]
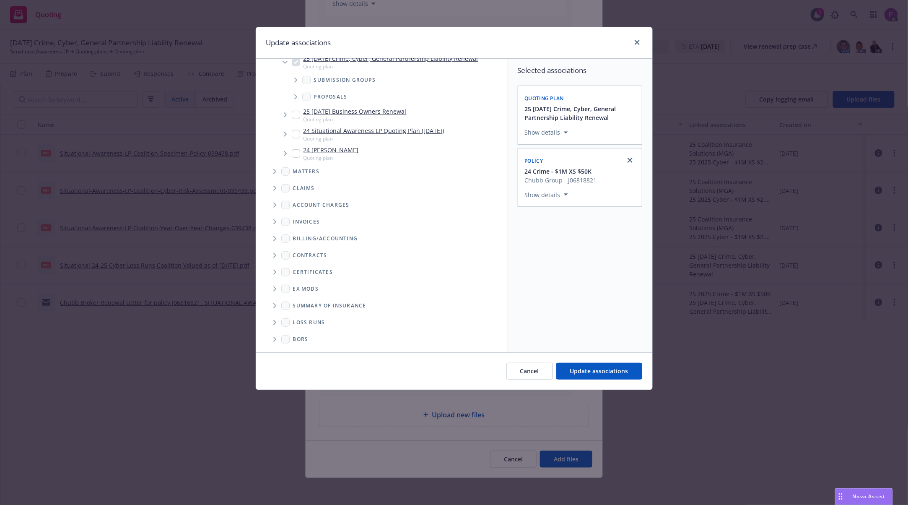
click at [272, 320] on span "Folder Tree Example" at bounding box center [274, 322] width 13 height 13
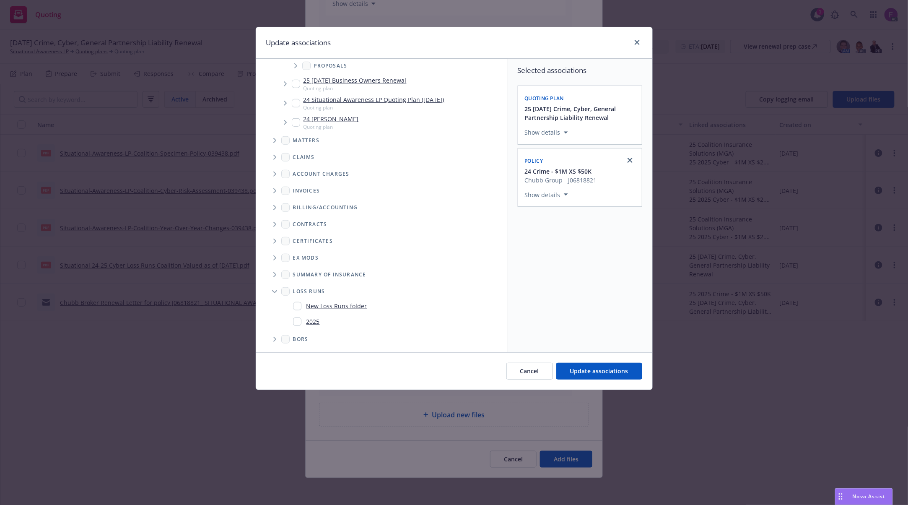
click at [299, 321] on input "Folder Tree Example" at bounding box center [297, 321] width 8 height 8
checkbox input "true"
click at [596, 377] on button "Update associations" at bounding box center [599, 371] width 86 height 17
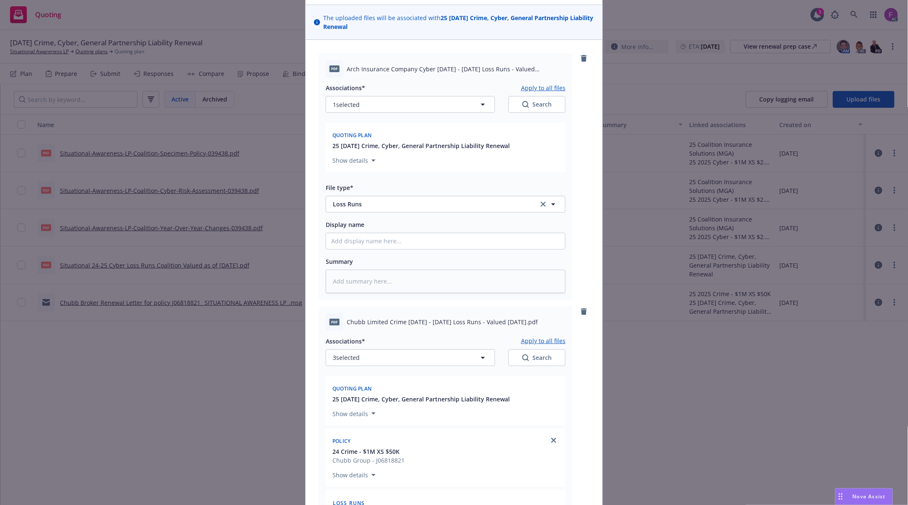
scroll to position [0, 0]
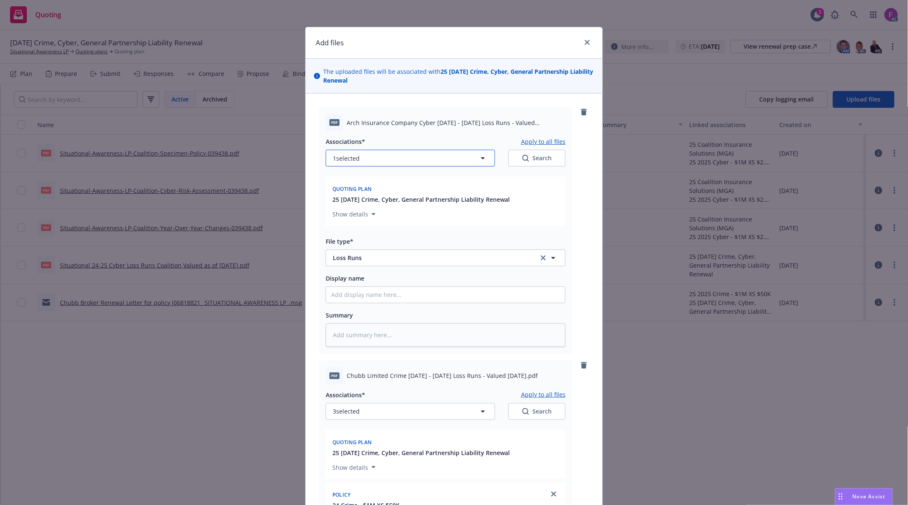
click at [365, 155] on button "1 selected" at bounding box center [410, 158] width 169 height 17
type textarea "x"
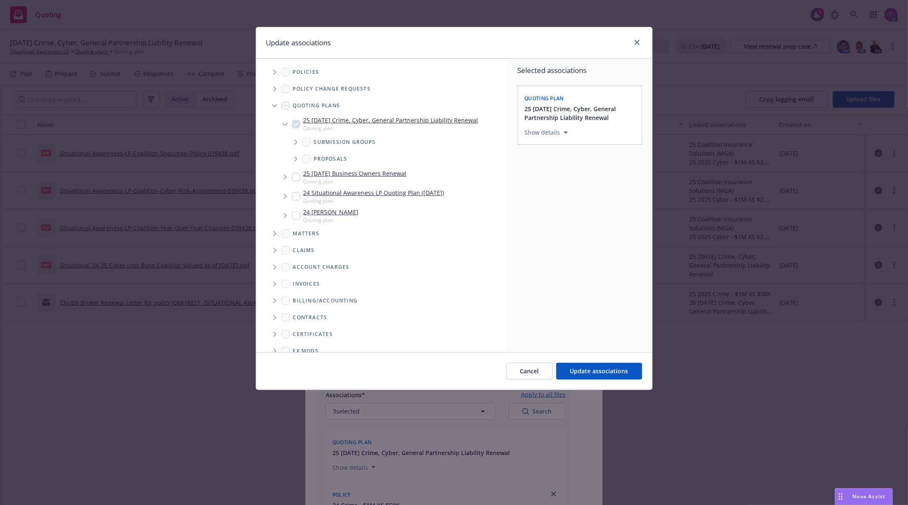
click at [274, 69] on span "Tree Example" at bounding box center [274, 71] width 13 height 13
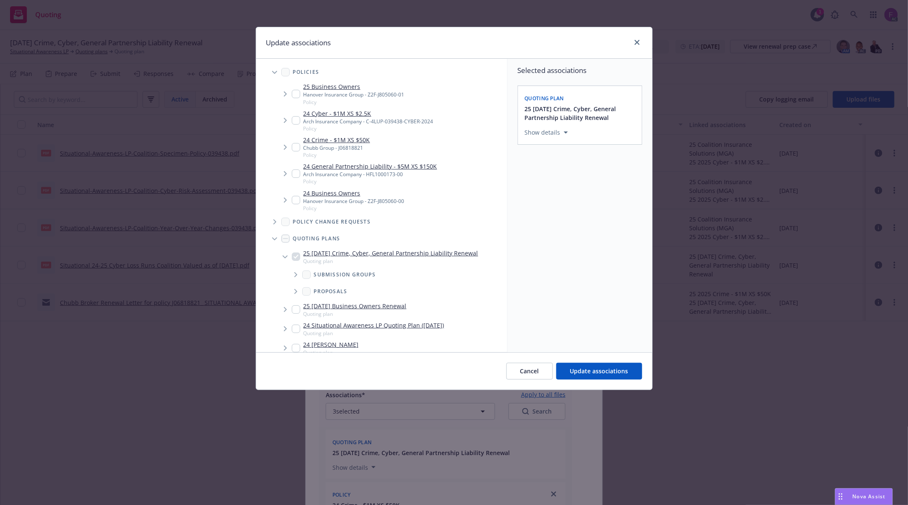
click at [296, 119] on input "Tree Example" at bounding box center [296, 120] width 8 height 8
checkbox input "true"
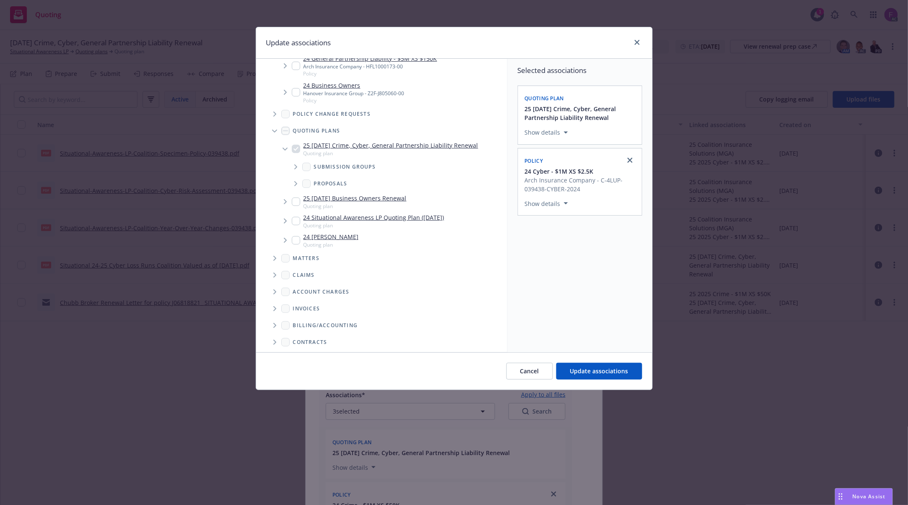
scroll to position [195, 0]
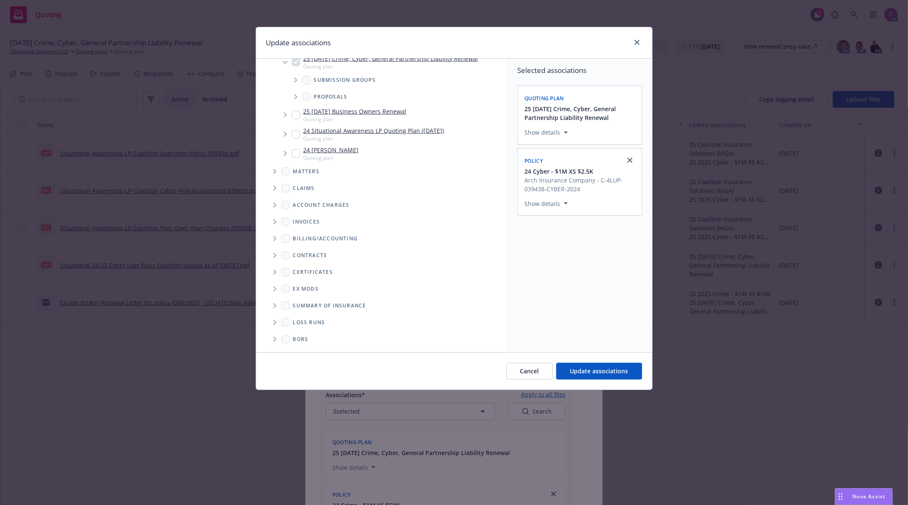
click at [277, 322] on span "Folder Tree Example" at bounding box center [274, 322] width 13 height 13
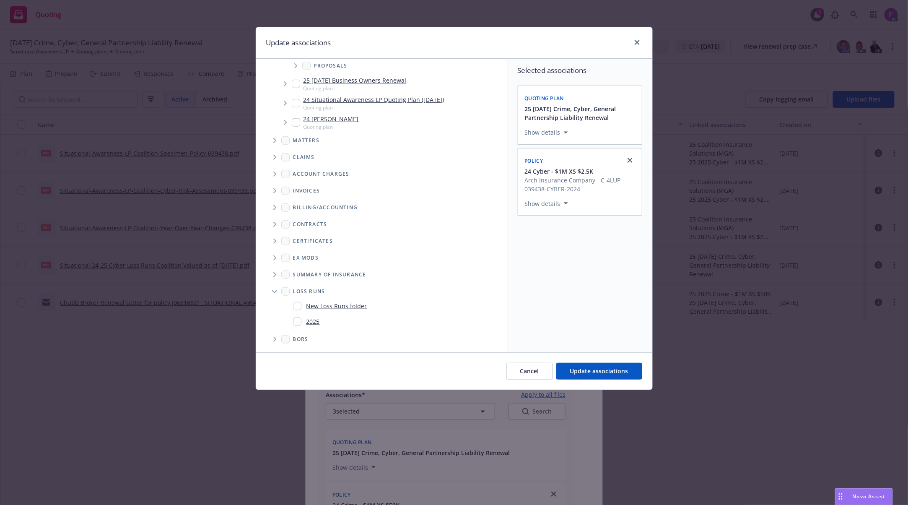
click at [299, 320] on input "Folder Tree Example" at bounding box center [297, 321] width 8 height 8
checkbox input "true"
click at [599, 304] on div "Selected associations Quoting plan 25 11/08/25 Crime, Cyber, General Partnershi…" at bounding box center [580, 206] width 145 height 294
click at [594, 368] on span "Update associations" at bounding box center [599, 371] width 58 height 8
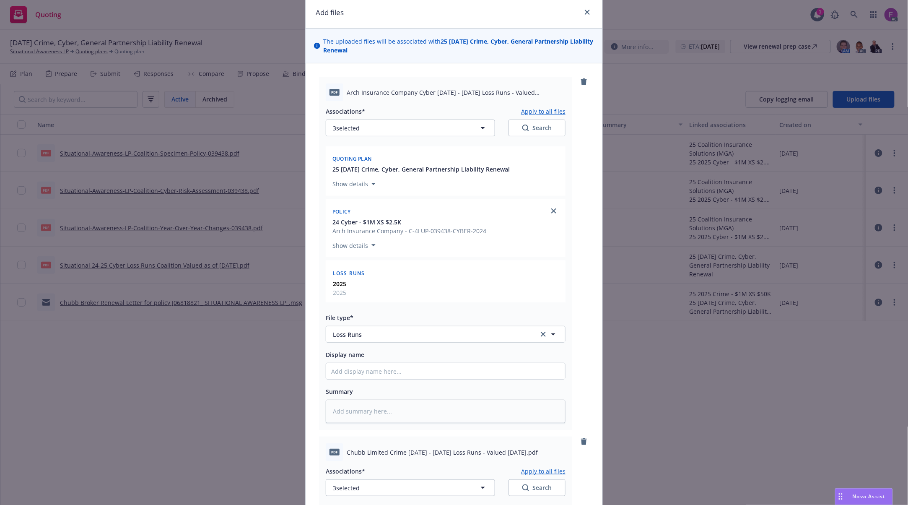
scroll to position [0, 0]
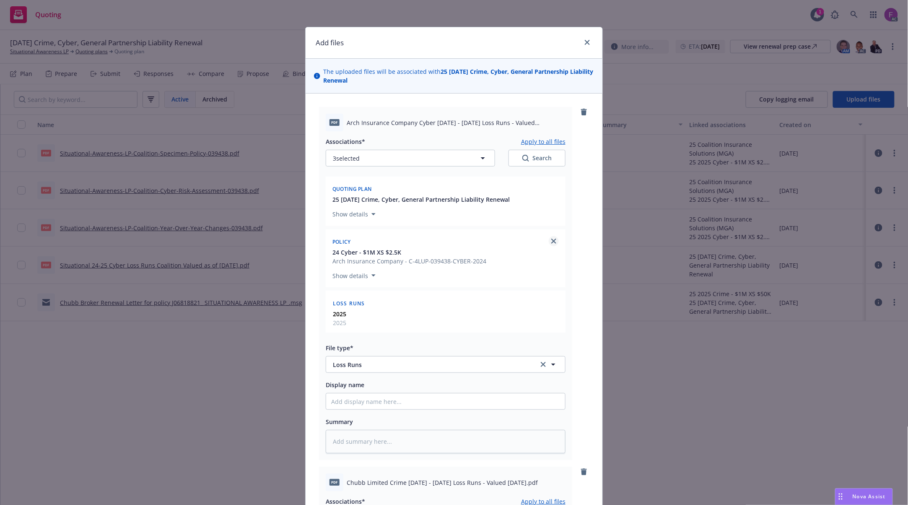
click at [554, 239] on link "close" at bounding box center [554, 241] width 10 height 10
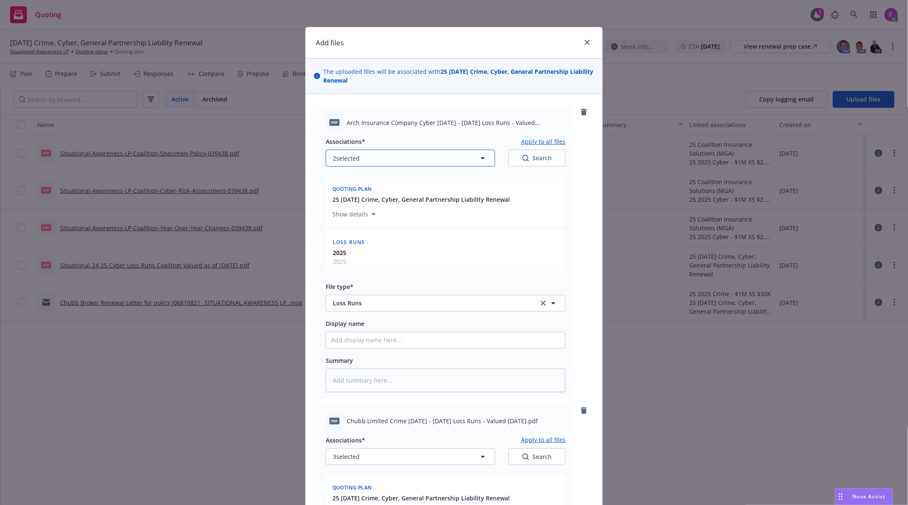
click at [386, 163] on button "2 selected" at bounding box center [410, 158] width 169 height 17
type textarea "x"
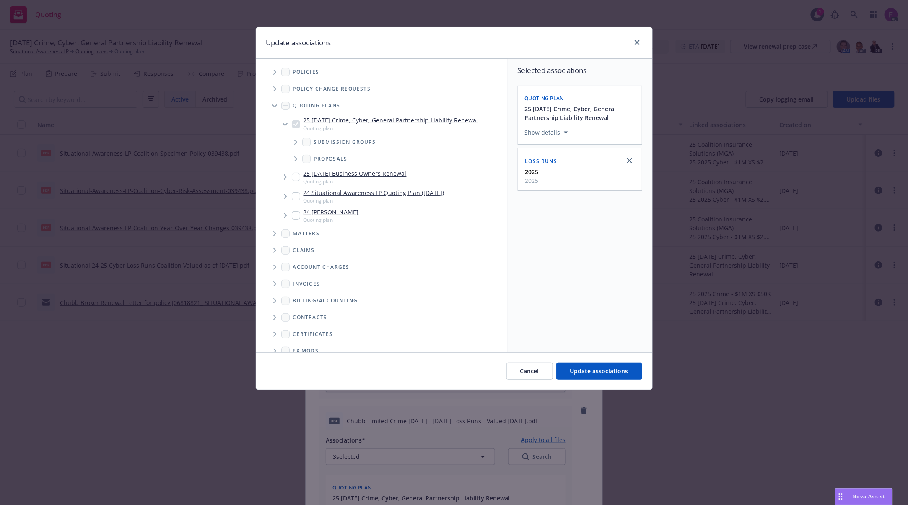
click at [272, 68] on span "Tree Example" at bounding box center [274, 71] width 13 height 13
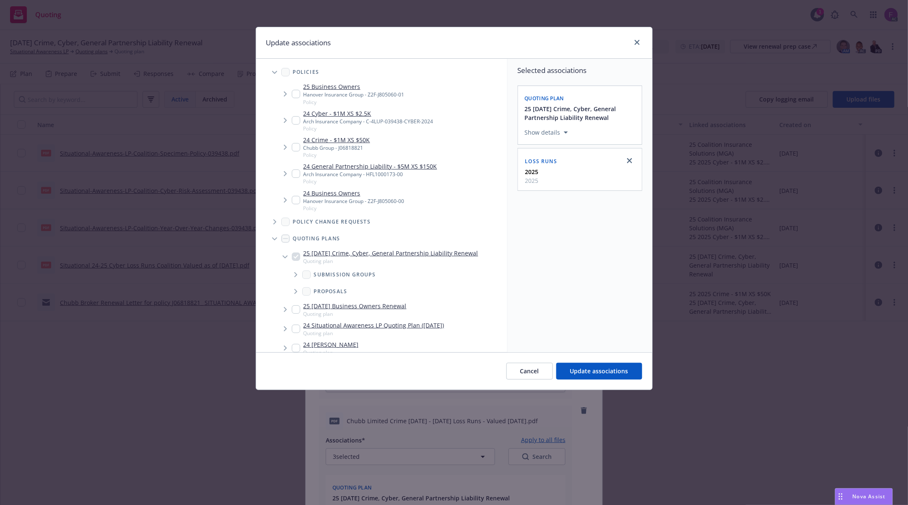
click at [296, 116] on input "Tree Example" at bounding box center [296, 120] width 8 height 8
checkbox input "true"
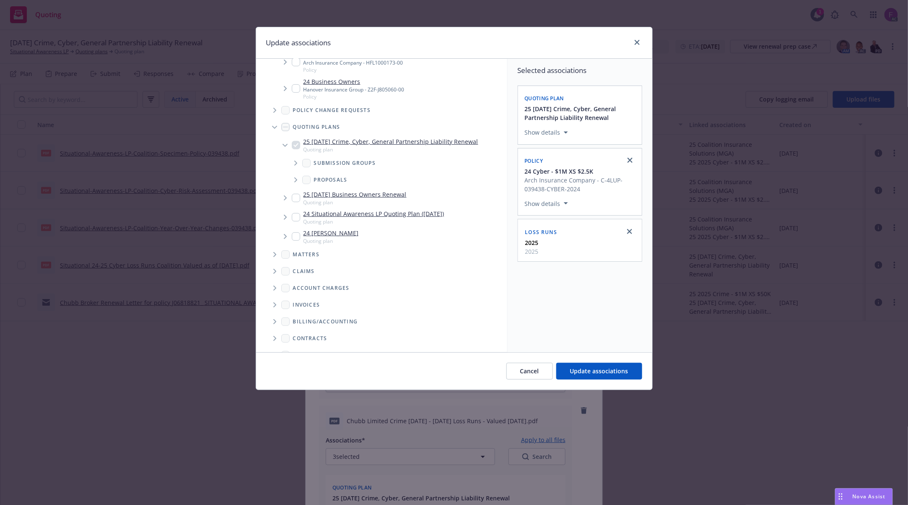
scroll to position [226, 0]
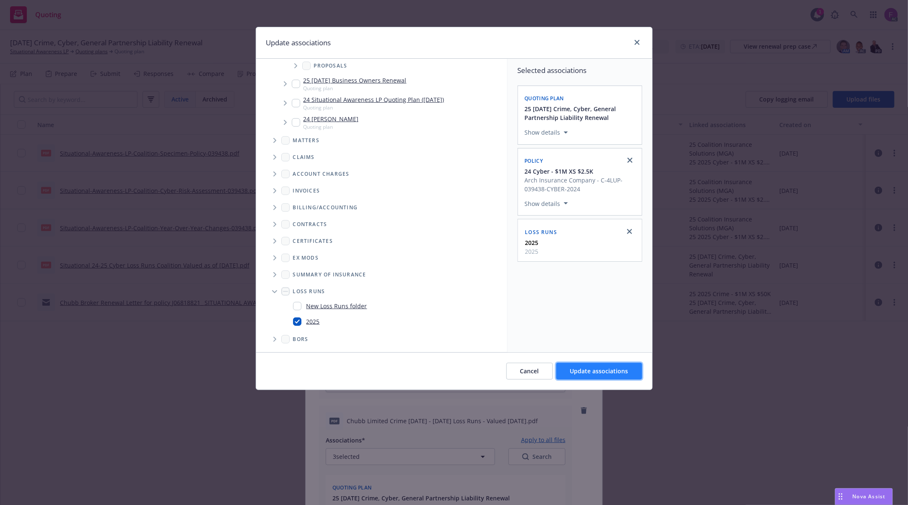
click at [587, 369] on span "Update associations" at bounding box center [599, 371] width 58 height 8
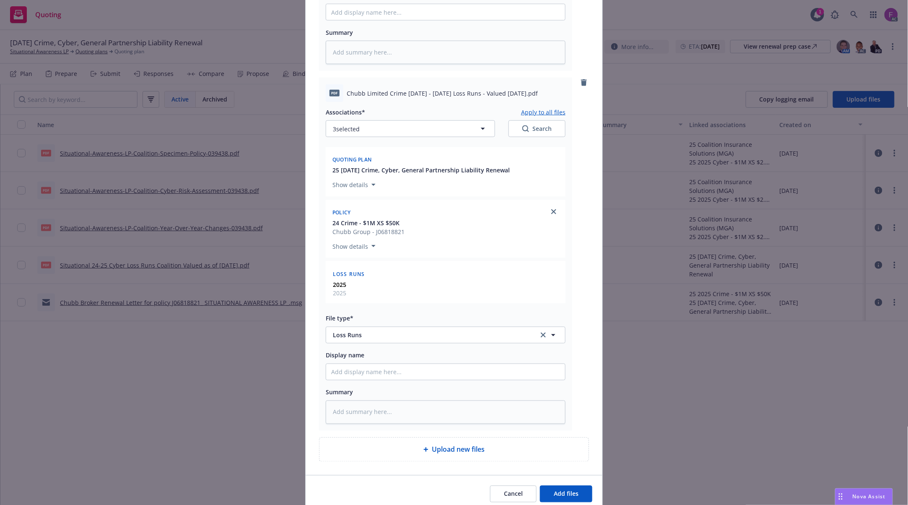
scroll to position [426, 0]
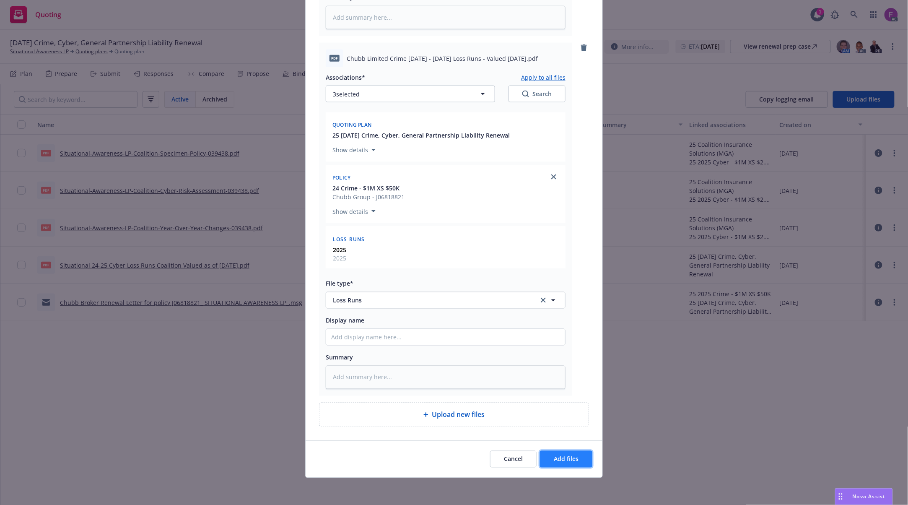
click at [564, 465] on button "Add files" at bounding box center [566, 459] width 52 height 17
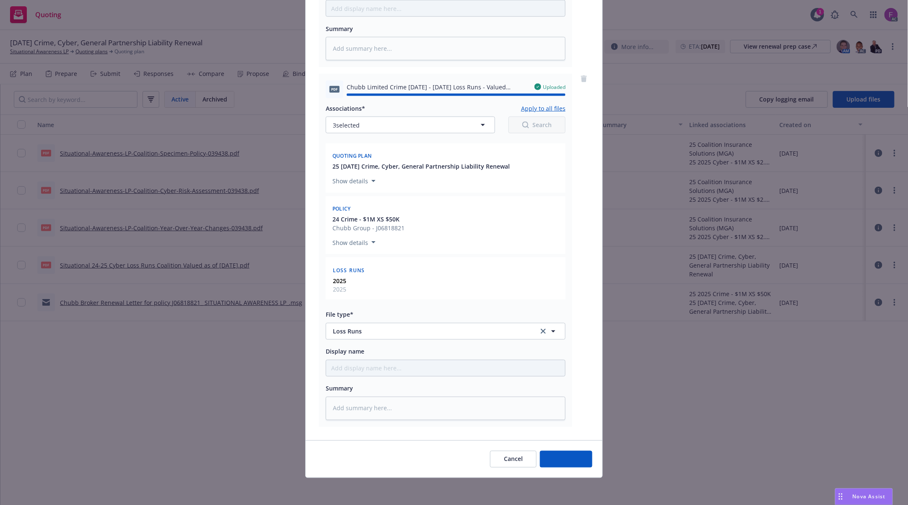
type textarea "x"
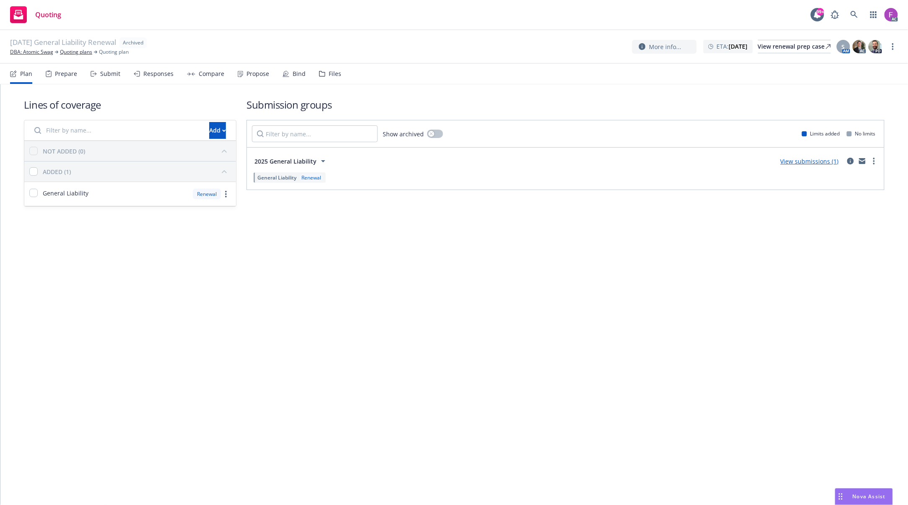
click at [324, 74] on div "Files" at bounding box center [330, 74] width 22 height 20
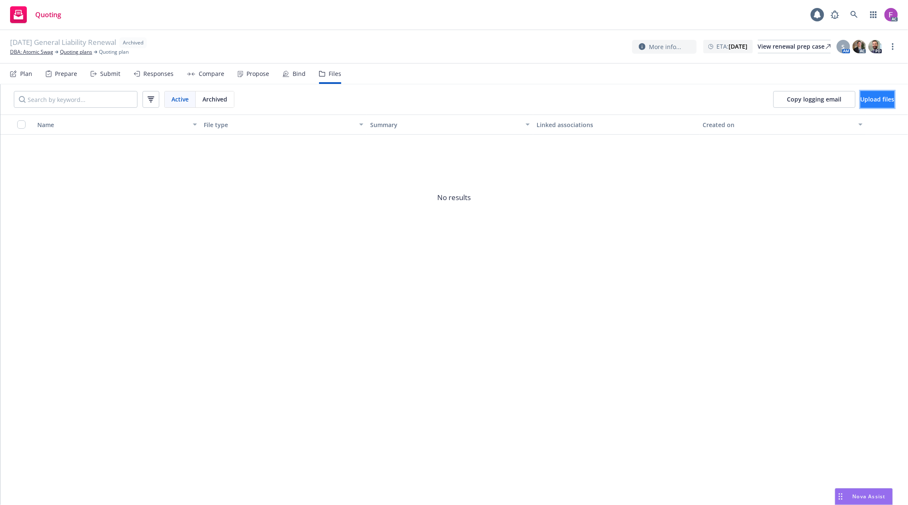
click at [871, 104] on button "Upload files" at bounding box center [878, 99] width 34 height 17
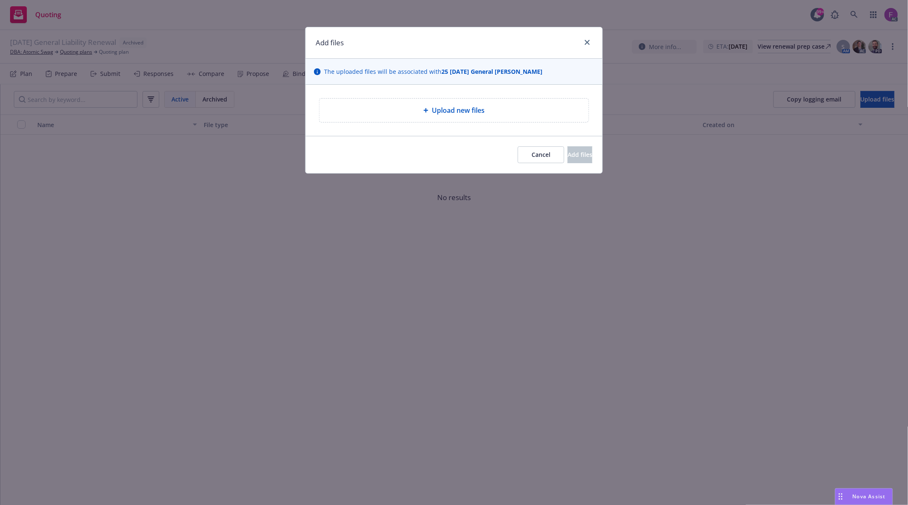
click at [469, 120] on div "Upload new files" at bounding box center [453, 110] width 269 height 23
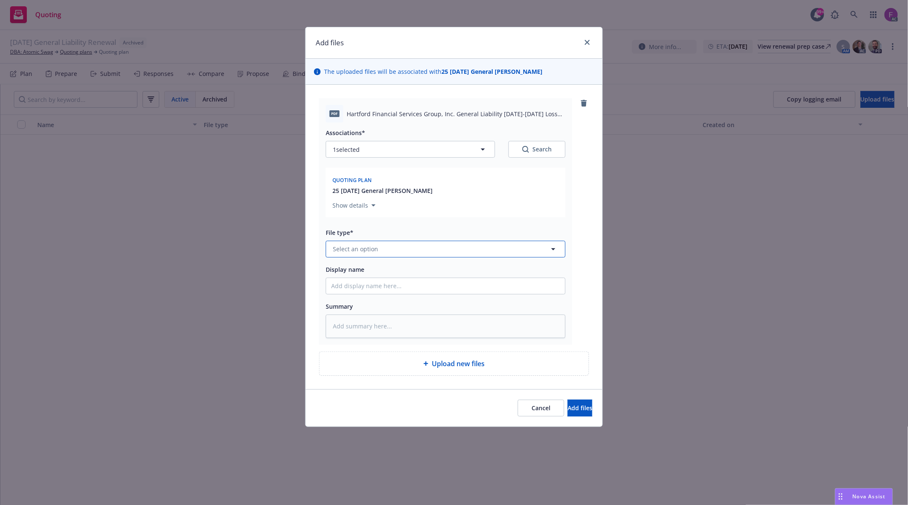
click at [410, 252] on button "Select an option" at bounding box center [446, 249] width 240 height 17
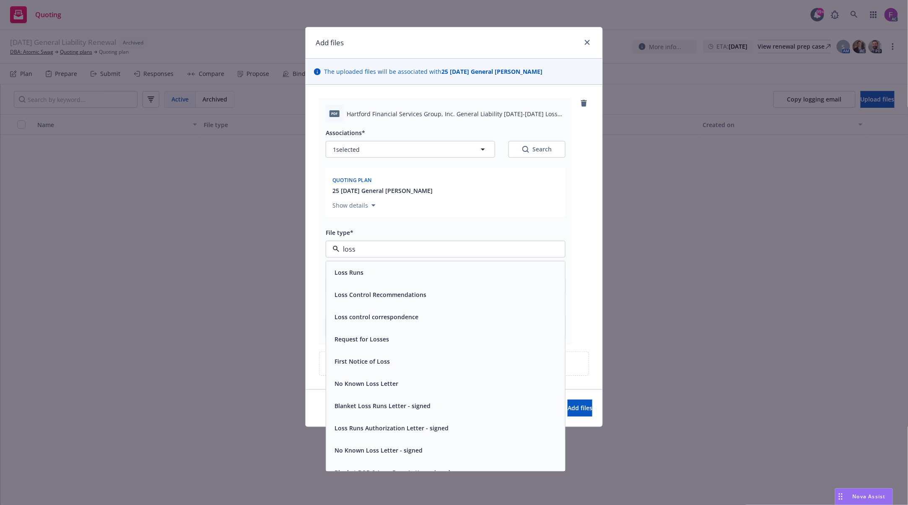
paste input "Loss Run"
type input "Loss Run"
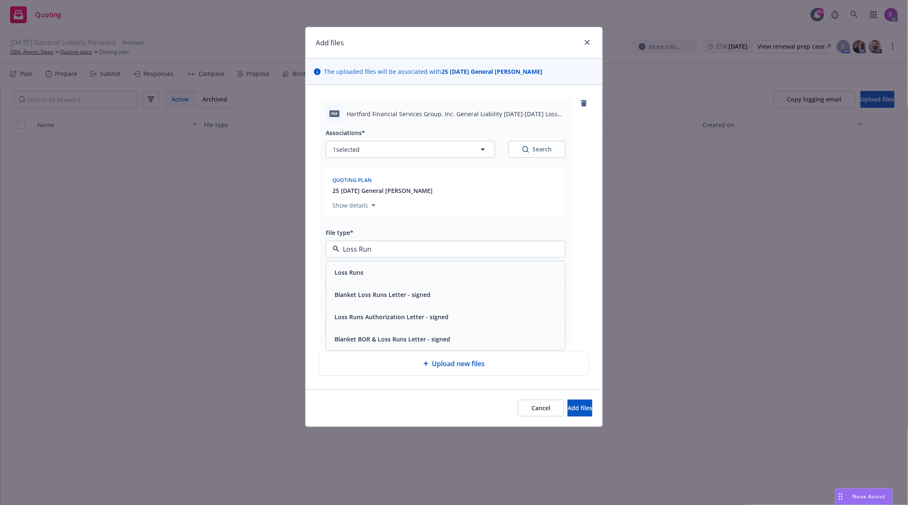
click at [363, 269] on div "Loss Runs" at bounding box center [348, 272] width 34 height 12
click at [421, 142] on button "1 selected" at bounding box center [410, 149] width 169 height 17
type textarea "x"
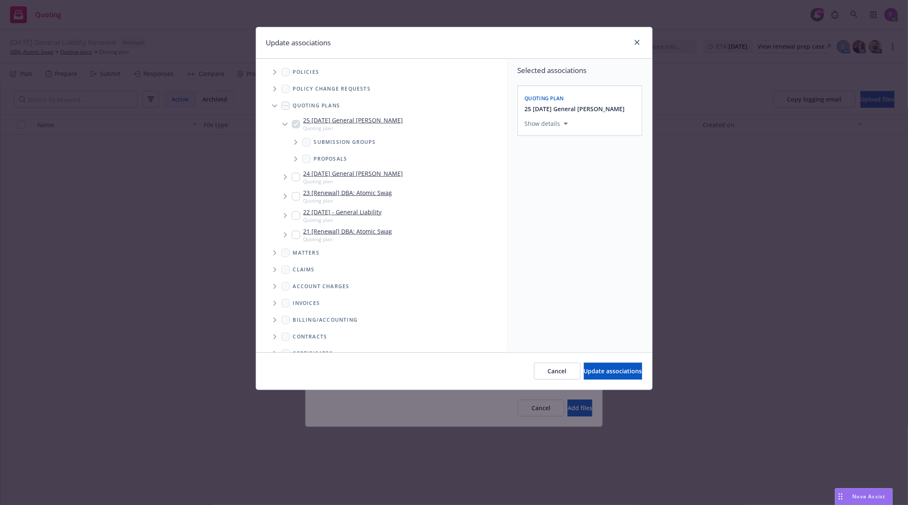
click at [273, 68] on span "Tree Example" at bounding box center [274, 71] width 13 height 13
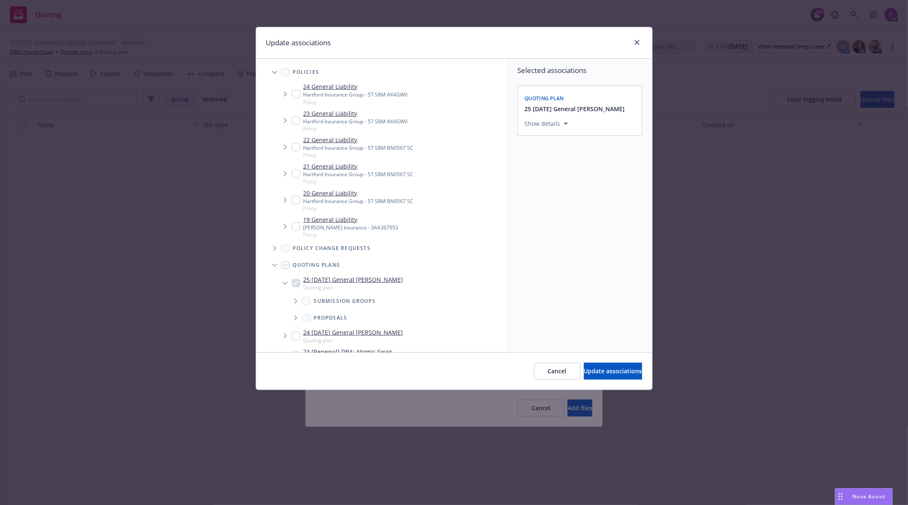
drag, startPoint x: 382, startPoint y: 145, endPoint x: 391, endPoint y: 158, distance: 15.9
click at [383, 145] on div "Hartford Insurance Group - 57 SBM BN0567 SC" at bounding box center [359, 147] width 110 height 7
checkbox input "true"
click at [393, 175] on div "Hartford Insurance Group - 57 SBM BN0567 SC" at bounding box center [359, 174] width 110 height 7
checkbox input "true"
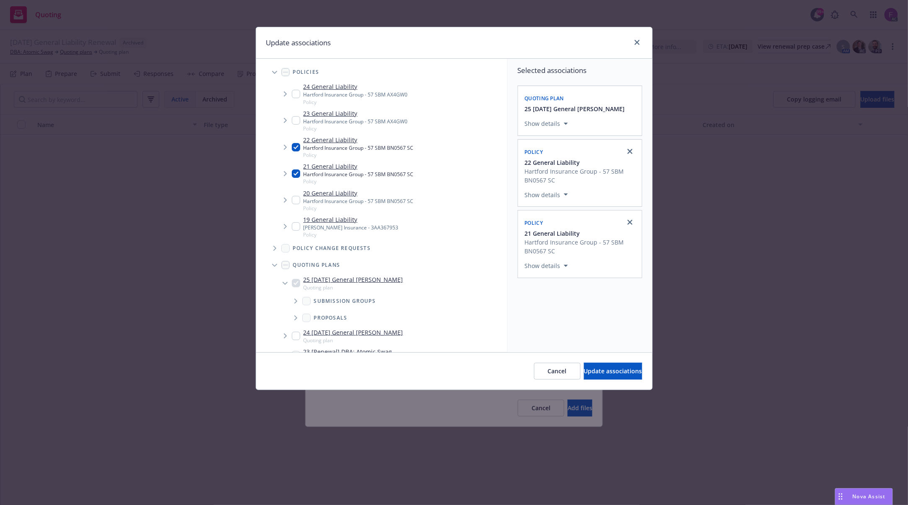
click at [397, 208] on span "Policy" at bounding box center [359, 208] width 110 height 7
click at [397, 200] on div "Hartford Insurance Group - 57 SBM BN0567 SC" at bounding box center [359, 200] width 110 height 7
drag, startPoint x: 390, startPoint y: 200, endPoint x: 386, endPoint y: 206, distance: 7.0
click at [391, 200] on div "Hartford Insurance Group - 57 SBM BN0567 SC" at bounding box center [359, 200] width 110 height 7
checkbox input "true"
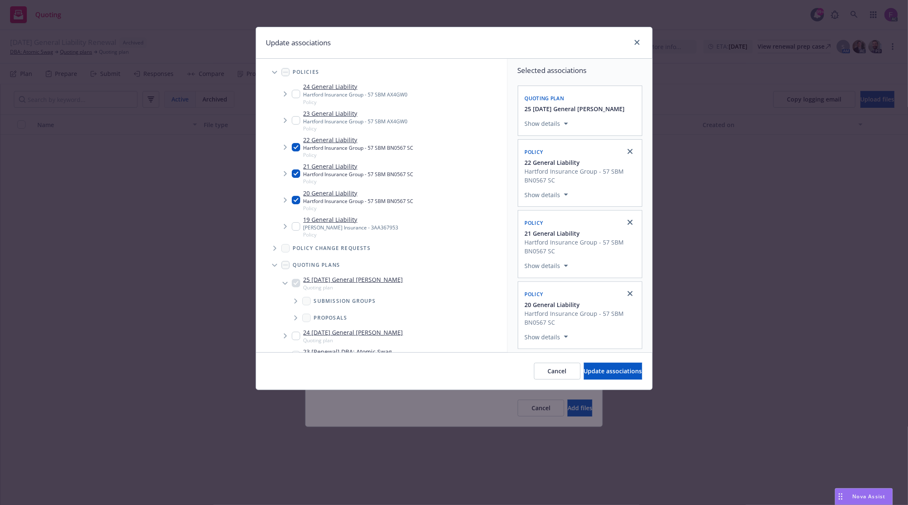
drag, startPoint x: 373, startPoint y: 97, endPoint x: 378, endPoint y: 96, distance: 4.8
click at [378, 96] on div "Hartford Insurance Group - 57 SBM AX4GW0" at bounding box center [356, 94] width 104 height 7
checkbox input "true"
click at [402, 116] on link "23 General Liability" at bounding box center [356, 113] width 104 height 9
checkbox input "true"
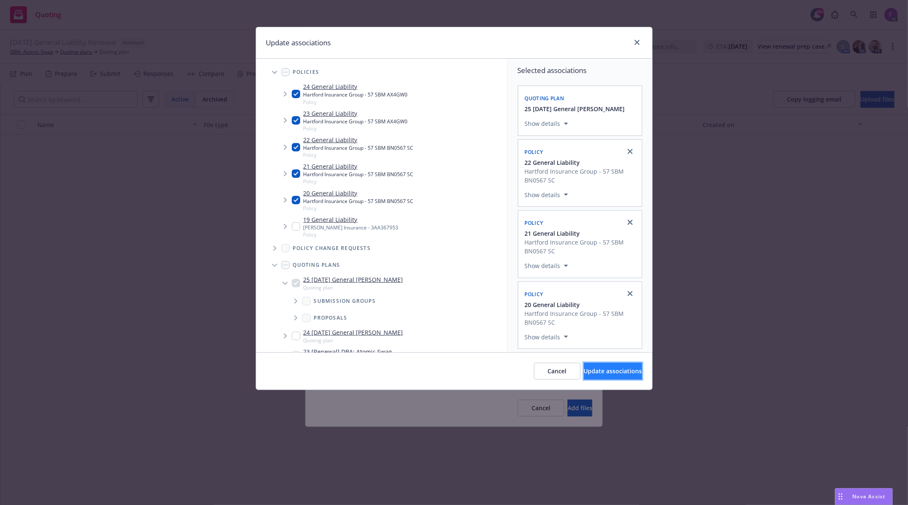
click at [617, 372] on span "Update associations" at bounding box center [613, 371] width 58 height 8
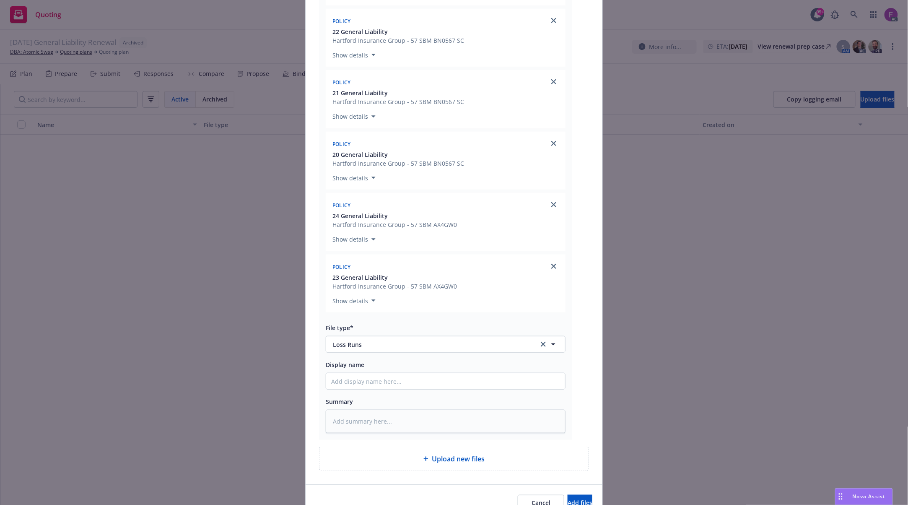
scroll to position [258, 0]
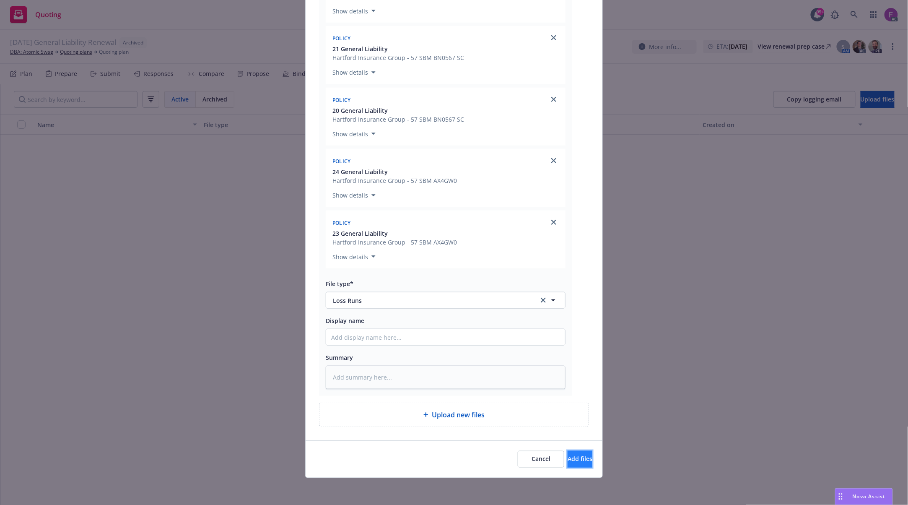
click at [568, 460] on span "Add files" at bounding box center [580, 459] width 25 height 8
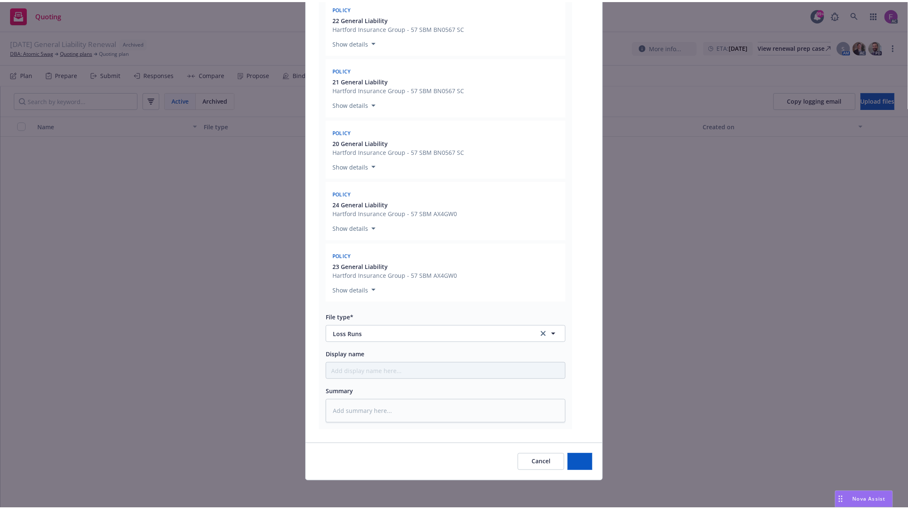
scroll to position [227, 0]
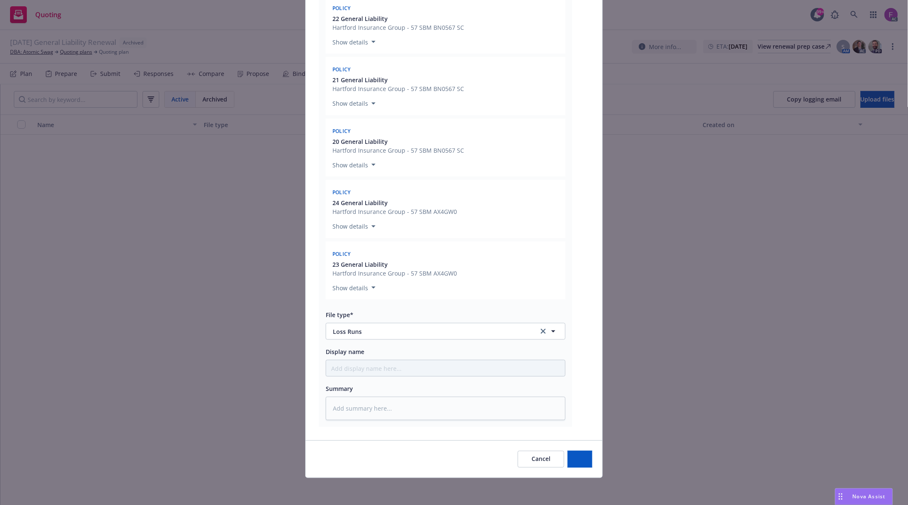
type textarea "x"
